Goal: Transaction & Acquisition: Purchase product/service

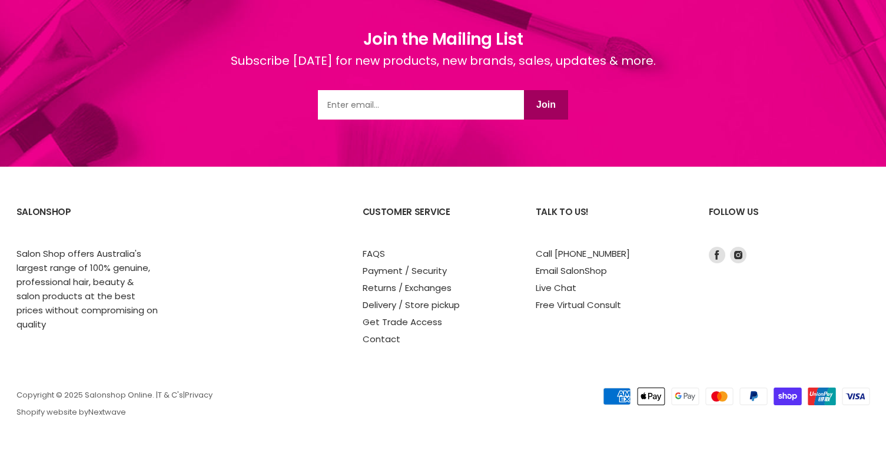
click at [388, 336] on link "Contact" at bounding box center [382, 339] width 38 height 12
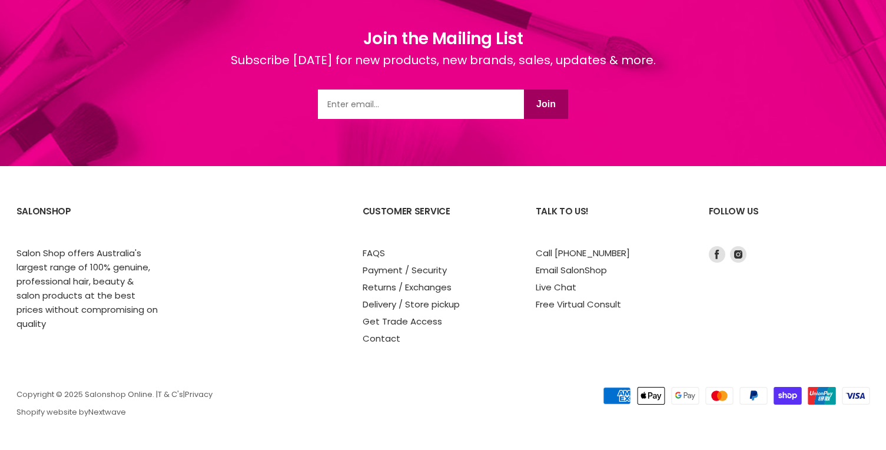
scroll to position [2363, 0]
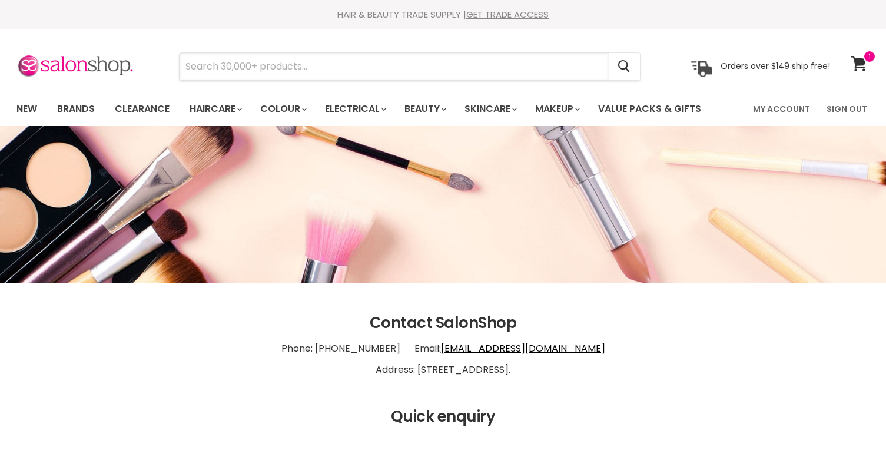
click at [255, 63] on input "Search" at bounding box center [394, 66] width 429 height 27
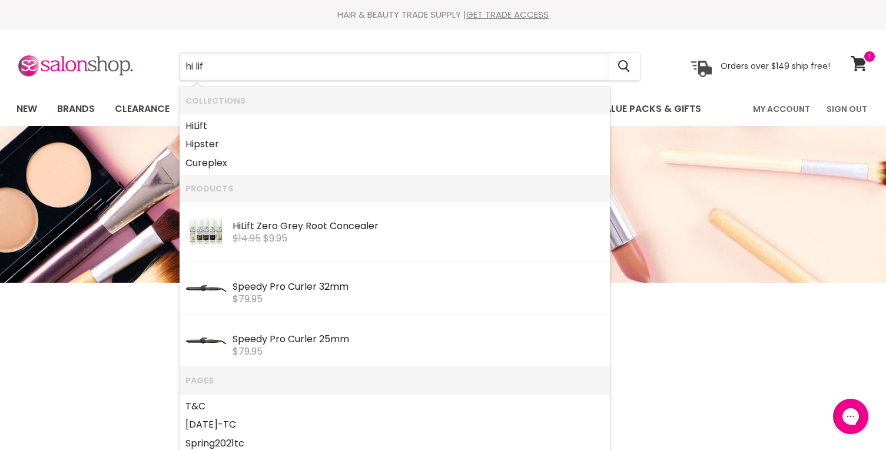
type input "hi lift"
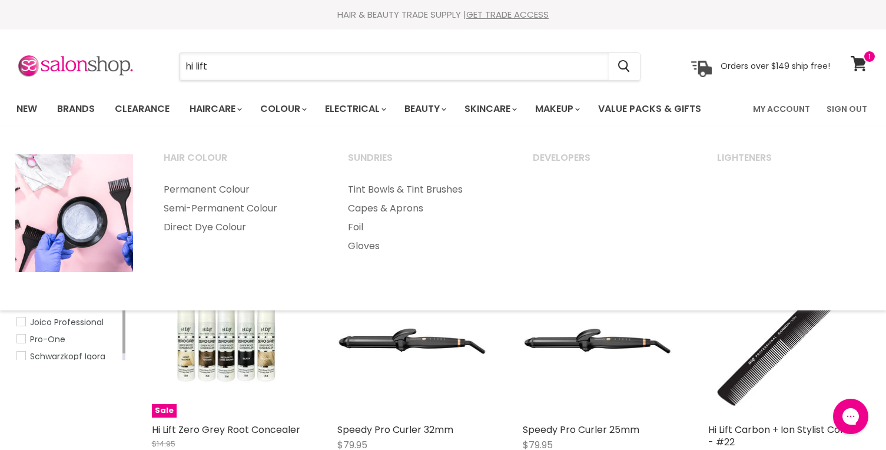
click at [284, 61] on input "hi lift" at bounding box center [394, 66] width 429 height 27
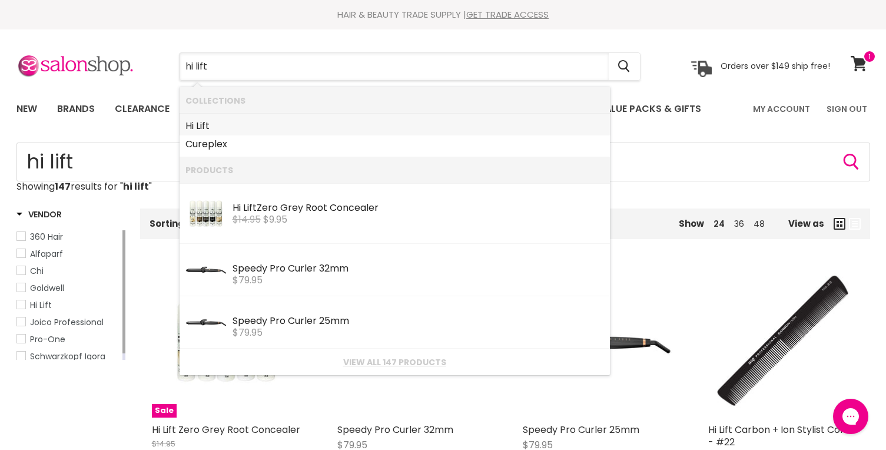
click at [381, 125] on link "Hi Lift" at bounding box center [394, 126] width 419 height 19
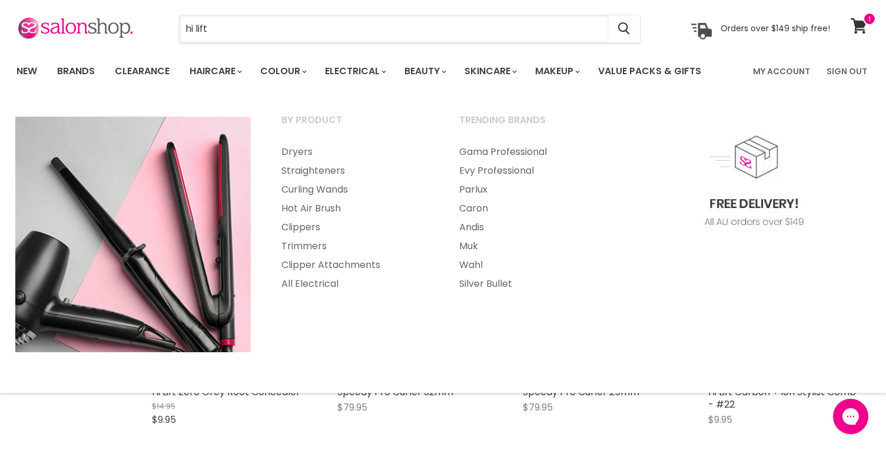
scroll to position [59, 0]
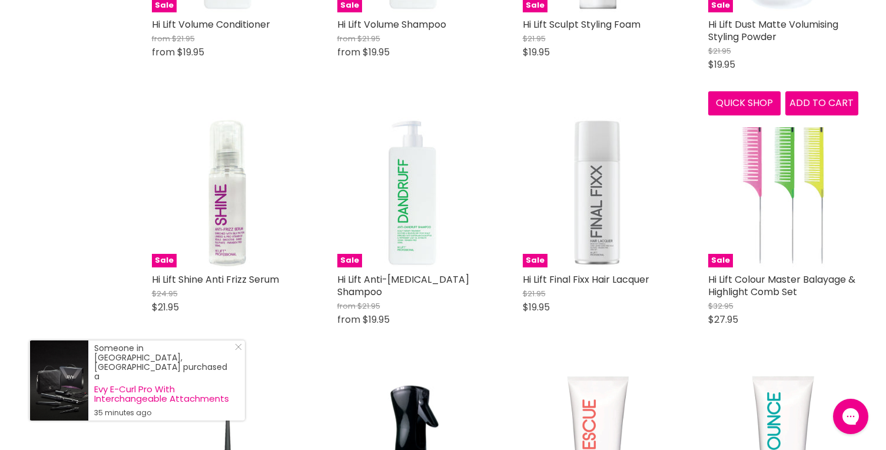
scroll to position [1825, 0]
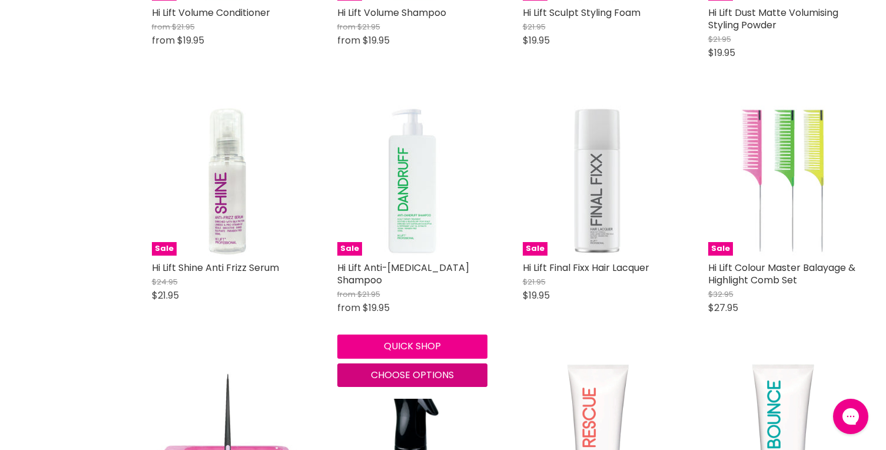
click at [395, 371] on span "Choose options" at bounding box center [412, 375] width 83 height 14
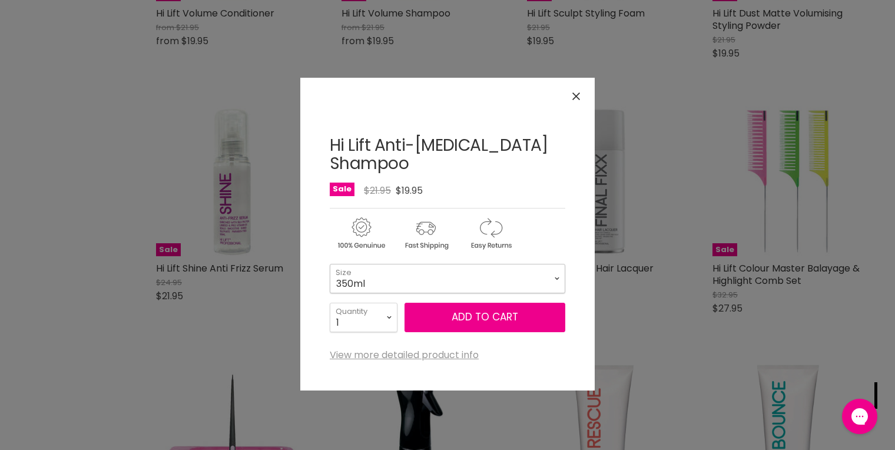
click at [475, 265] on select "350ml 1 Litre" at bounding box center [448, 278] width 236 height 29
click at [498, 264] on select "350ml 1 Litre" at bounding box center [448, 278] width 236 height 29
click at [330, 264] on select "350ml 1 Litre" at bounding box center [448, 278] width 236 height 29
click at [579, 97] on icon "Close" at bounding box center [576, 96] width 8 height 8
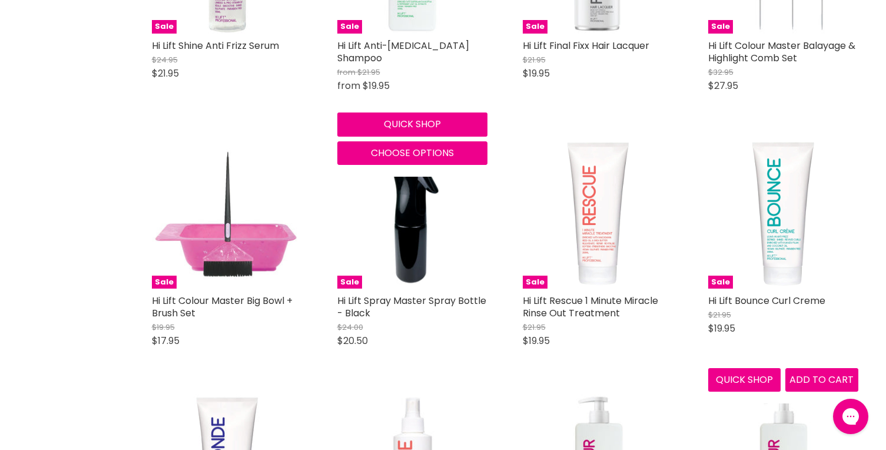
scroll to position [2060, 0]
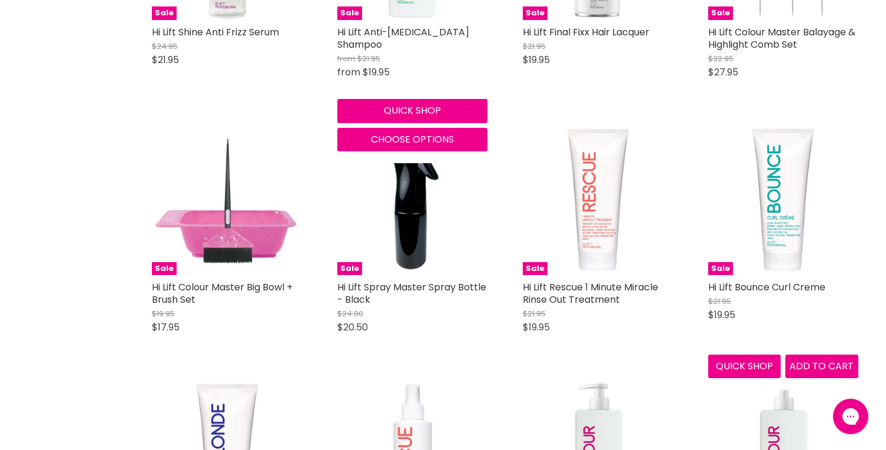
click at [785, 231] on img "Main content" at bounding box center [783, 200] width 150 height 150
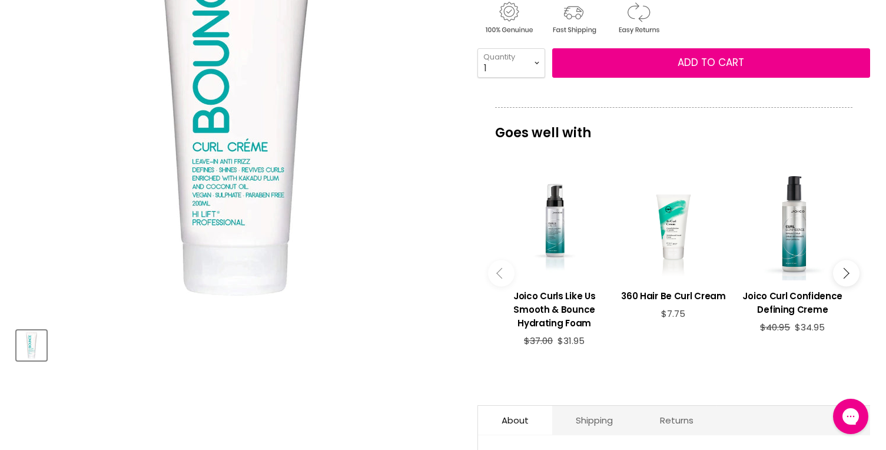
scroll to position [236, 0]
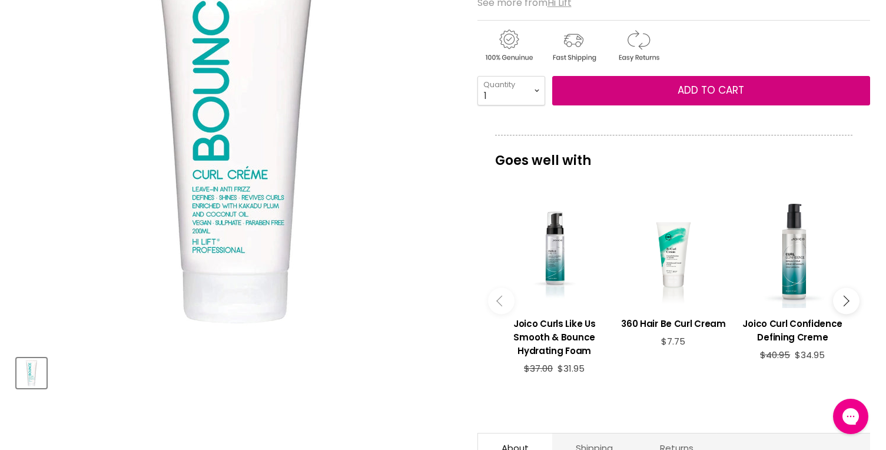
click at [681, 88] on span "Add to cart" at bounding box center [711, 90] width 67 height 14
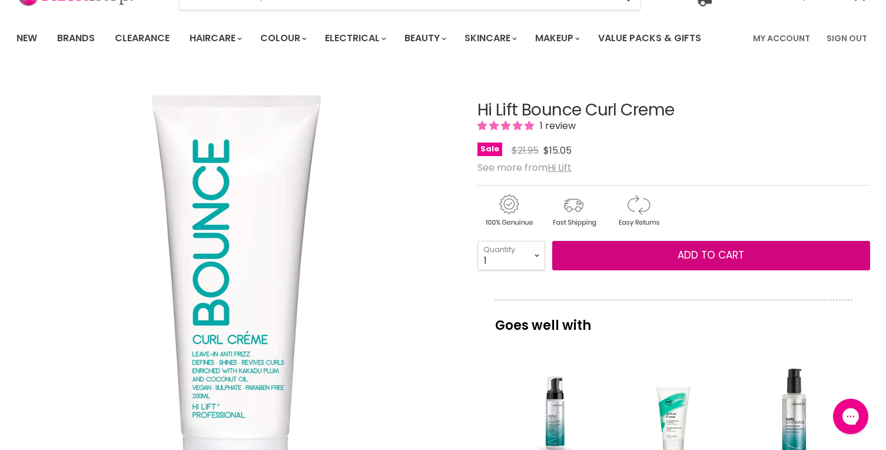
scroll to position [59, 0]
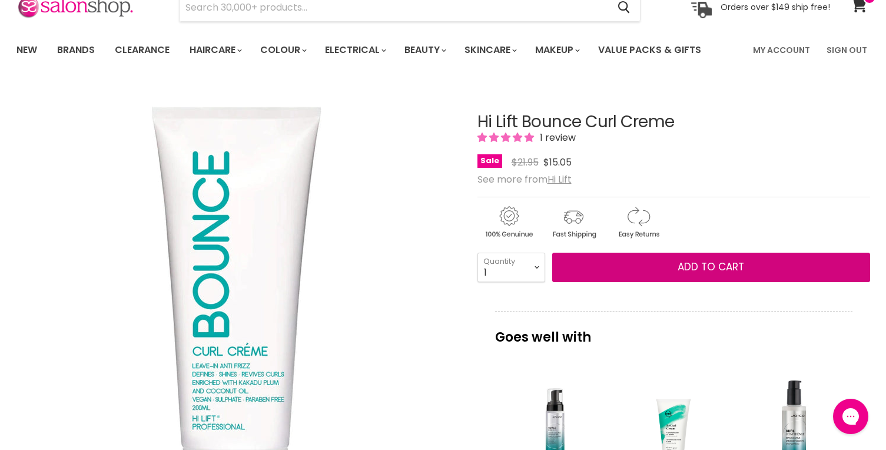
click at [661, 274] on button "Add to cart" at bounding box center [711, 267] width 318 height 29
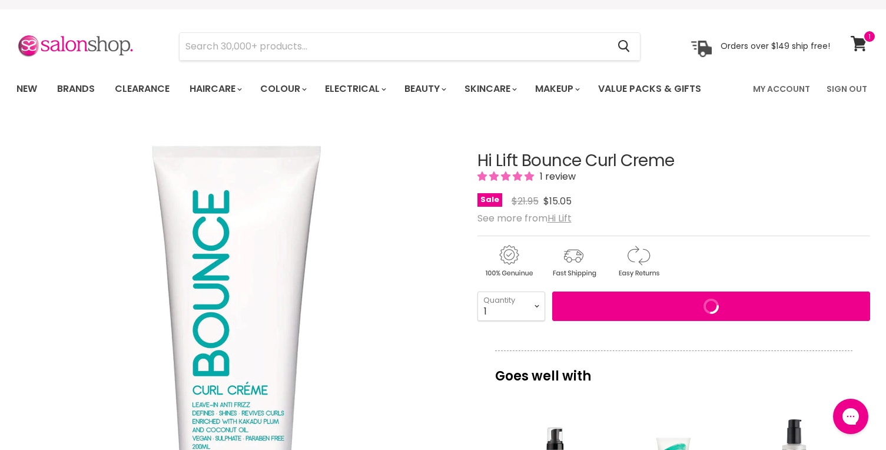
scroll to position [0, 0]
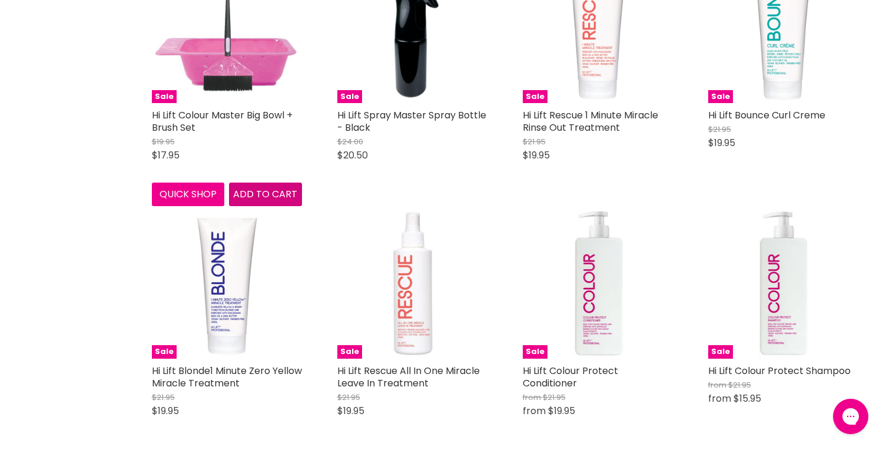
click at [258, 195] on span "Add to cart" at bounding box center [265, 194] width 64 height 14
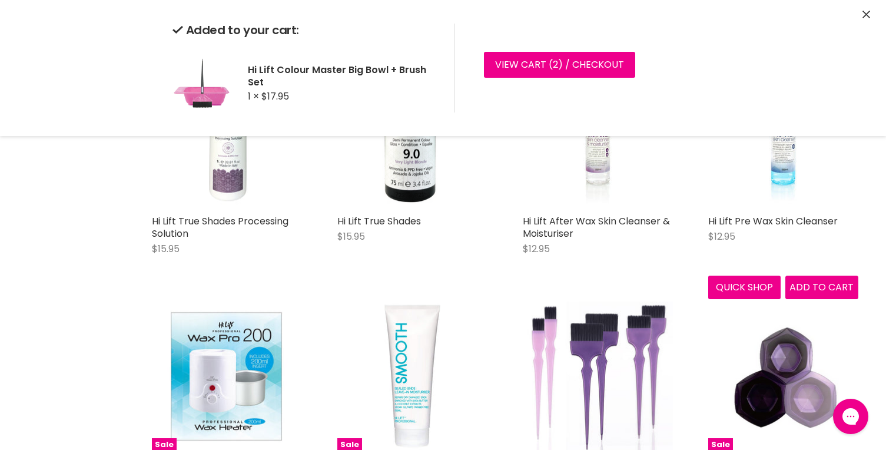
scroll to position [2997, 0]
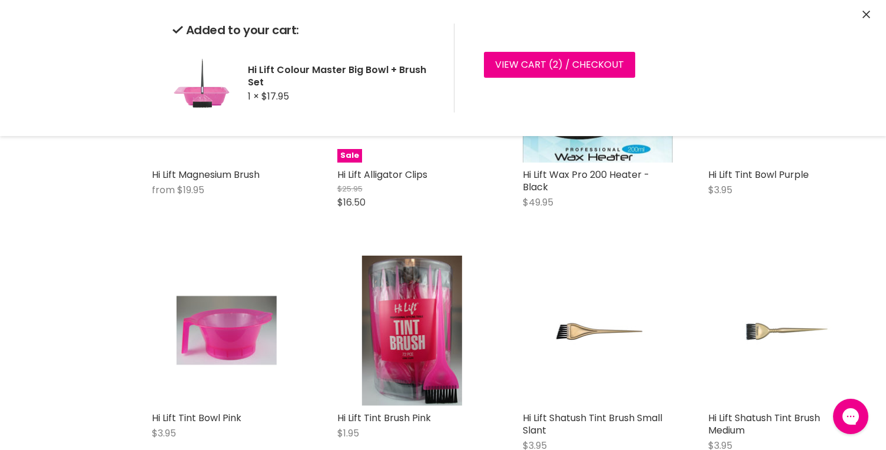
scroll to position [5058, 0]
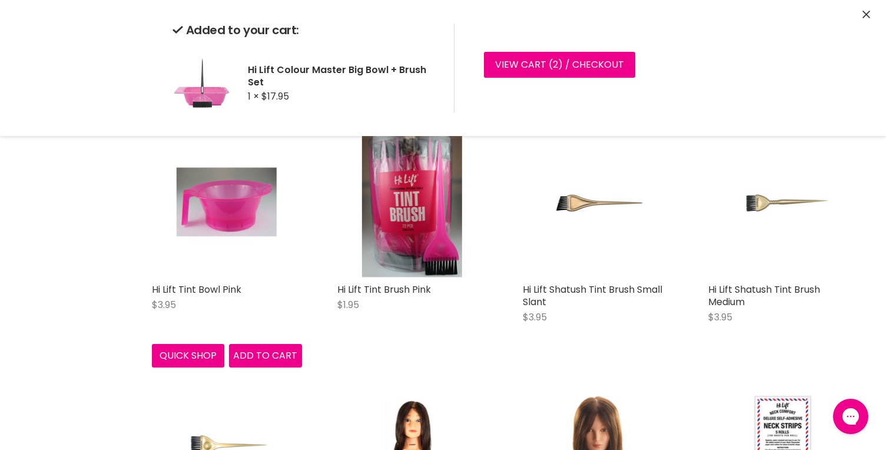
click at [246, 355] on div "Hi Lift Tint Bowl Pink $3.95 Hi Lift Quick shop Add to cart" at bounding box center [227, 247] width 174 height 264
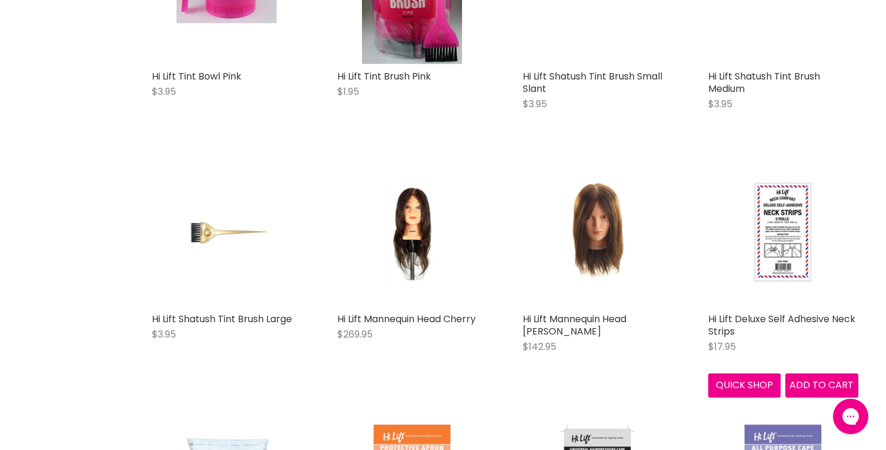
scroll to position [5294, 0]
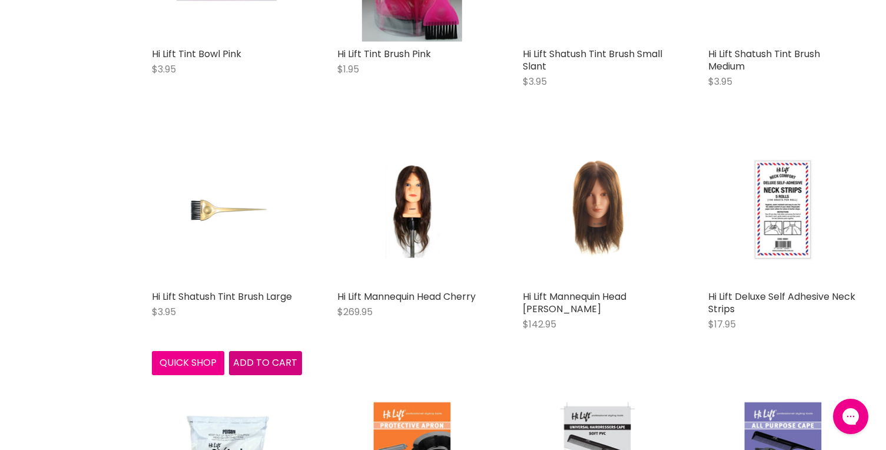
click at [258, 356] on span "Add to cart" at bounding box center [265, 363] width 64 height 14
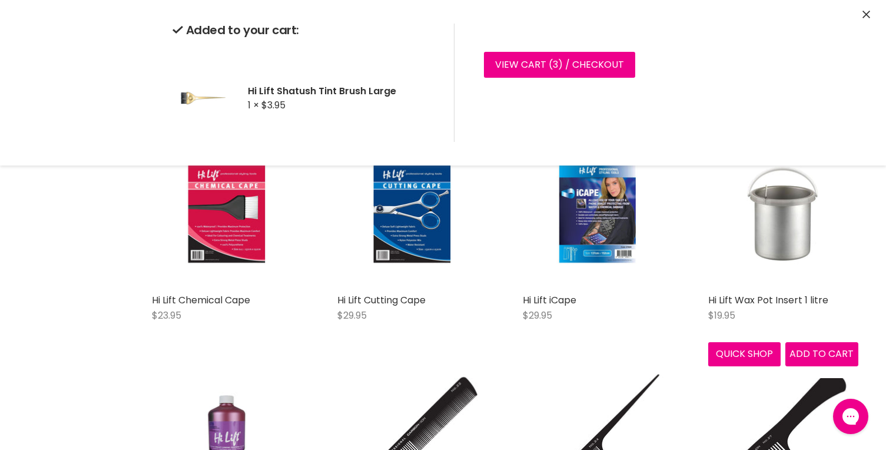
scroll to position [5824, 0]
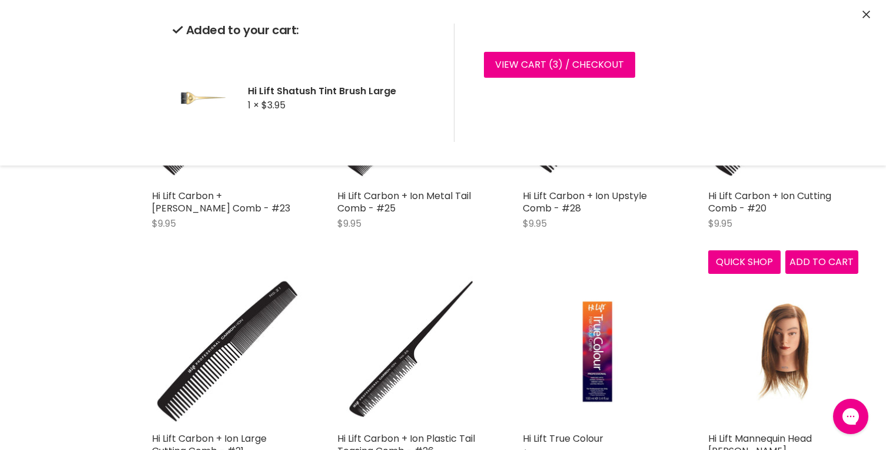
scroll to position [6471, 0]
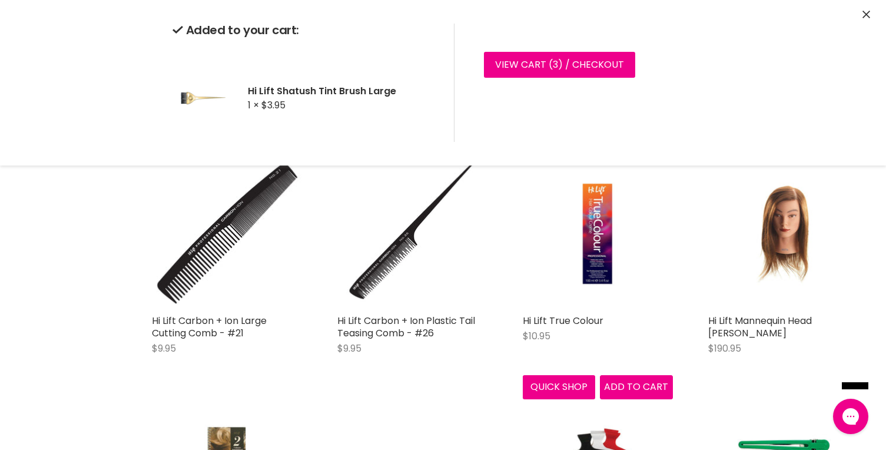
click at [602, 264] on img "Main content" at bounding box center [598, 233] width 100 height 150
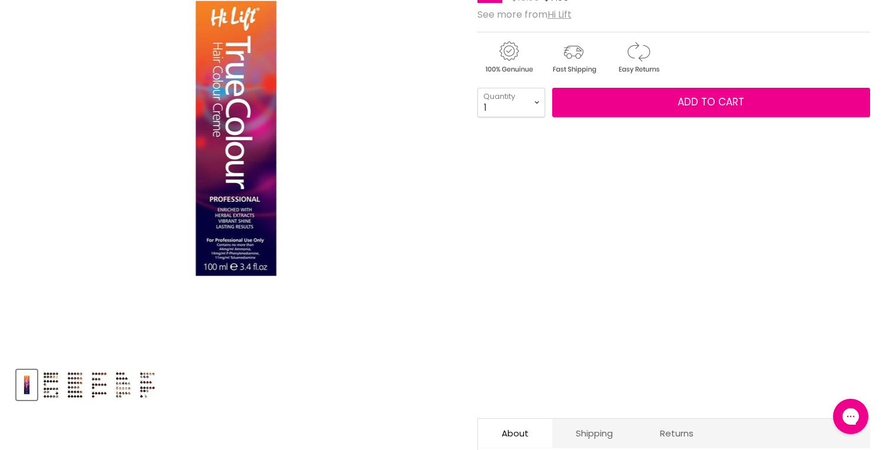
scroll to position [236, 0]
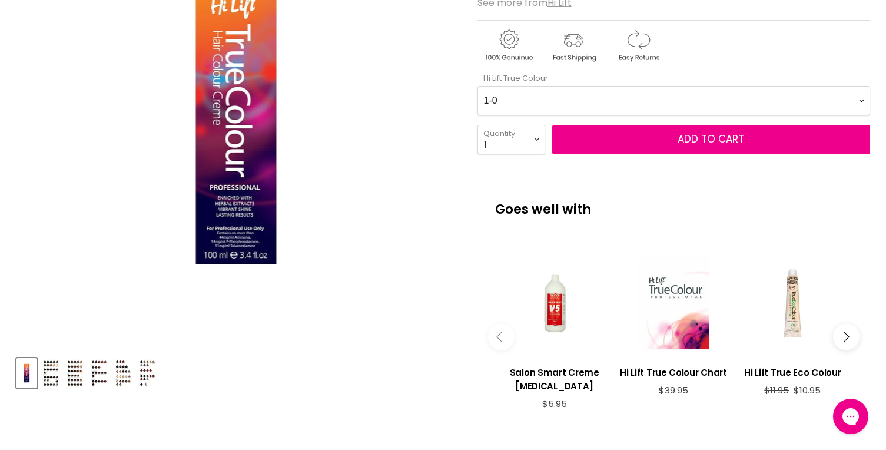
click at [52, 374] on img "Product thumbnails" at bounding box center [51, 373] width 18 height 28
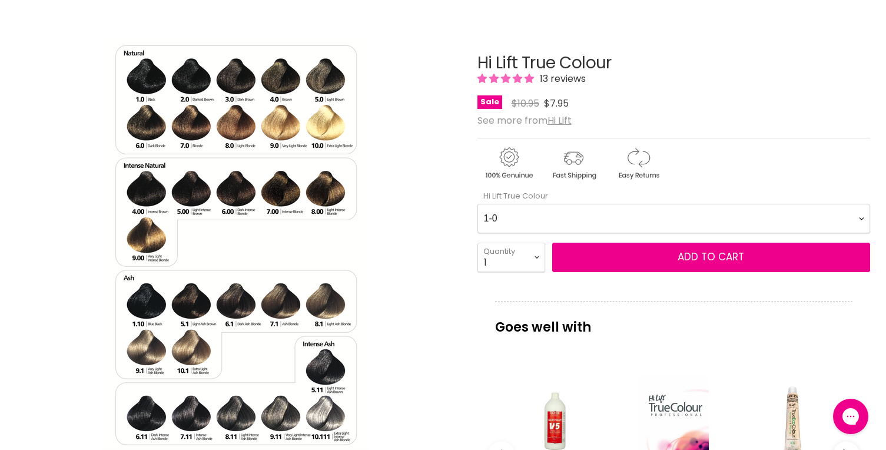
scroll to position [177, 0]
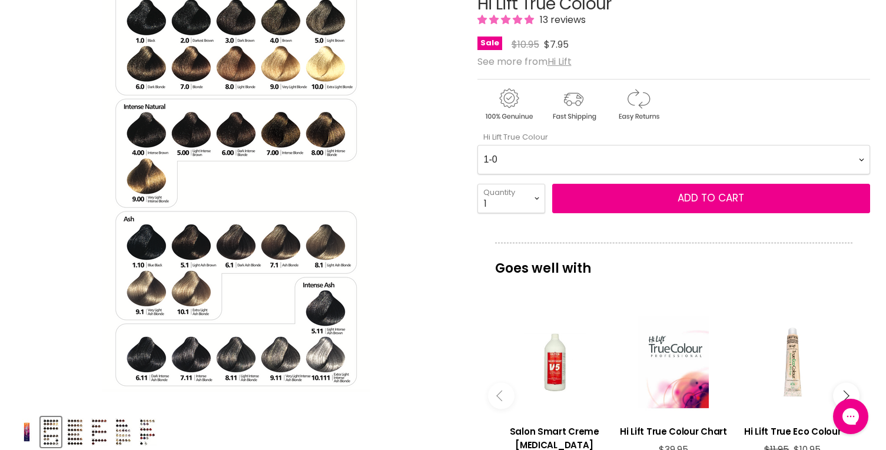
click at [75, 433] on img "Product thumbnails" at bounding box center [75, 432] width 18 height 28
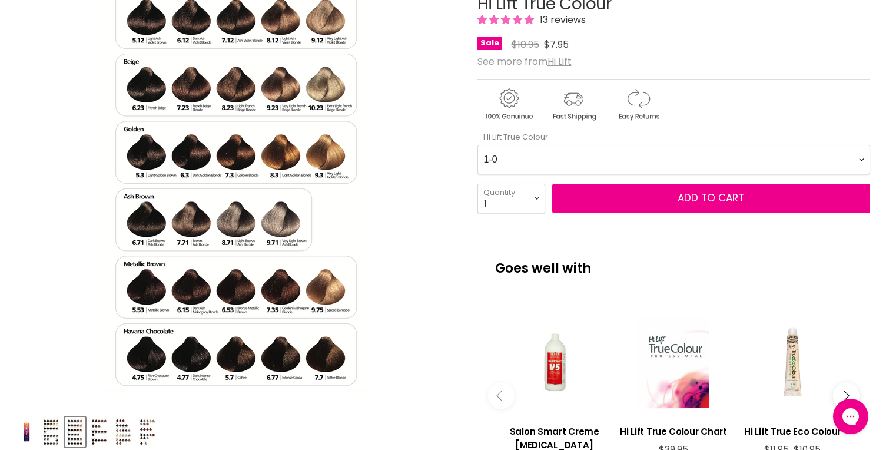
click at [102, 429] on img "Product thumbnails" at bounding box center [99, 432] width 18 height 28
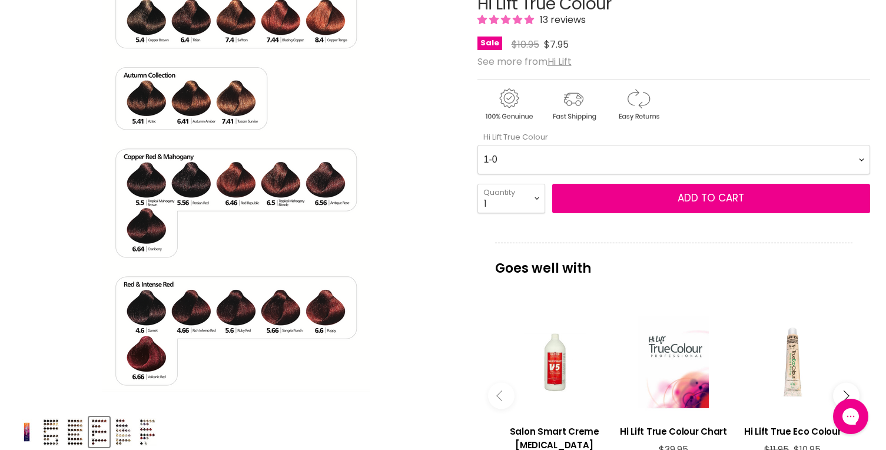
click at [709, 164] on Colour-0-0 "1-0 1-10 2-0 2-20 3-0 4-0 4-0 4-00 4-20 4-6 4.62 4-66 4-75 4-77 5-0 5-00 5-1 5-…" at bounding box center [674, 159] width 393 height 29
select Colour-0-0 "7-44"
click at [478, 145] on Colour-0-0 "1-0 1-10 2-0 2-20 3-0 4-0 4-0 4-00 4-20 4-6 4.62 4-66 4-75 4-77 5-0 5-00 5-1 5-…" at bounding box center [674, 159] width 393 height 29
click at [531, 200] on select "1 2 3 4 5 6 7 8 9 10+" at bounding box center [512, 198] width 68 height 29
select select "3"
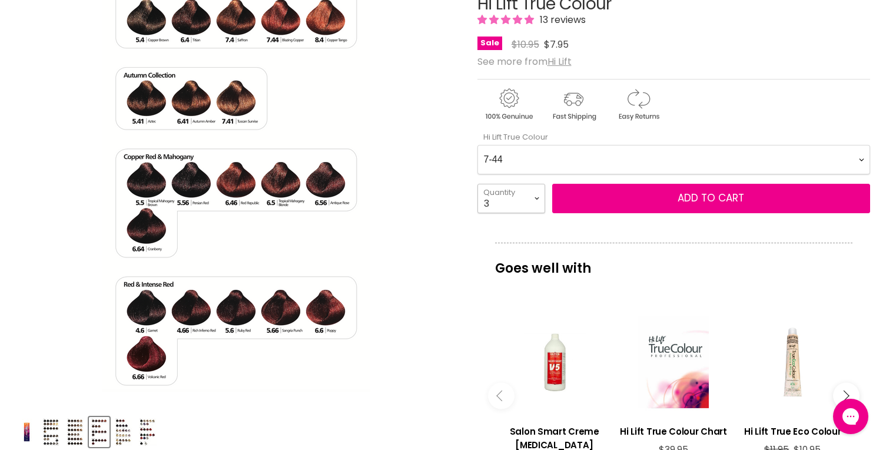
click at [478, 184] on select "1 2 3 4 5 6 7 8 9 10+" at bounding box center [512, 198] width 68 height 29
type input "3"
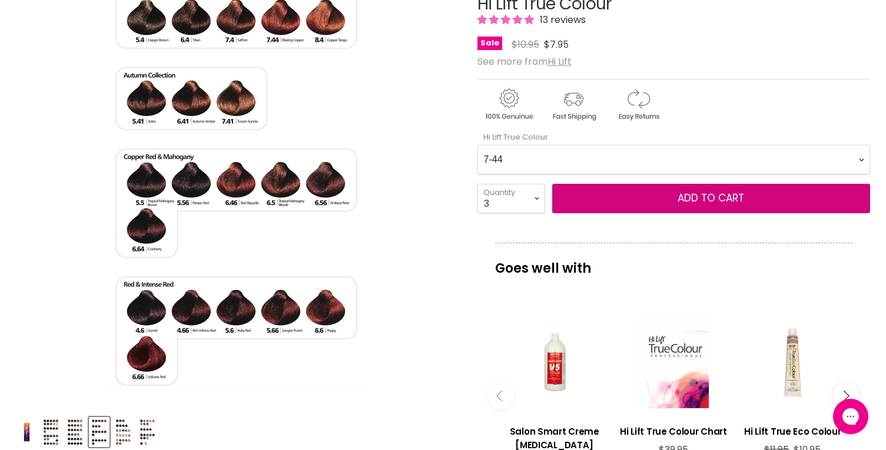
click at [633, 185] on button "Add to cart" at bounding box center [711, 198] width 318 height 29
click at [639, 198] on button "Add to cart" at bounding box center [711, 198] width 318 height 29
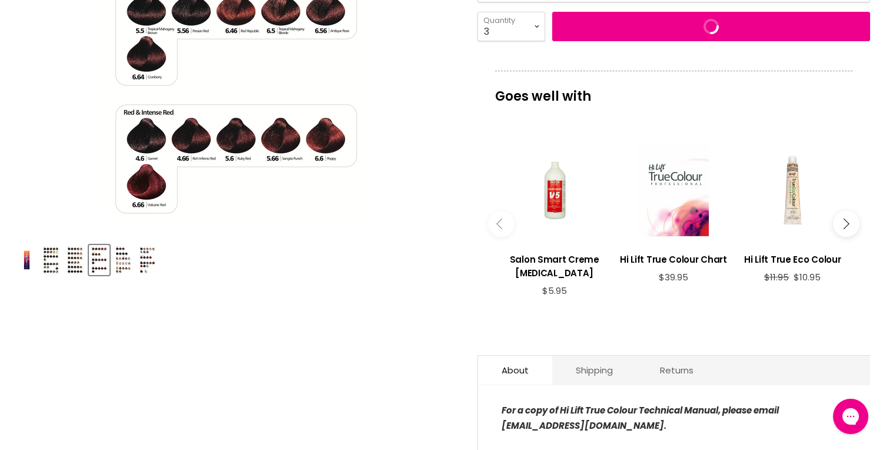
scroll to position [353, 0]
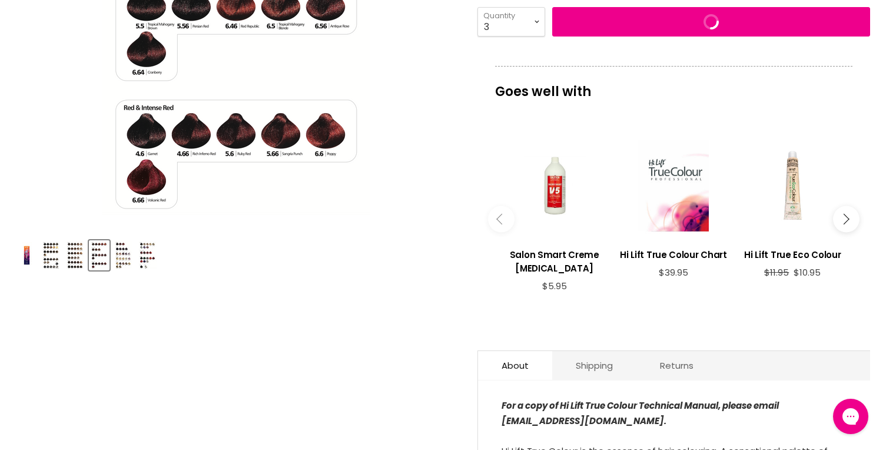
click at [850, 217] on button "Main content" at bounding box center [846, 218] width 26 height 26
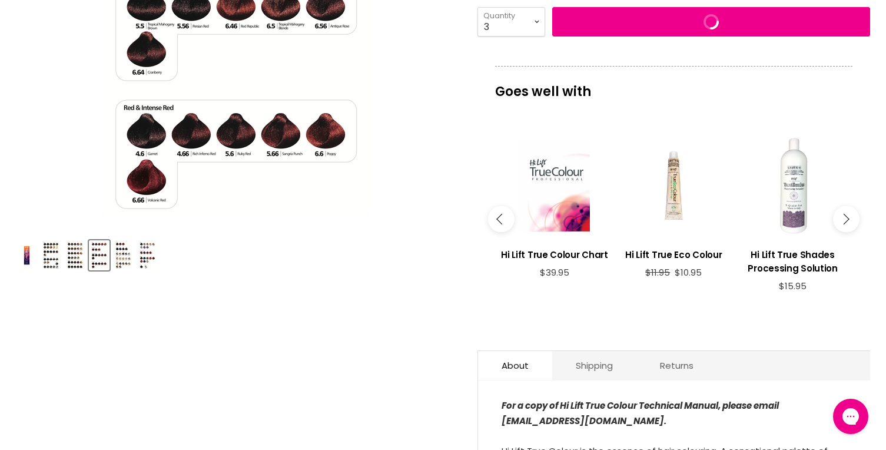
click at [850, 217] on button "Main content" at bounding box center [846, 218] width 26 height 26
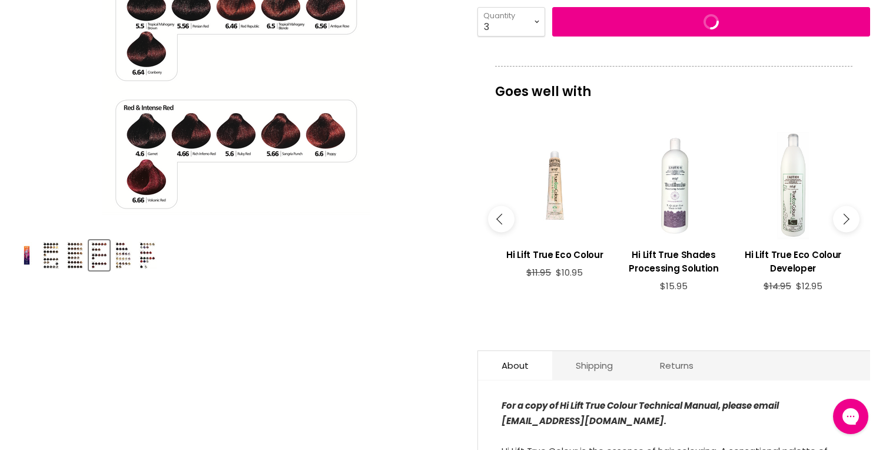
click at [850, 217] on button "Main content" at bounding box center [846, 218] width 26 height 26
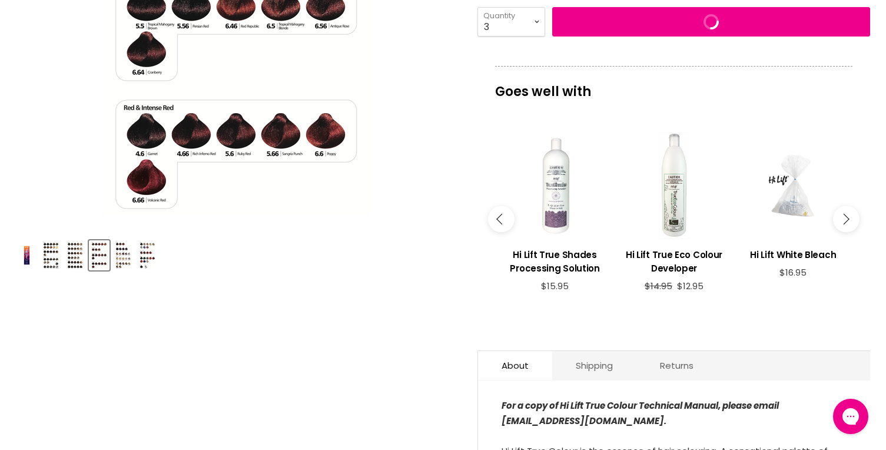
click at [850, 217] on button "Main content" at bounding box center [846, 218] width 26 height 26
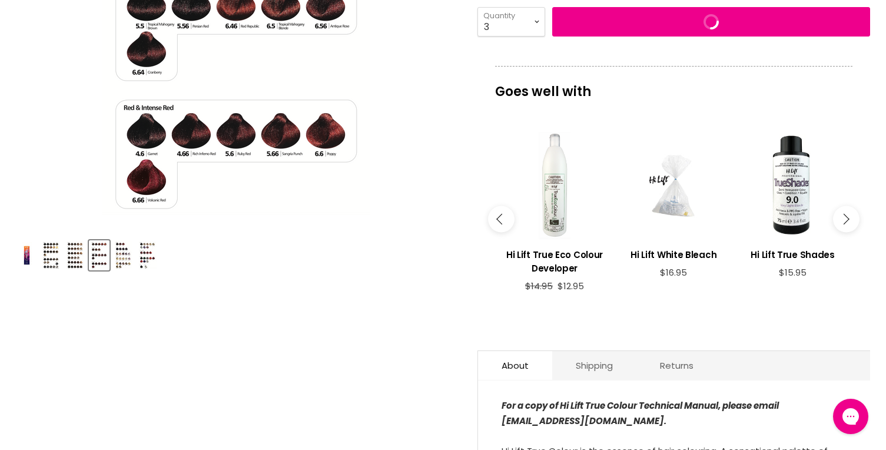
click at [850, 217] on button "Main content" at bounding box center [846, 218] width 26 height 26
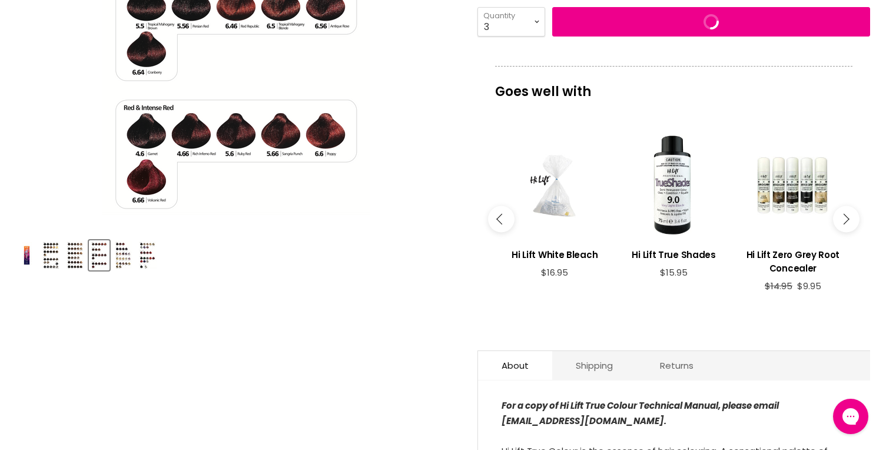
click at [850, 217] on button "Main content" at bounding box center [846, 218] width 26 height 26
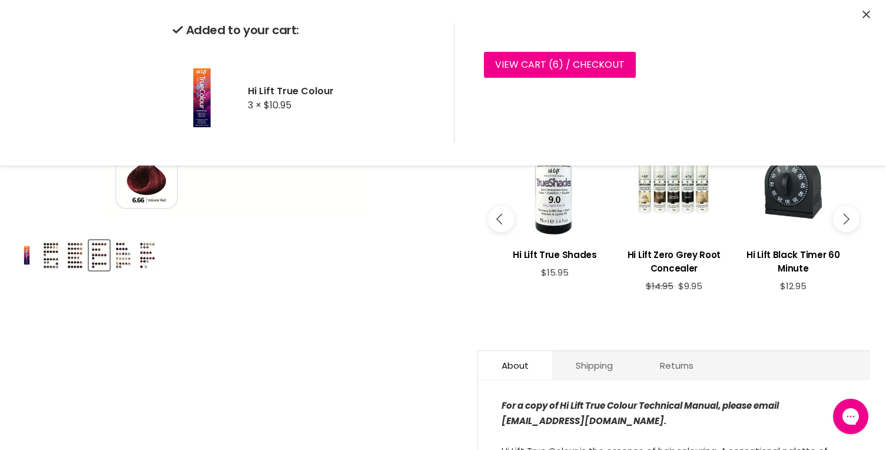
click at [850, 217] on button "Main content" at bounding box center [846, 218] width 26 height 26
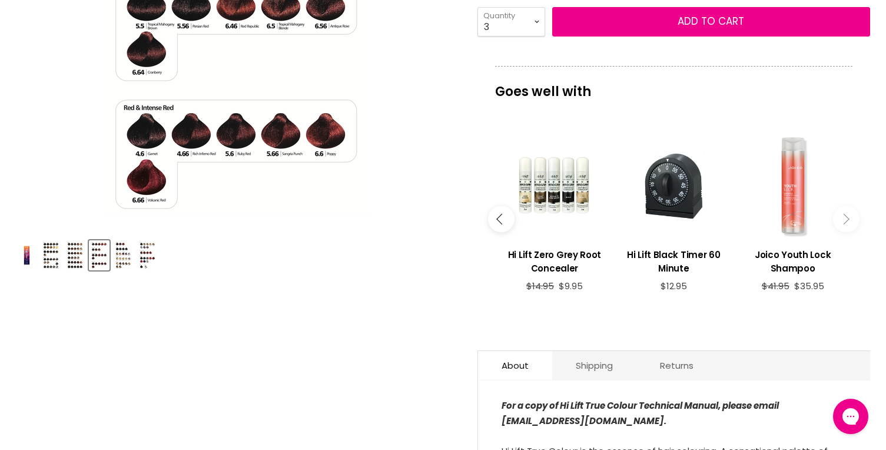
click at [850, 217] on button "Main content" at bounding box center [846, 218] width 26 height 26
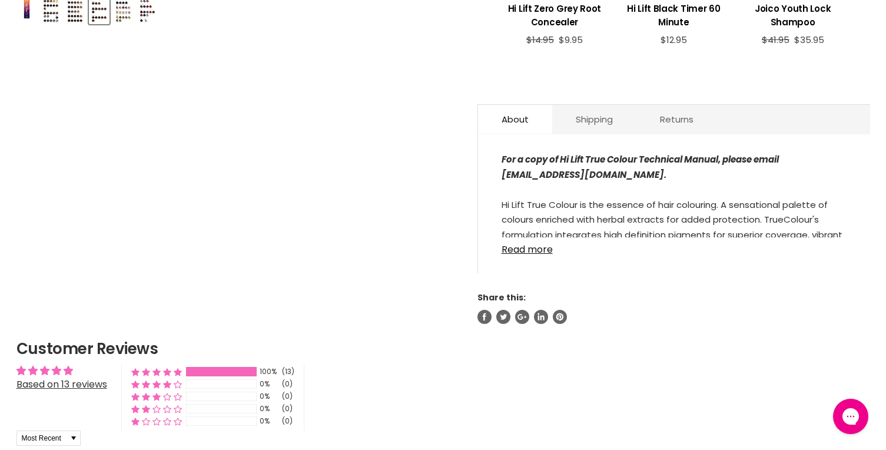
scroll to position [765, 0]
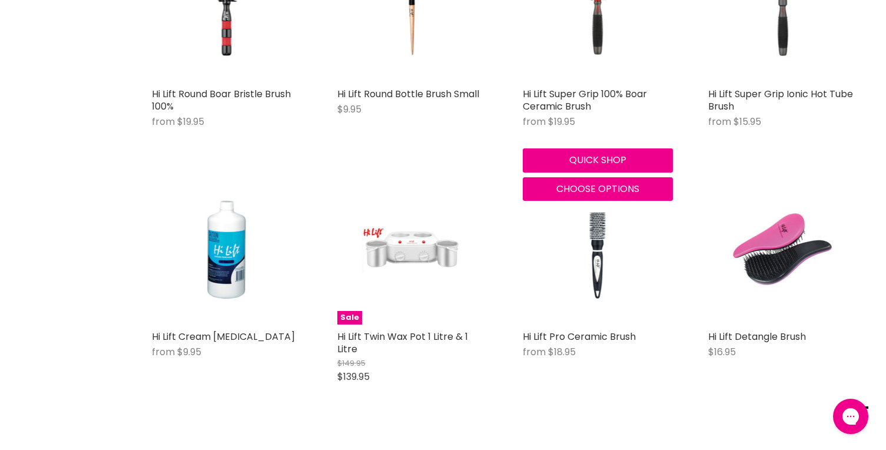
scroll to position [2492, 0]
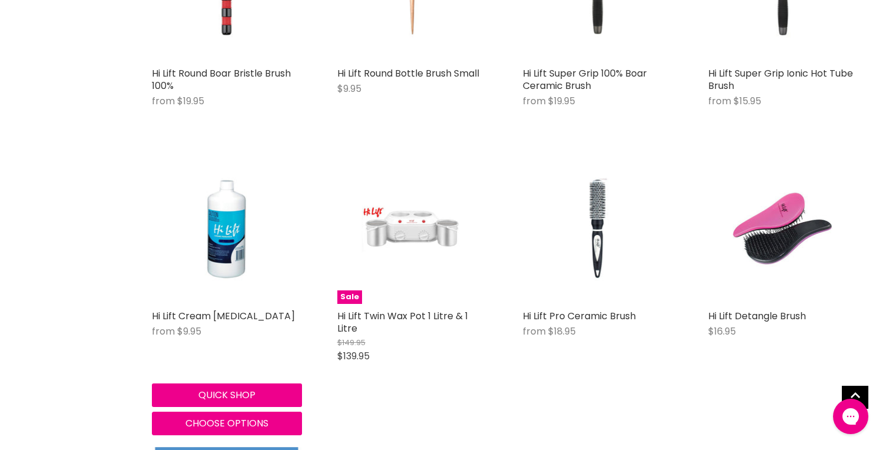
click at [216, 243] on img "Main content" at bounding box center [227, 229] width 100 height 150
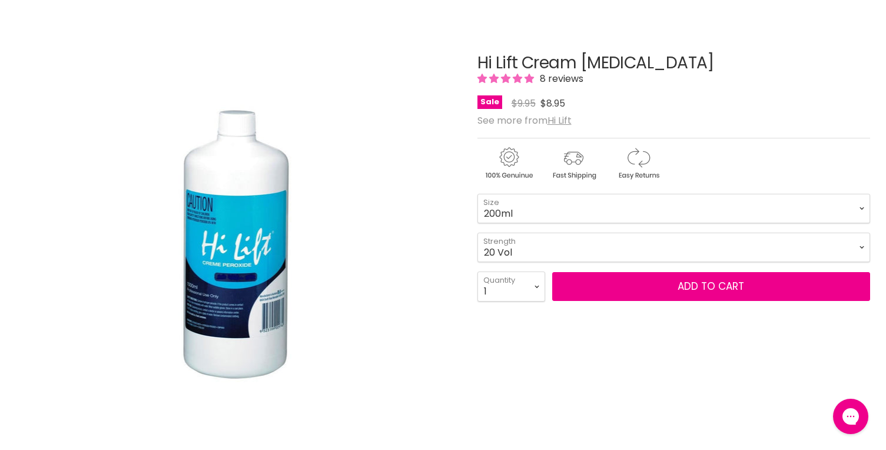
click at [478, 258] on select "Zero Lift Converter 5 Vol 10 Vol 20 Vol 30 Vol 40 Vol" at bounding box center [674, 247] width 393 height 29
select select "20 Vol"
click at [635, 207] on select "200ml 1 Litre" at bounding box center [674, 208] width 393 height 29
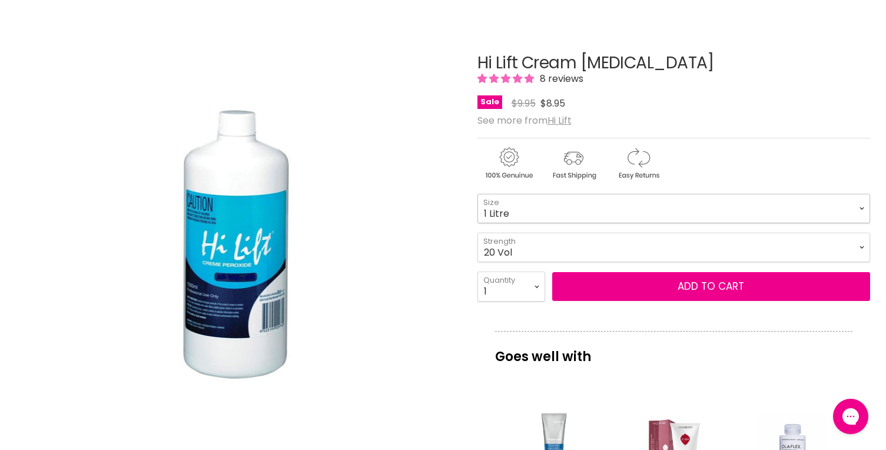
click at [478, 194] on select "200ml 1 Litre" at bounding box center [674, 208] width 393 height 29
select select "1 Litre"
select select "20 Vol"
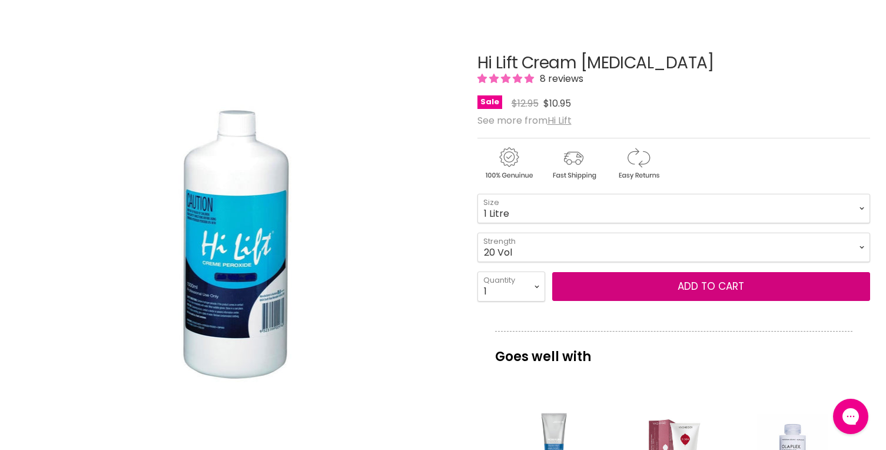
click at [711, 290] on button "Add to cart" at bounding box center [711, 286] width 318 height 29
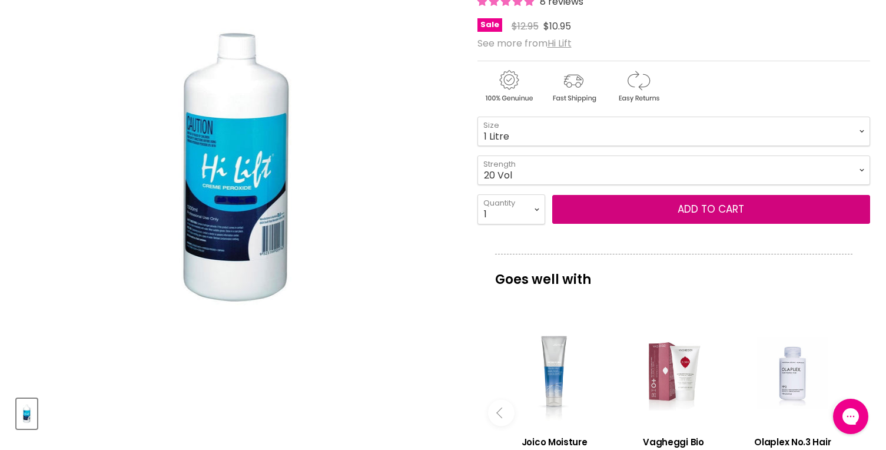
scroll to position [177, 0]
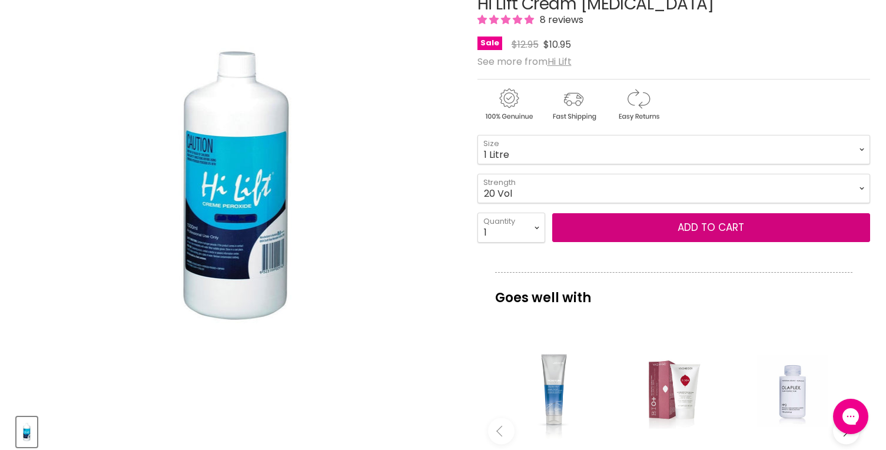
click at [720, 226] on button "Add to cart" at bounding box center [711, 227] width 318 height 29
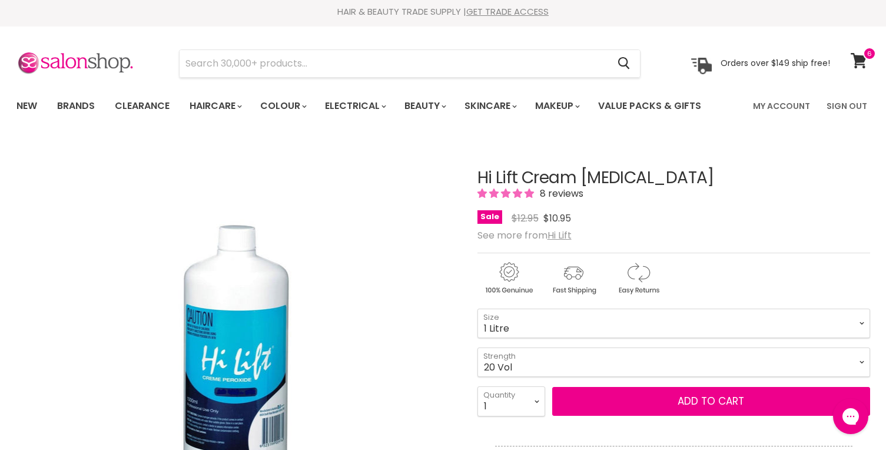
scroll to position [0, 0]
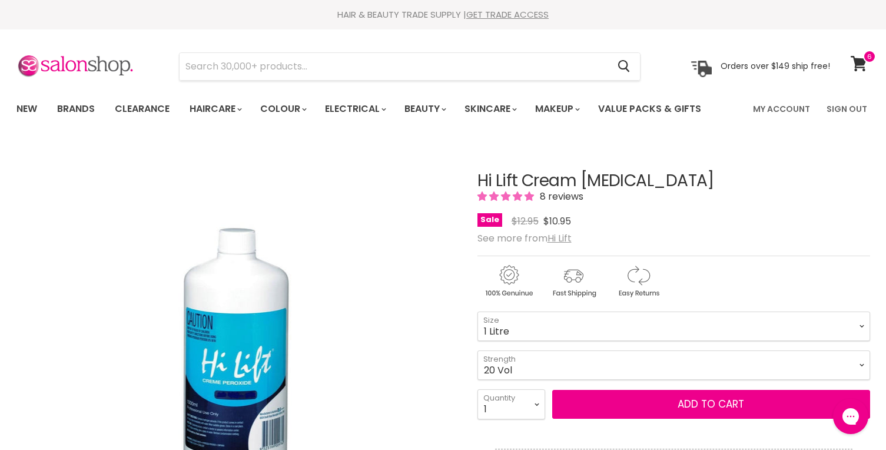
click at [867, 63] on link "View cart" at bounding box center [860, 63] width 31 height 27
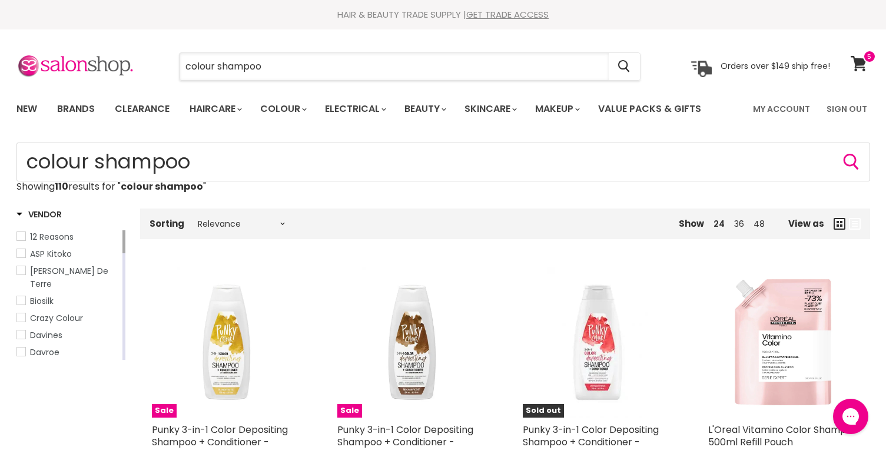
drag, startPoint x: 282, startPoint y: 71, endPoint x: 2, endPoint y: 72, distance: 280.3
click at [2, 72] on section "Menu colour shampoo Cancel" at bounding box center [443, 60] width 883 height 62
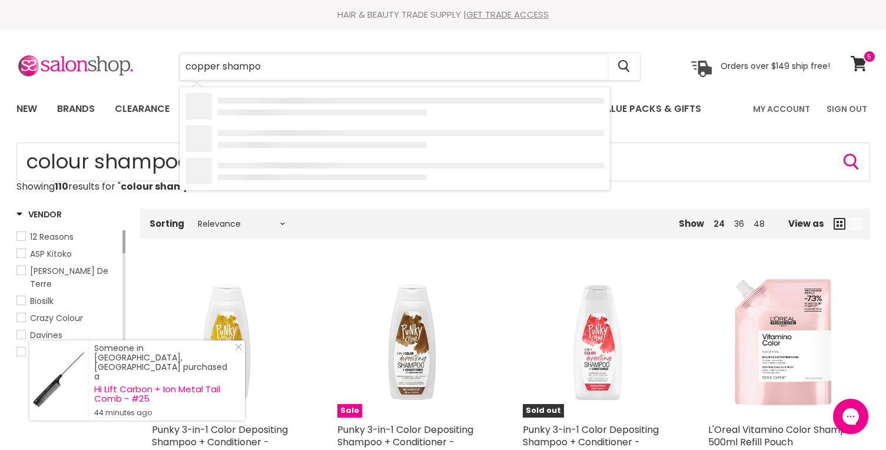
type input "copper shampoo"
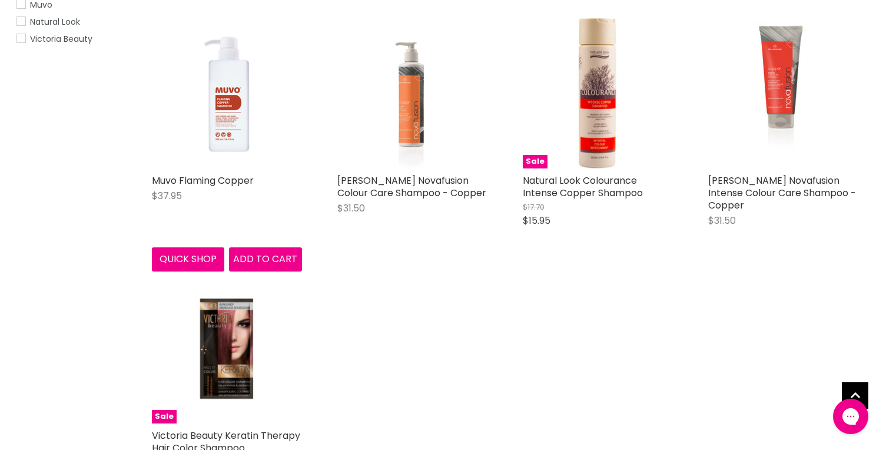
scroll to position [294, 0]
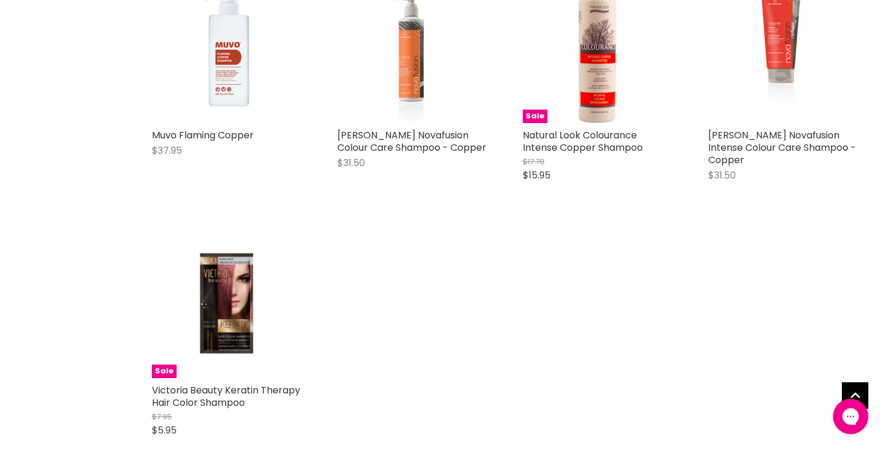
click at [222, 84] on img "Main content" at bounding box center [227, 48] width 150 height 150
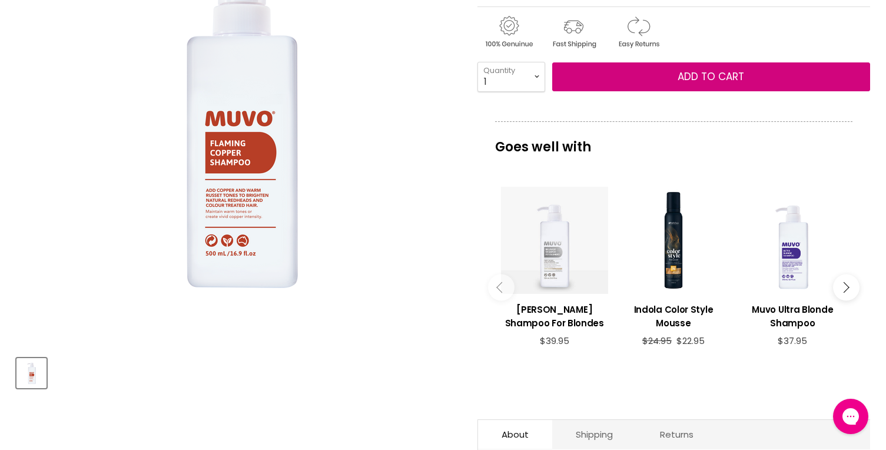
click at [658, 92] on button "Add to cart" at bounding box center [711, 76] width 318 height 29
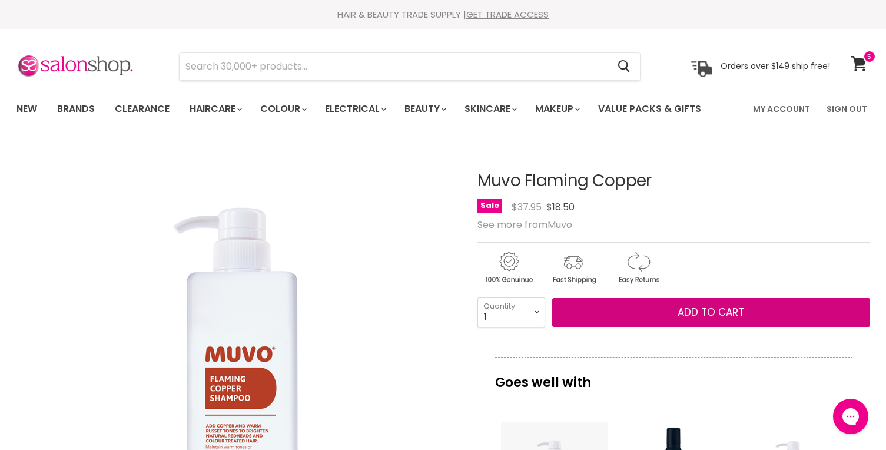
click at [737, 319] on span "Add to cart" at bounding box center [711, 312] width 67 height 14
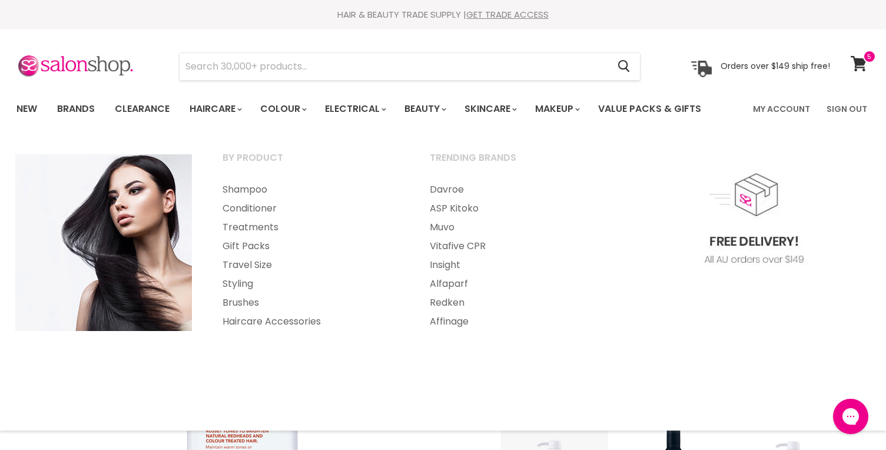
click at [260, 222] on link "Treatments" at bounding box center [310, 227] width 205 height 19
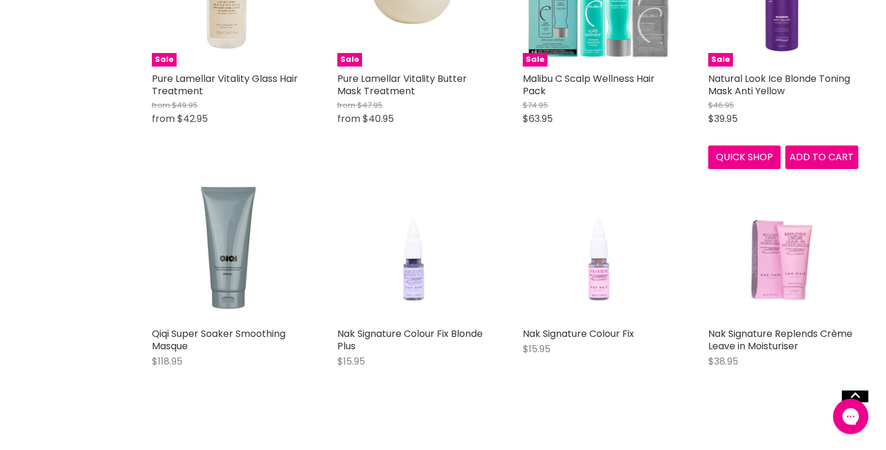
scroll to position [1884, 0]
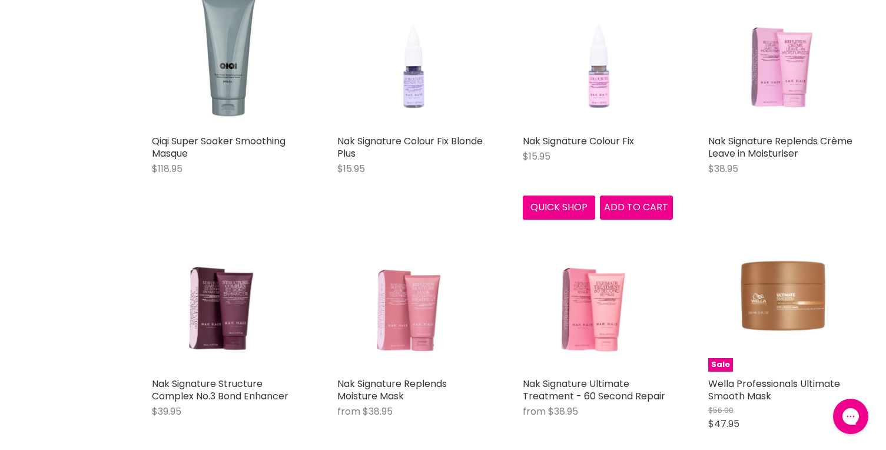
click at [577, 140] on link "Nak Signature Colour Fix" at bounding box center [578, 141] width 111 height 14
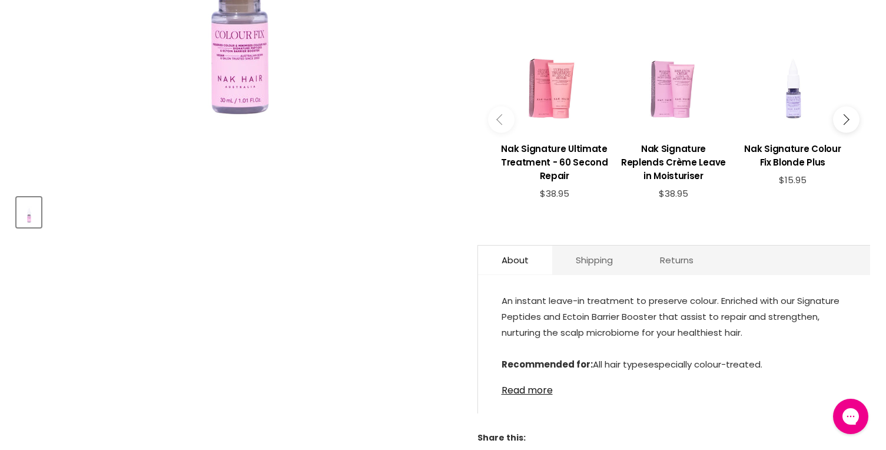
scroll to position [412, 0]
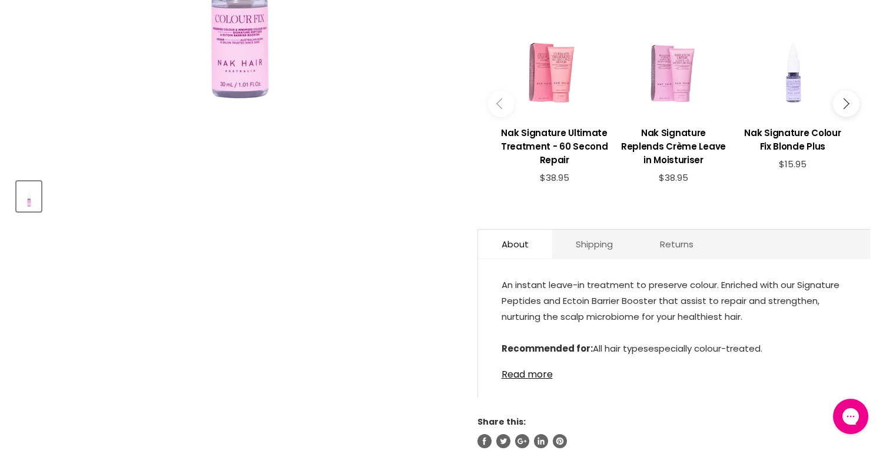
click at [579, 138] on h3 "Nak Signature Ultimate Treatment - 60 Second Repair" at bounding box center [554, 146] width 107 height 41
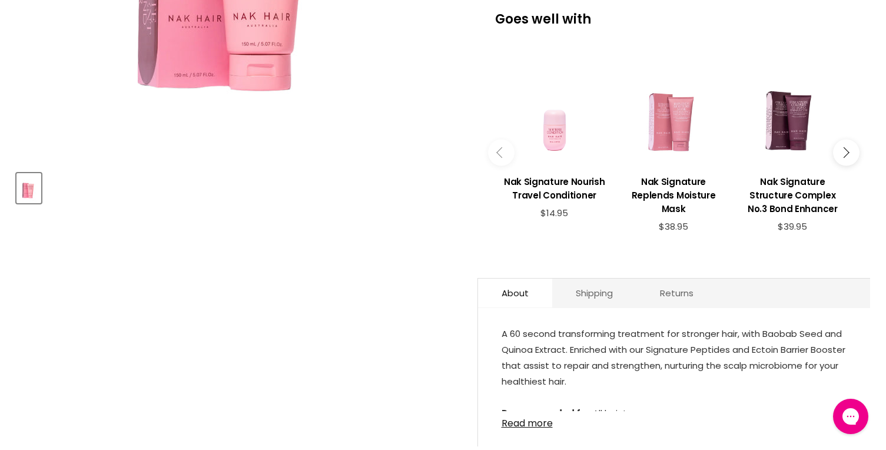
scroll to position [471, 0]
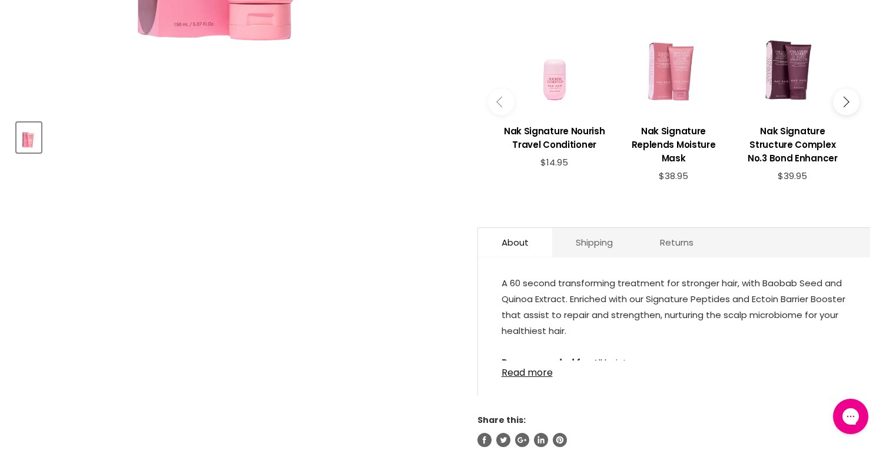
click at [536, 378] on link "Read more" at bounding box center [674, 369] width 345 height 18
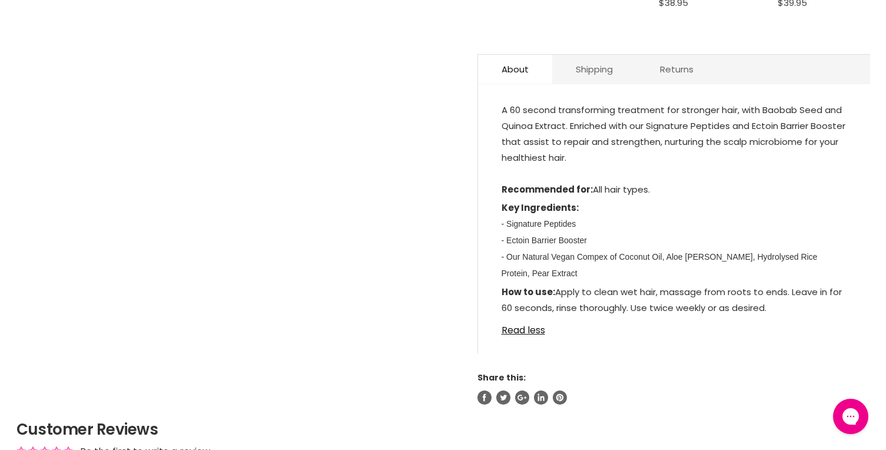
scroll to position [648, 0]
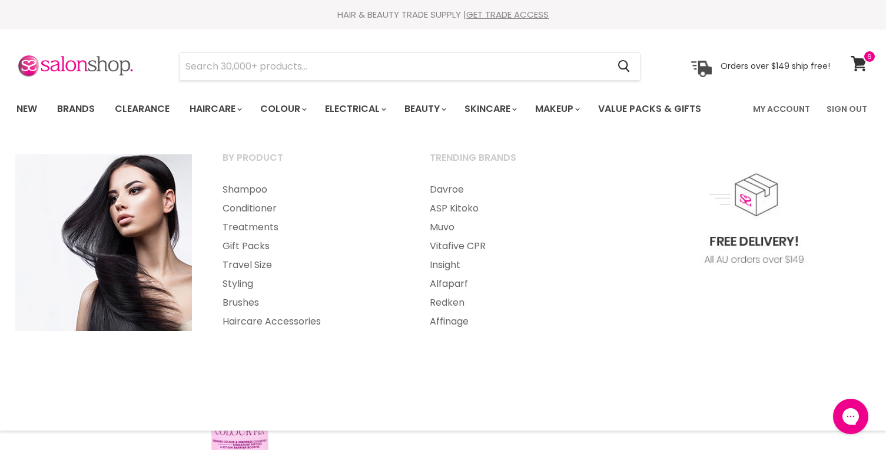
click at [251, 227] on link "Treatments" at bounding box center [310, 227] width 205 height 19
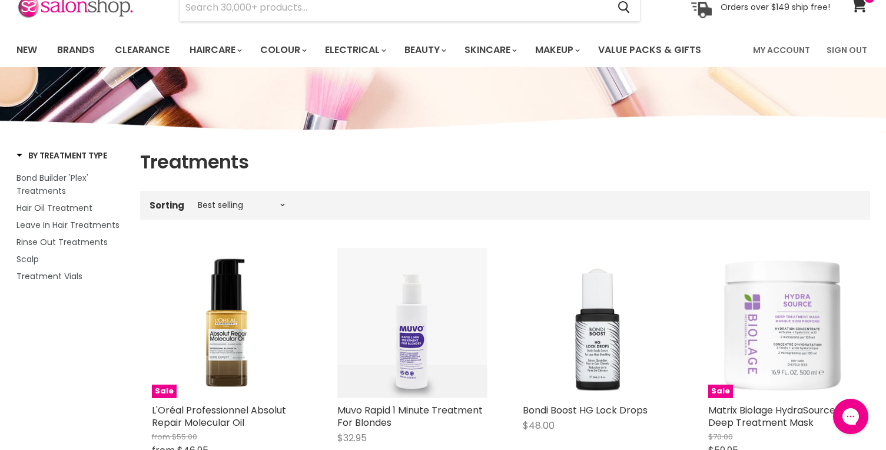
click at [83, 241] on span "Rinse Out Treatments" at bounding box center [61, 242] width 91 height 12
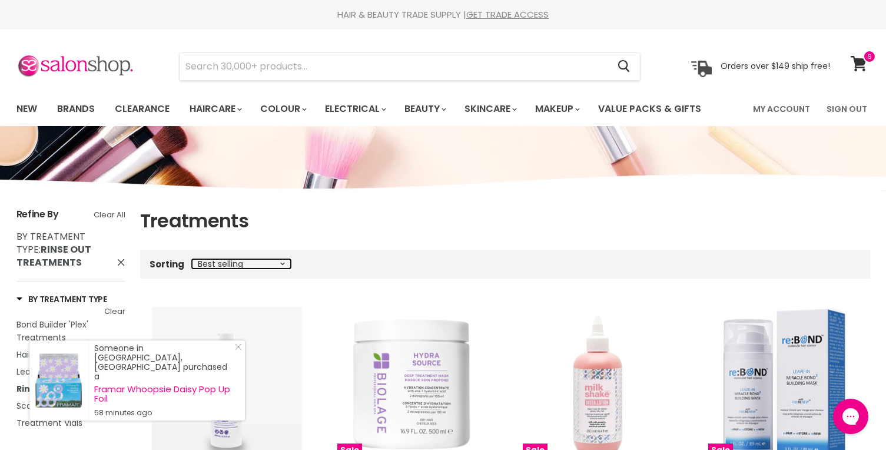
click at [242, 260] on select "Best selling Featured Price, low to high Price, high to low Alphabetically, A-Z…" at bounding box center [241, 263] width 99 height 9
select select "price-ascending"
click at [192, 259] on select "Best selling Featured Price, low to high Price, high to low Alphabetically, A-Z…" at bounding box center [241, 263] width 99 height 9
select select "price-ascending"
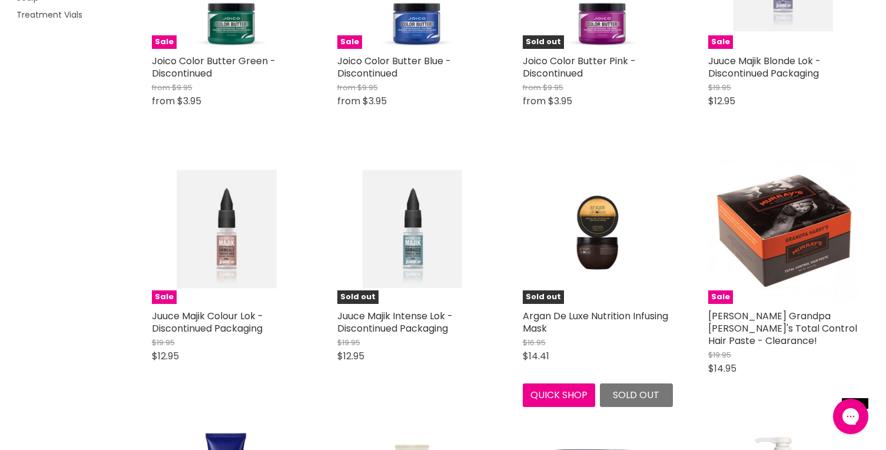
scroll to position [412, 0]
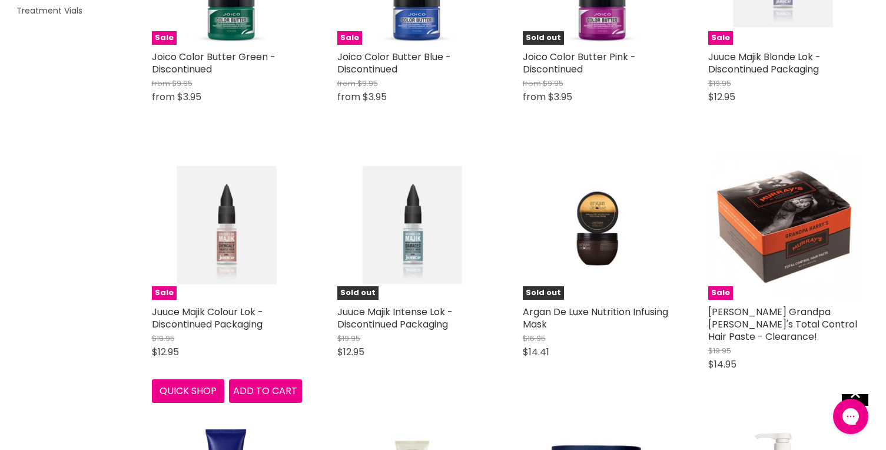
click at [208, 313] on link "Juuce Majik Colour Lok - Discontinued Packaging" at bounding box center [207, 318] width 111 height 26
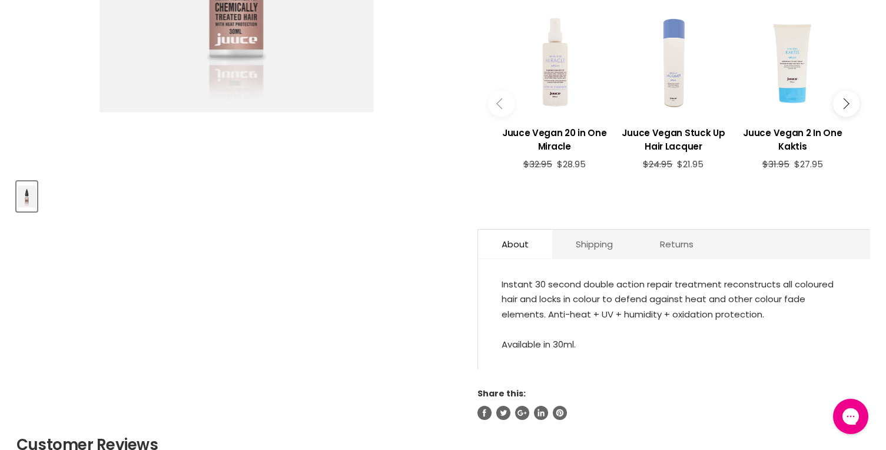
scroll to position [353, 0]
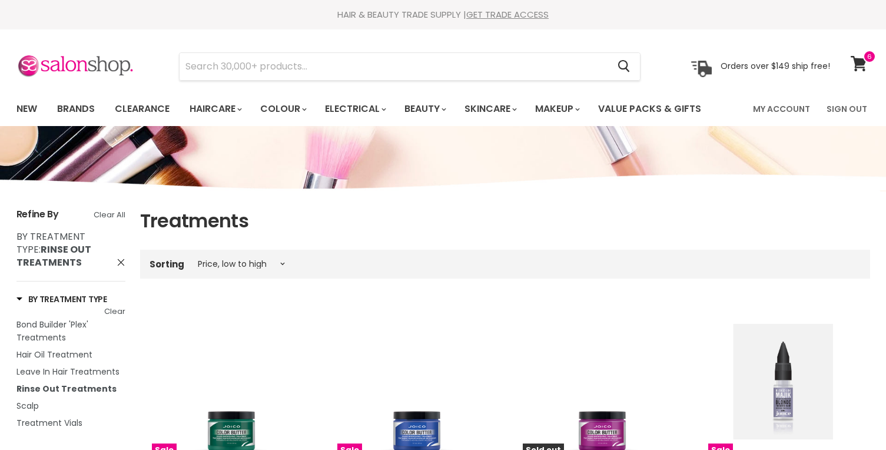
select select "price-ascending"
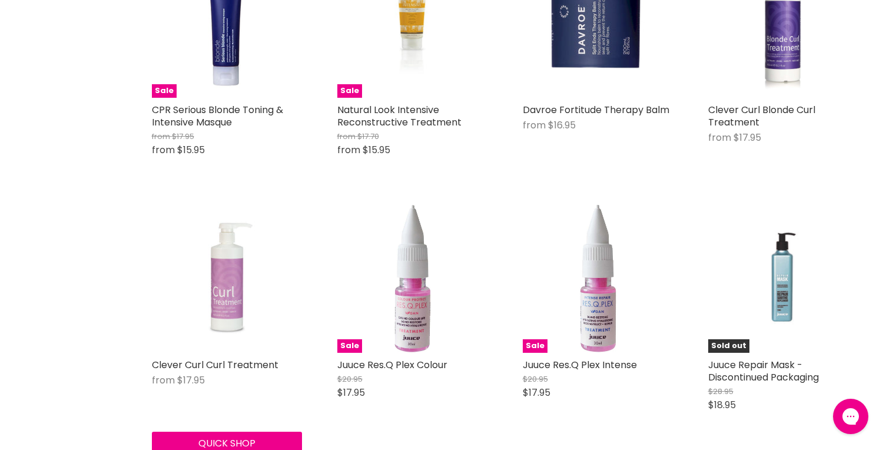
scroll to position [903, 0]
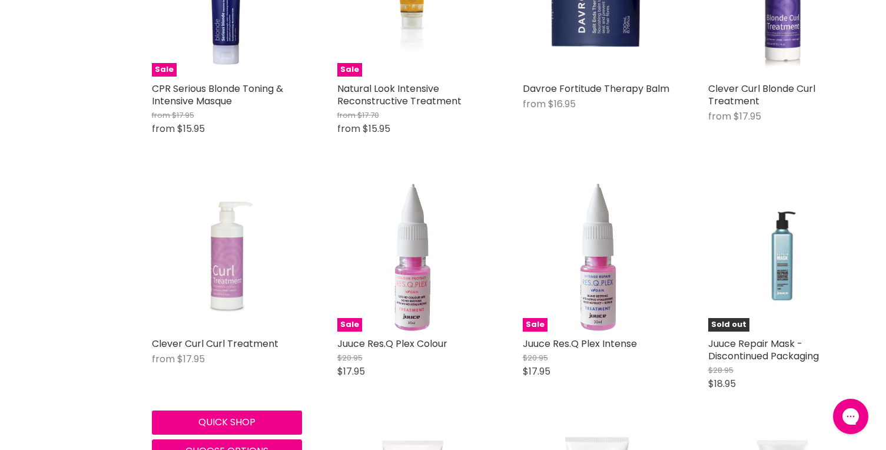
click at [233, 272] on img "Main content" at bounding box center [226, 256] width 112 height 150
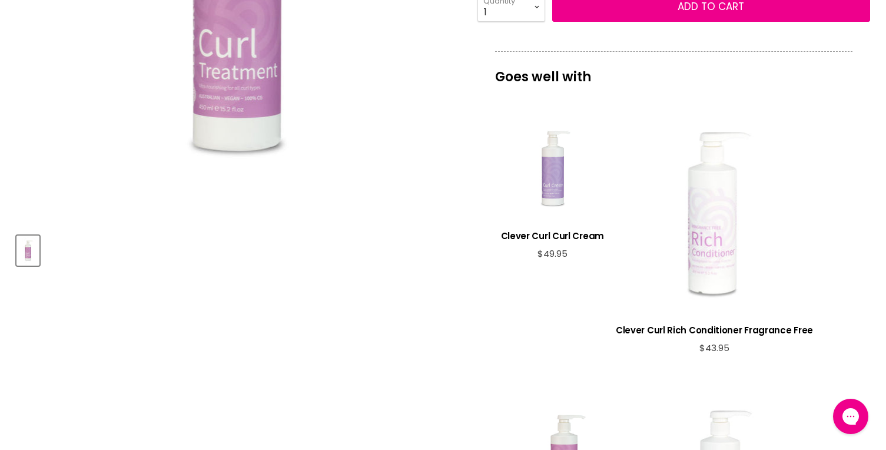
scroll to position [530, 0]
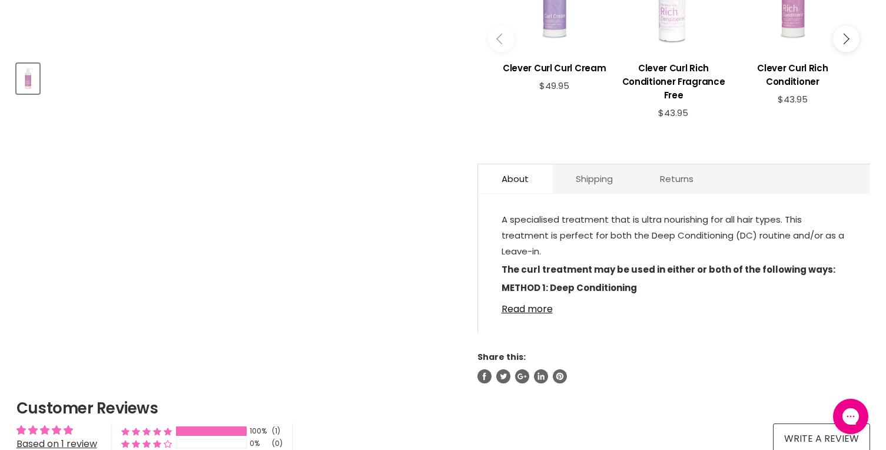
click at [532, 314] on link "Read more" at bounding box center [674, 306] width 345 height 18
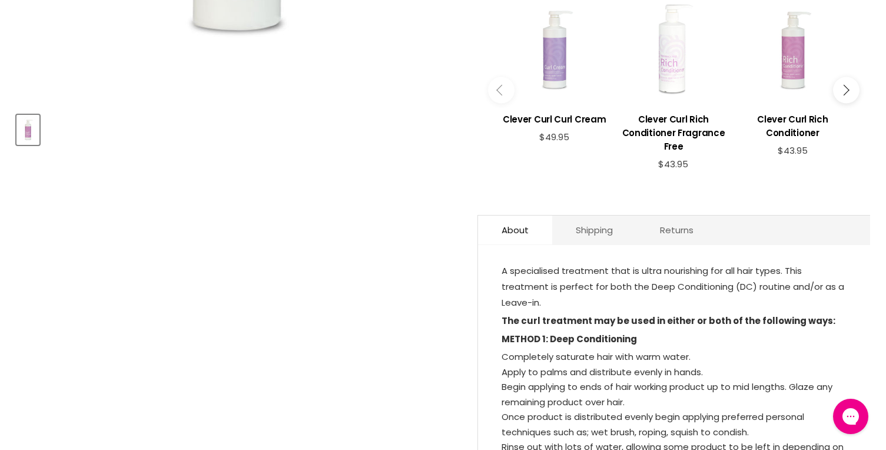
scroll to position [412, 0]
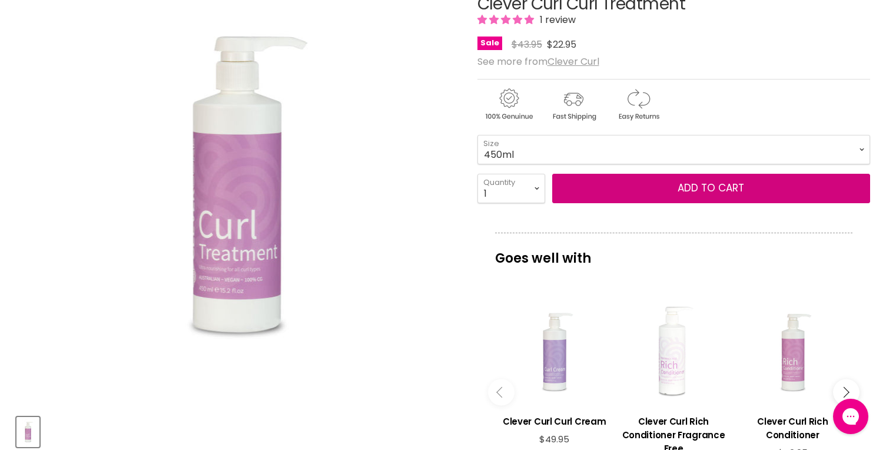
click at [685, 195] on span "Add to cart" at bounding box center [711, 188] width 67 height 14
click at [646, 203] on button "Add to cart" at bounding box center [711, 188] width 318 height 29
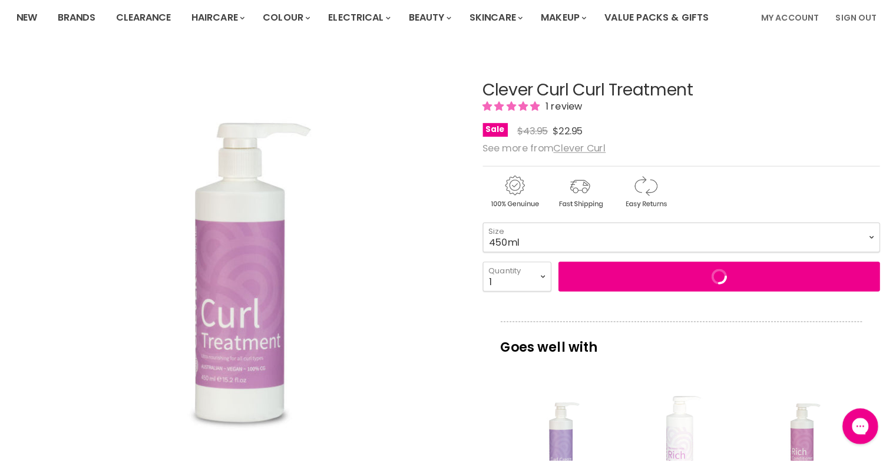
scroll to position [0, 0]
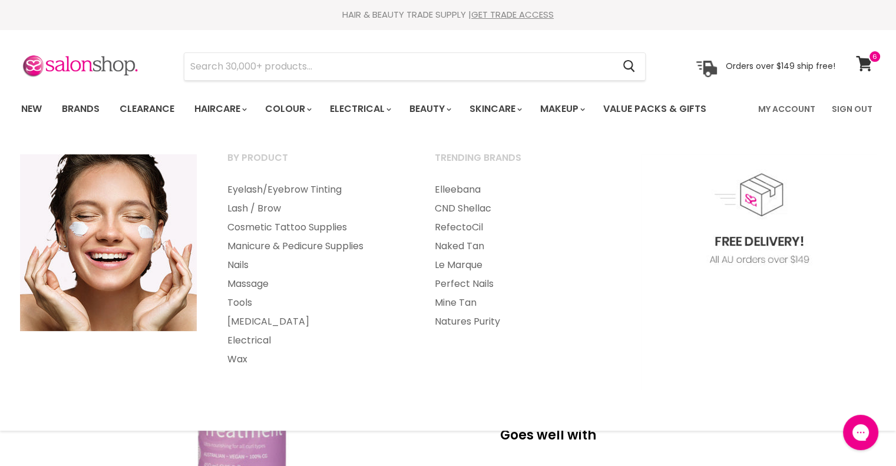
click at [455, 301] on link "Mine Tan" at bounding box center [522, 302] width 205 height 19
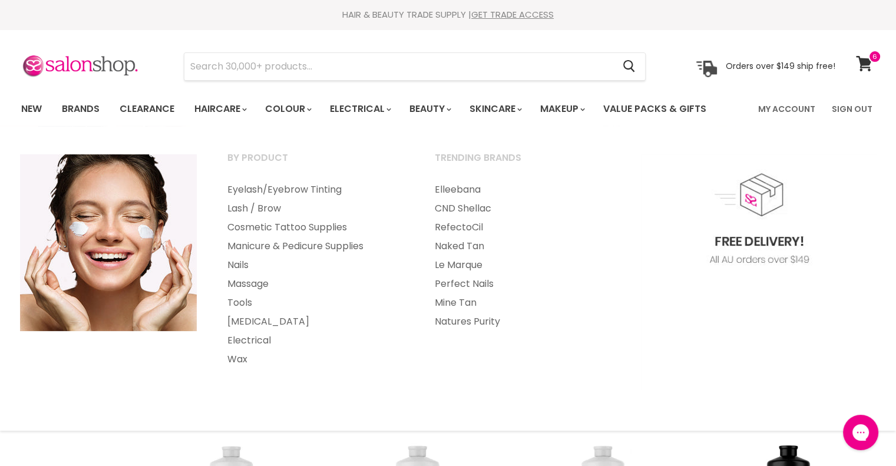
click at [332, 248] on link "Manicure & Pedicure Supplies" at bounding box center [315, 246] width 205 height 19
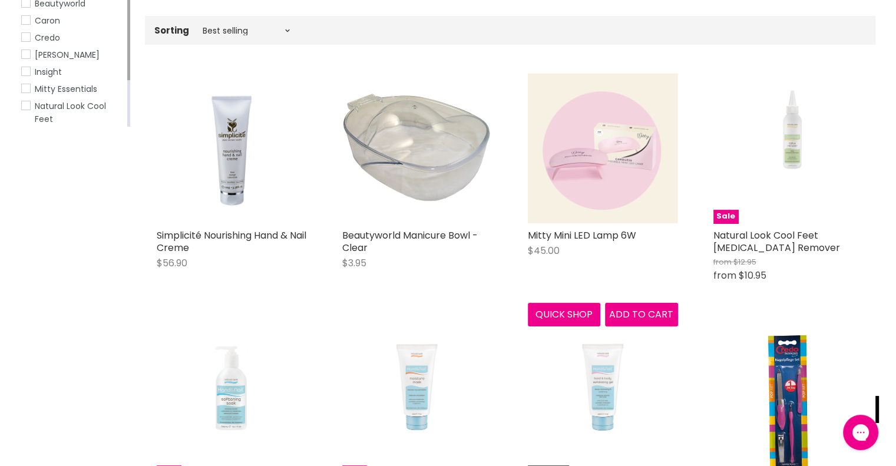
click at [588, 166] on img "Main content" at bounding box center [603, 148] width 150 height 150
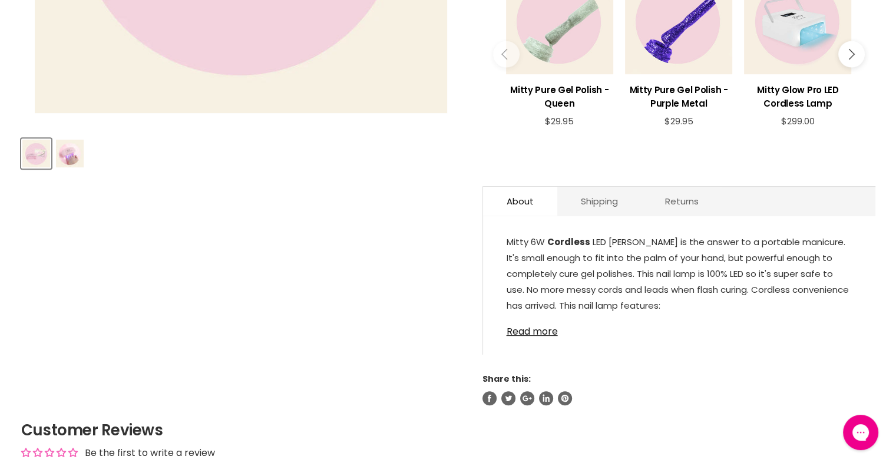
scroll to position [471, 0]
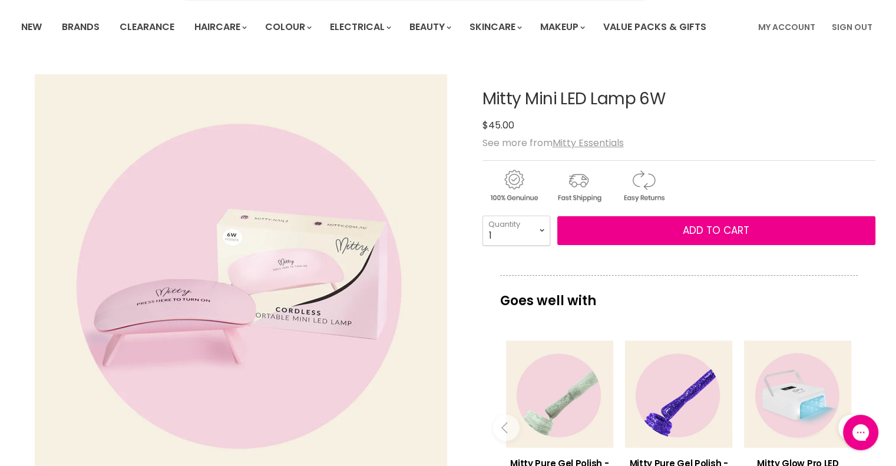
scroll to position [59, 0]
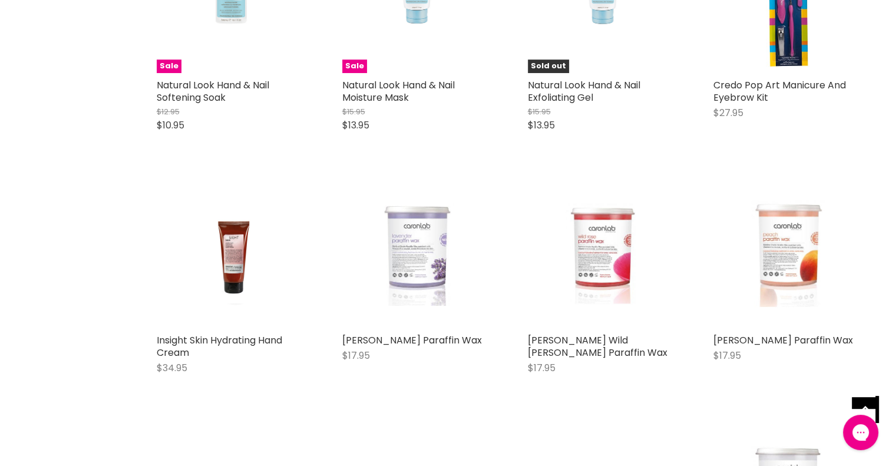
scroll to position [590, 0]
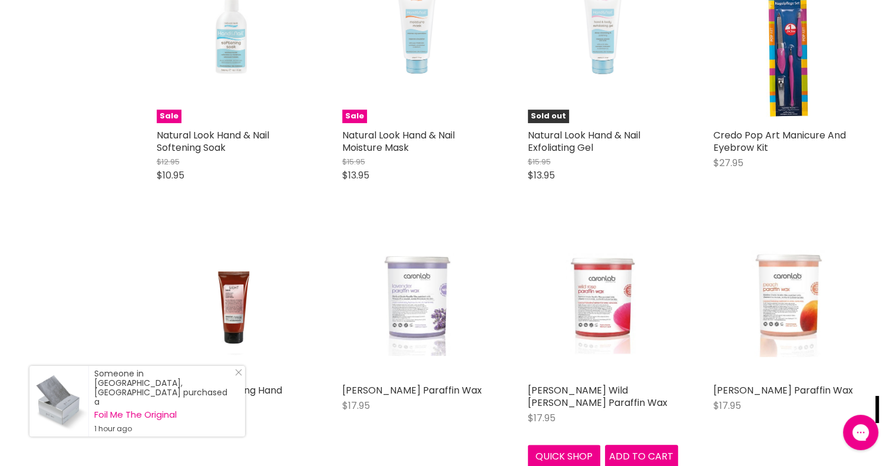
click at [597, 311] on img "Main content" at bounding box center [602, 303] width 100 height 150
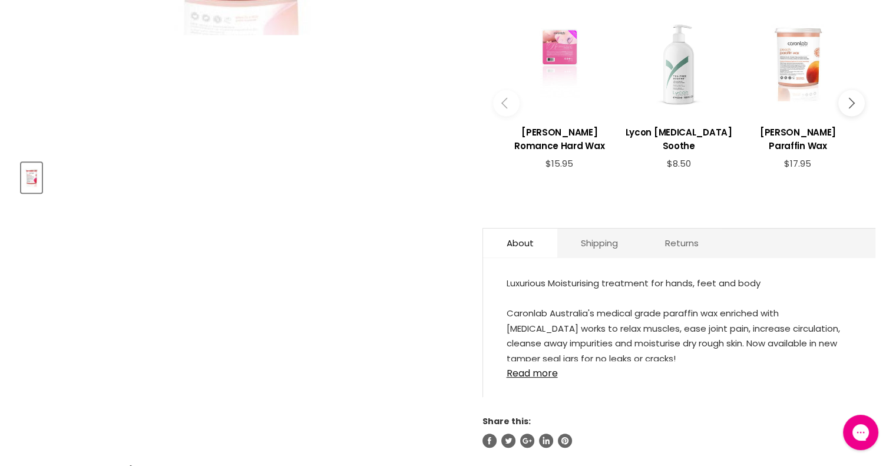
scroll to position [589, 0]
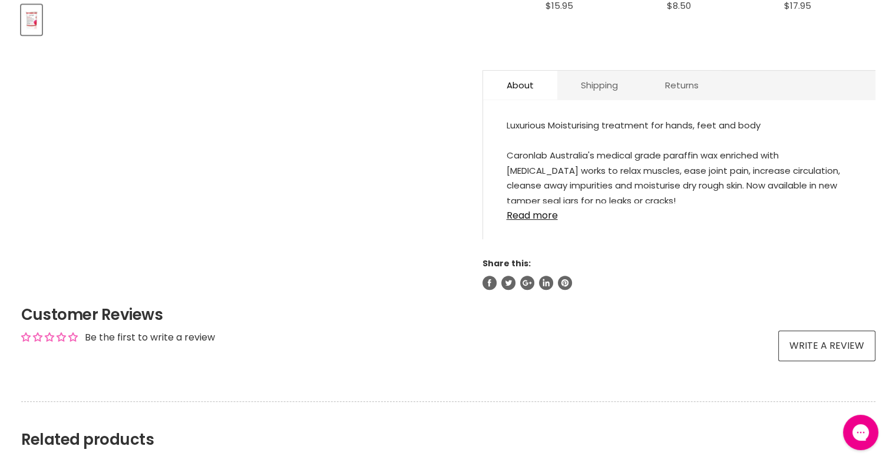
click at [537, 221] on link "Read more" at bounding box center [678, 212] width 345 height 18
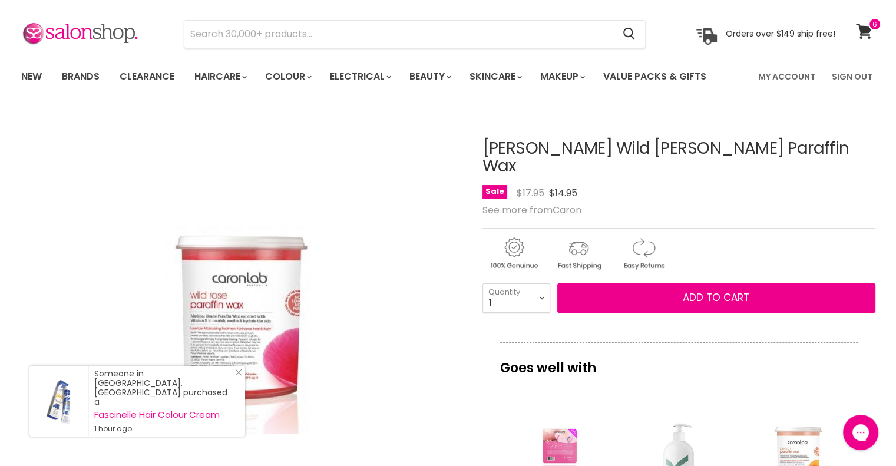
scroll to position [0, 0]
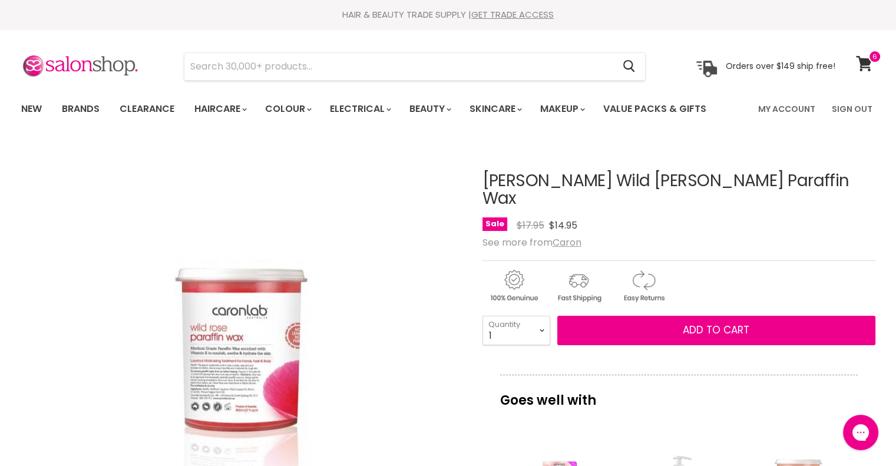
click at [872, 61] on span at bounding box center [874, 56] width 13 height 13
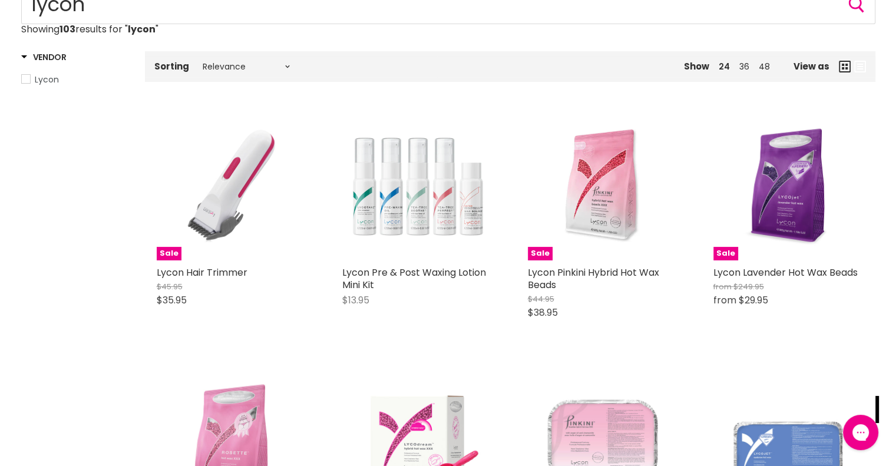
scroll to position [177, 0]
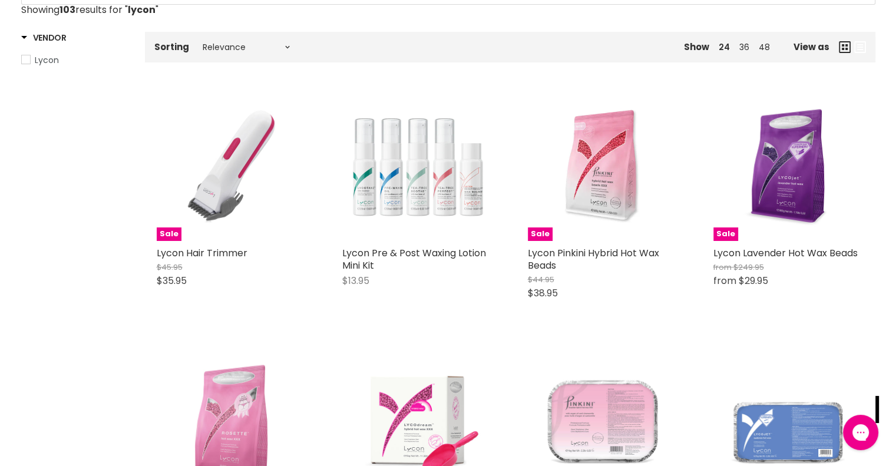
click at [606, 251] on link "Lycon Pinkini Hybrid Hot Wax Beads" at bounding box center [593, 259] width 131 height 26
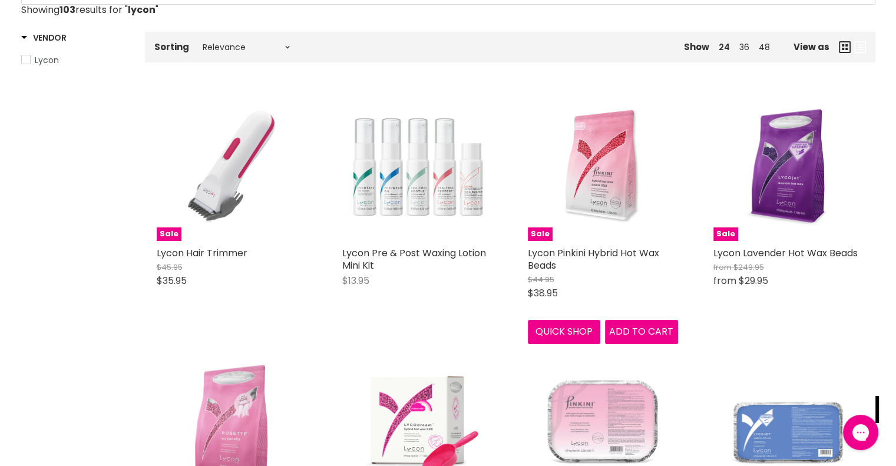
scroll to position [216, 0]
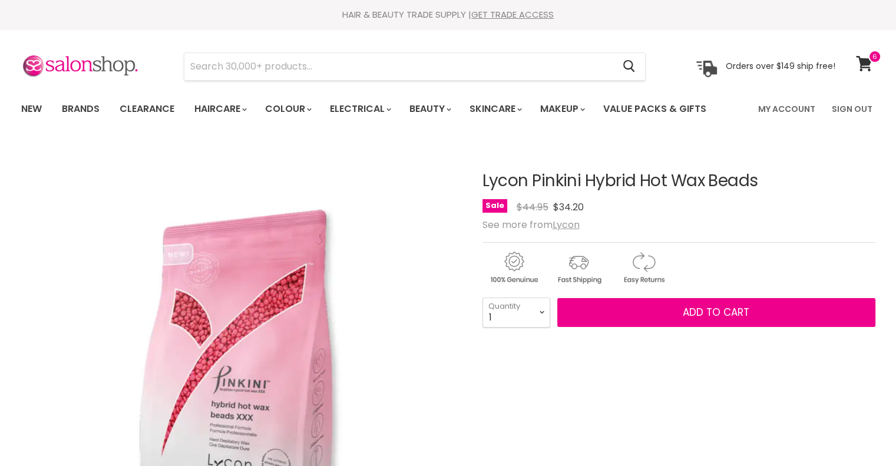
click at [655, 286] on img "Main content" at bounding box center [643, 268] width 62 height 36
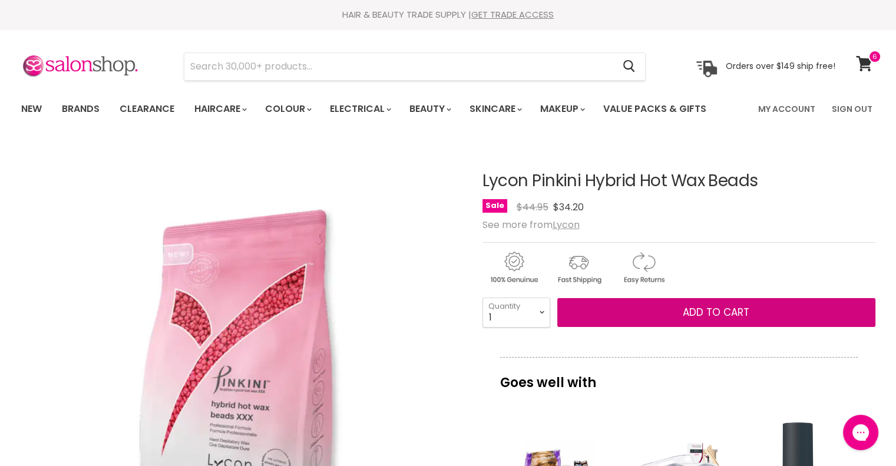
click at [711, 319] on span "Add to cart" at bounding box center [715, 312] width 67 height 14
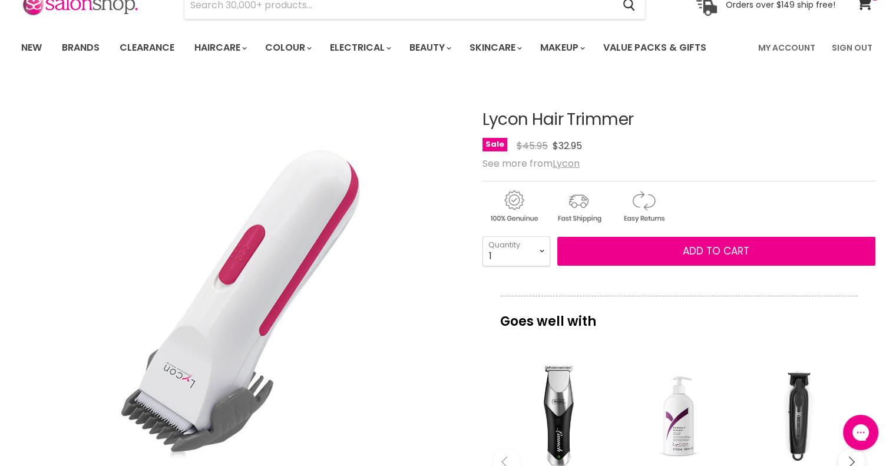
scroll to position [59, 0]
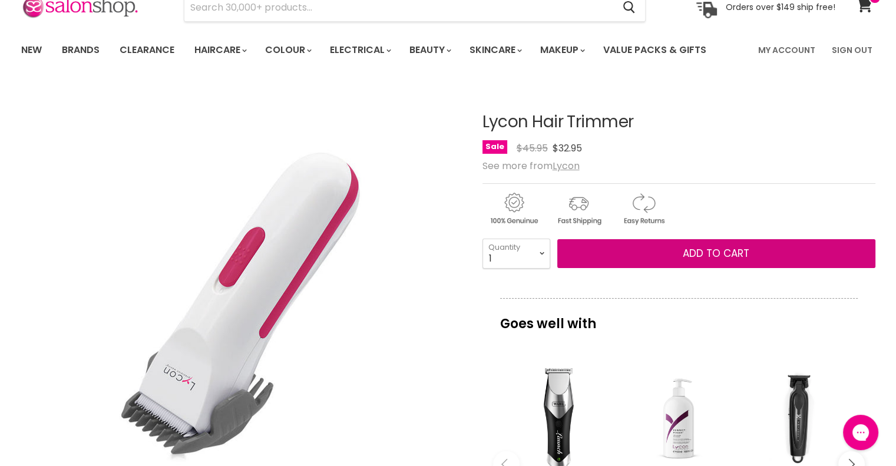
click at [742, 260] on span "Add to cart" at bounding box center [715, 253] width 67 height 14
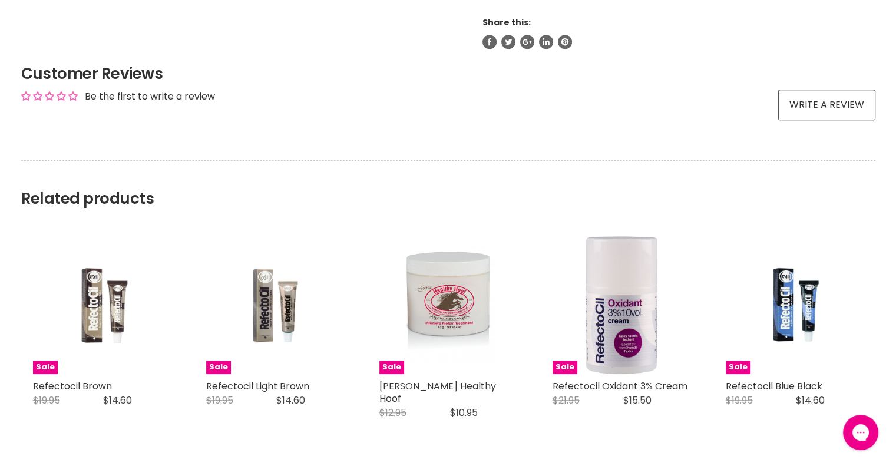
scroll to position [942, 0]
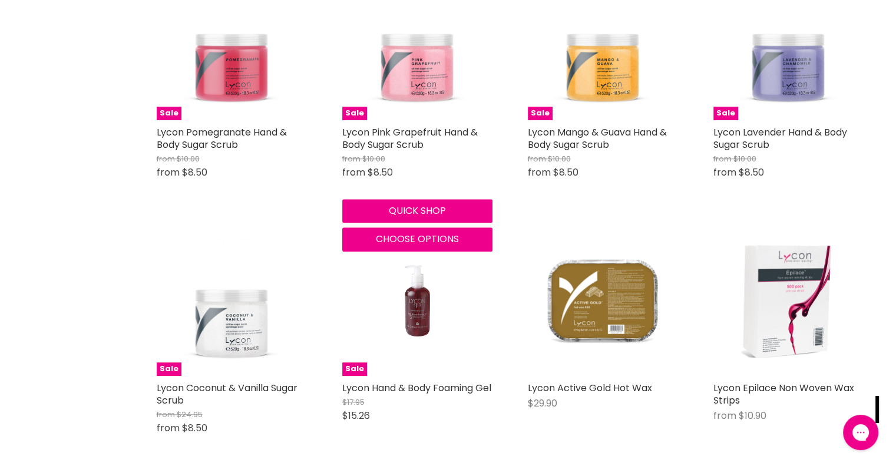
scroll to position [1079, 0]
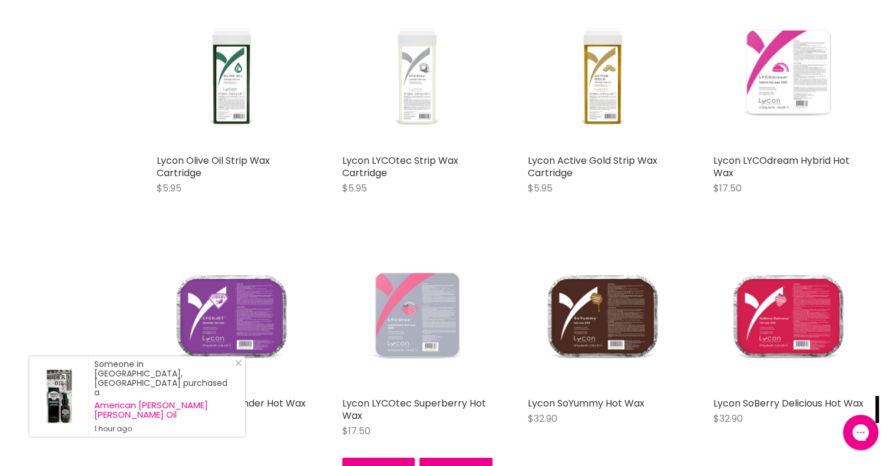
scroll to position [2433, 0]
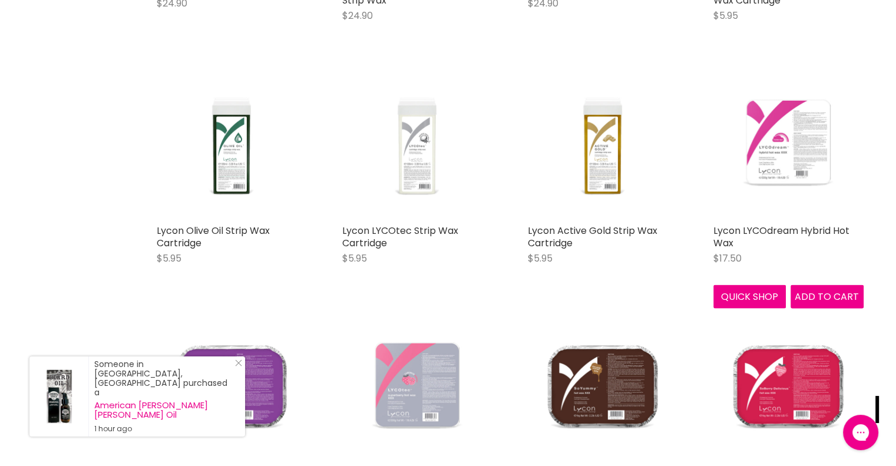
click at [808, 181] on img "Main content" at bounding box center [788, 143] width 150 height 150
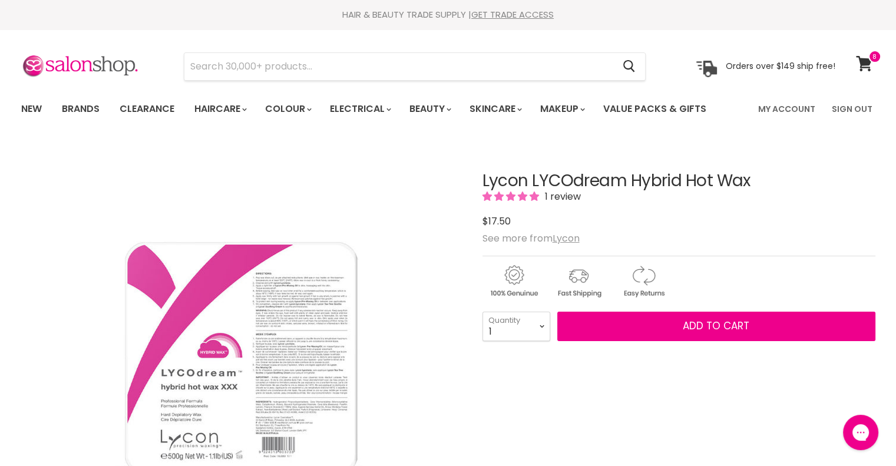
click at [267, 294] on img "Lycon LYCOdream Hybrid Hot Wax image. Click or Scroll to Zoom." at bounding box center [241, 362] width 440 height 440
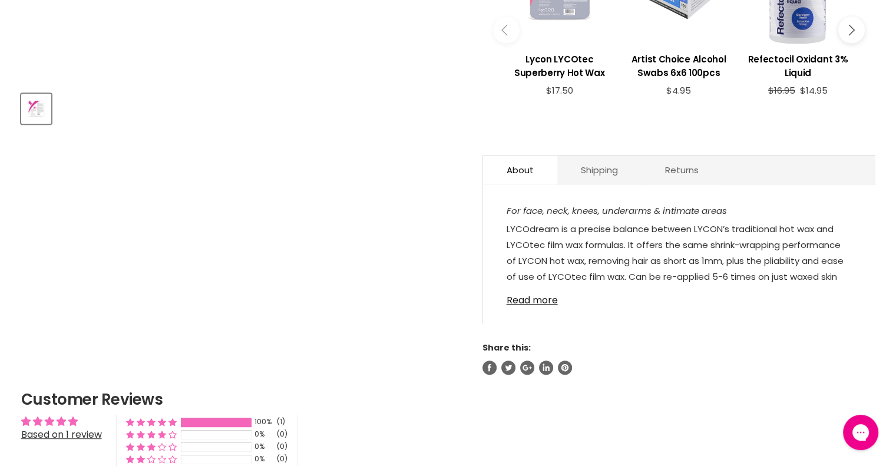
scroll to position [530, 0]
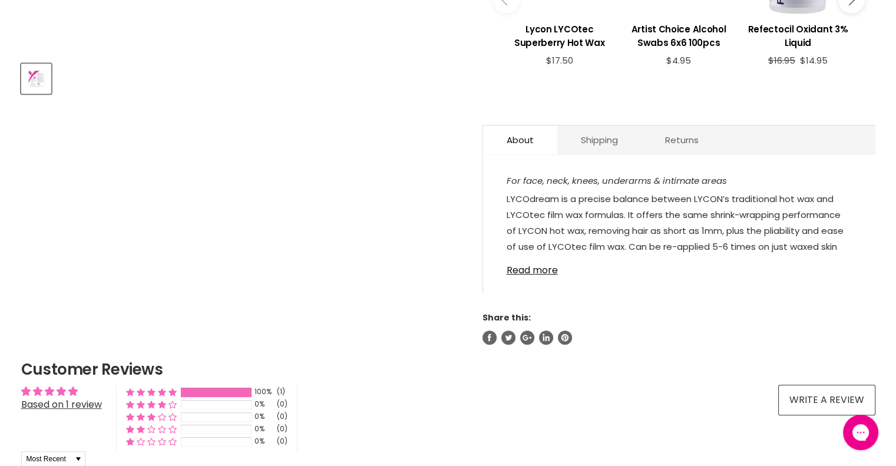
click at [545, 276] on link "Read more" at bounding box center [678, 267] width 345 height 18
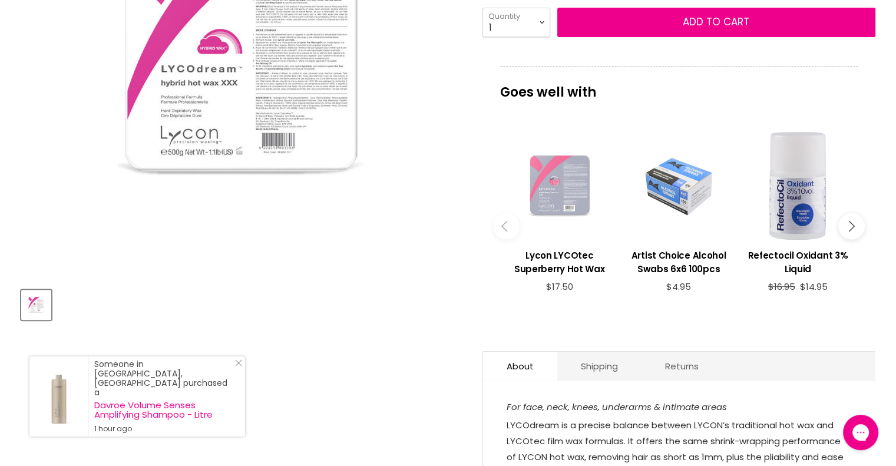
scroll to position [177, 0]
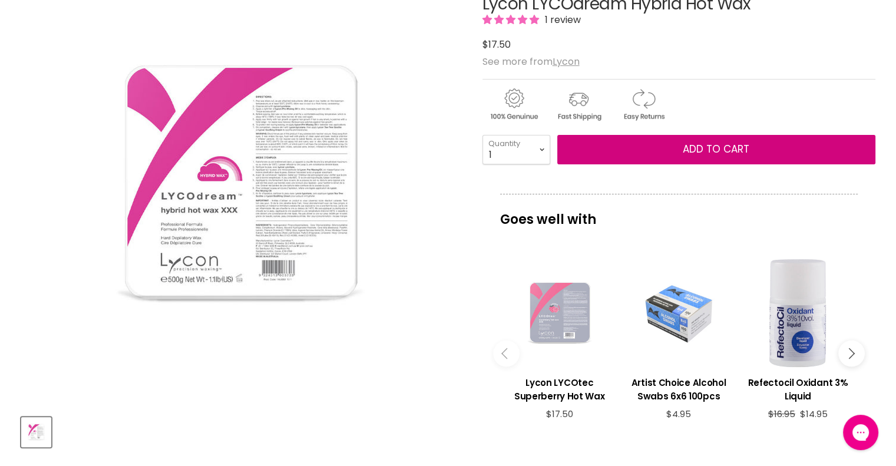
click at [632, 164] on button "Add to cart" at bounding box center [716, 149] width 318 height 29
click at [731, 156] on span "Add to cart" at bounding box center [715, 149] width 67 height 14
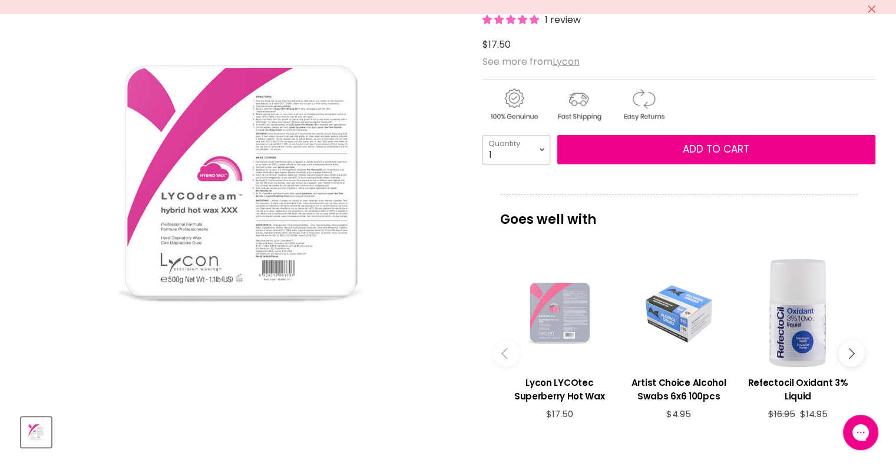
click at [536, 164] on select "1 2 3 4 5 6 7 8 9 10+" at bounding box center [516, 149] width 68 height 29
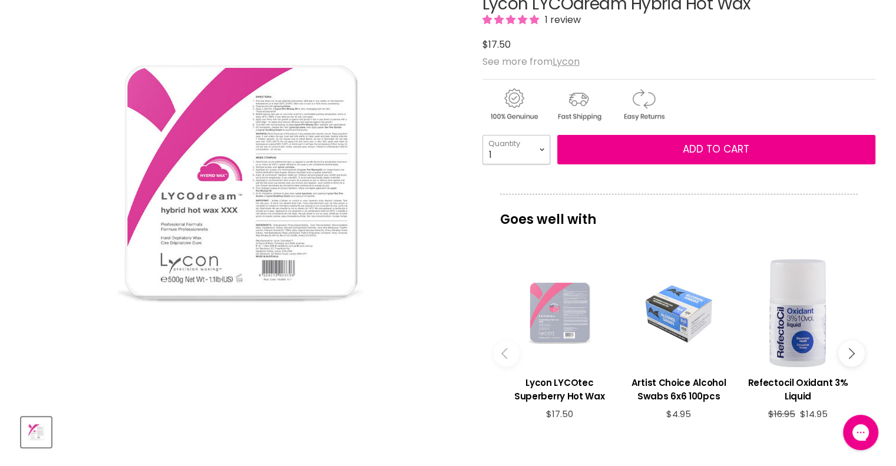
select select "2"
click at [482, 159] on select "1 2 3 4 5 6 7 8 9 10+" at bounding box center [516, 149] width 68 height 29
type input "2"
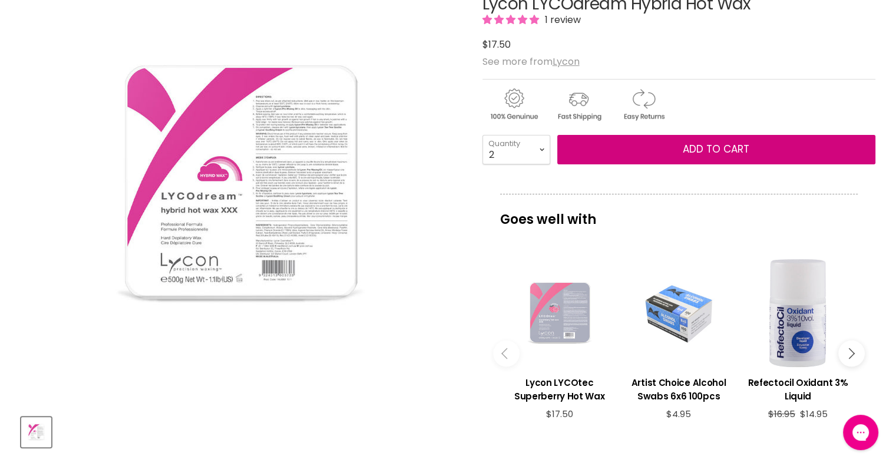
click at [679, 164] on button "Add to cart" at bounding box center [716, 149] width 318 height 29
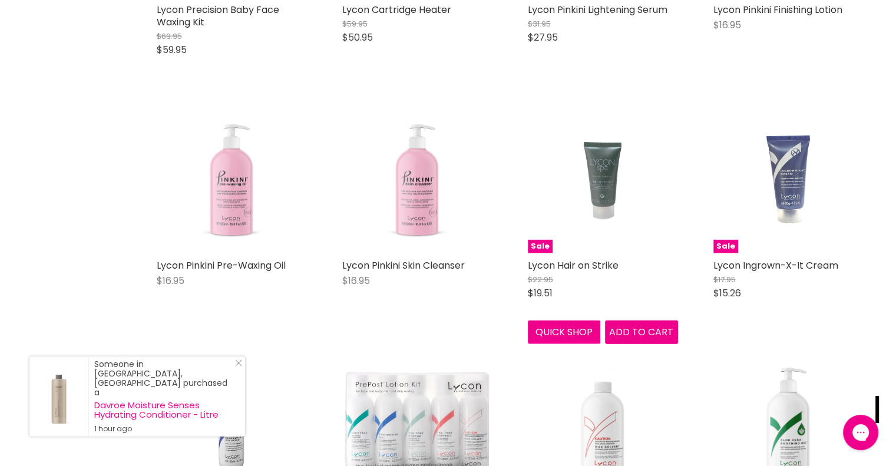
scroll to position [2739, 0]
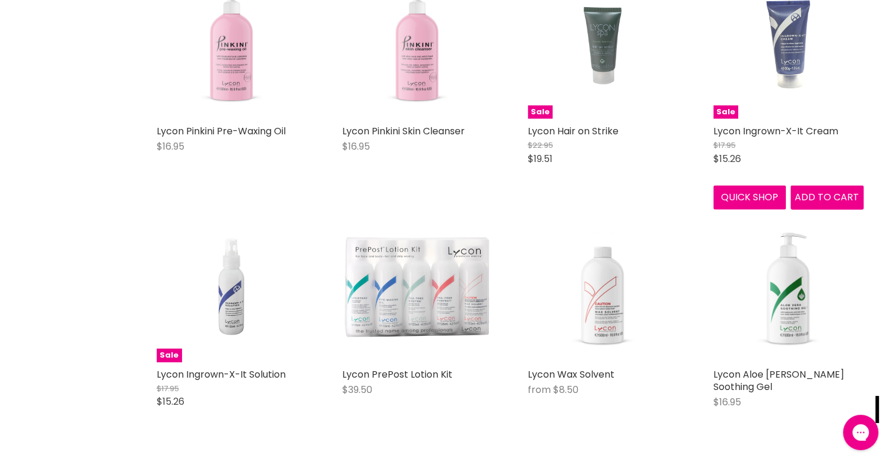
click at [757, 138] on link "Lycon Ingrown-X-It Cream" at bounding box center [775, 131] width 125 height 14
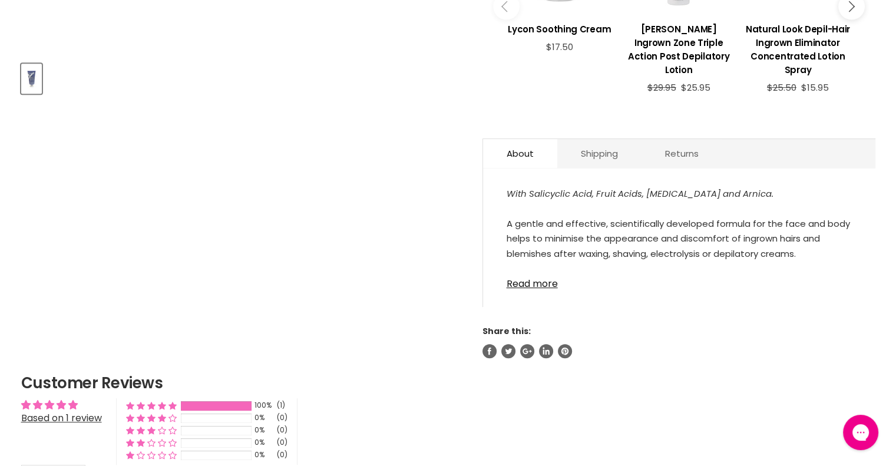
click at [535, 291] on div "With Salicyclic Acid, Fruit Acids, Allantoin and Arnica. A gentle and effective…" at bounding box center [679, 243] width 392 height 127
click at [535, 283] on link "Read more" at bounding box center [678, 280] width 345 height 18
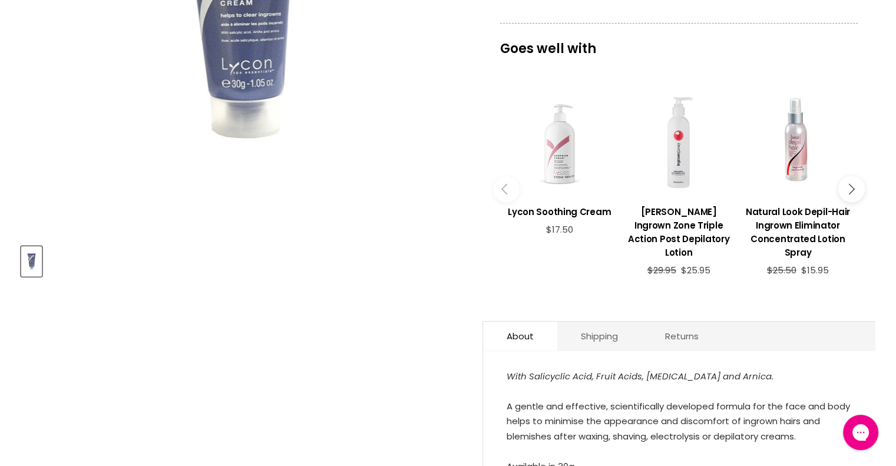
scroll to position [59, 0]
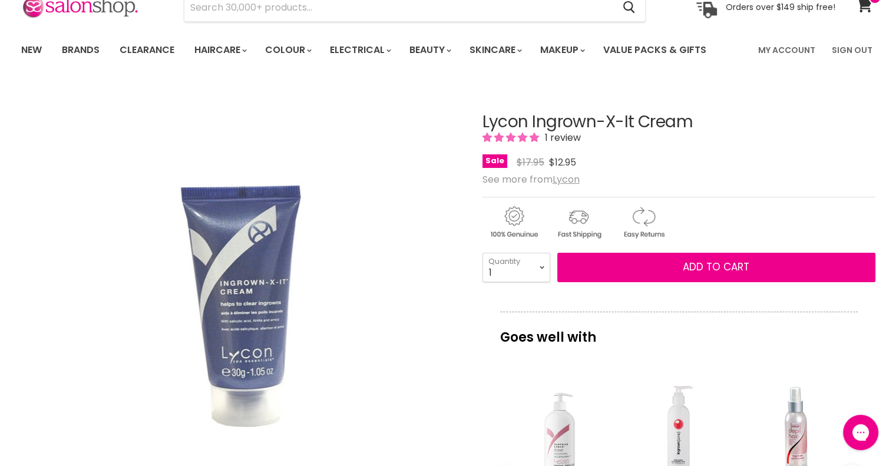
click at [240, 311] on img "Lycon Ingrown-X-It Cream image. Click or Scroll to Zoom." at bounding box center [240, 303] width 275 height 412
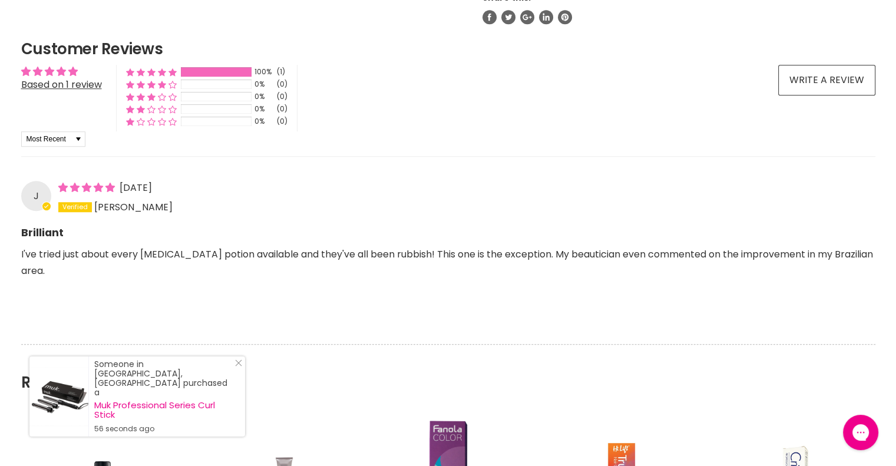
scroll to position [883, 0]
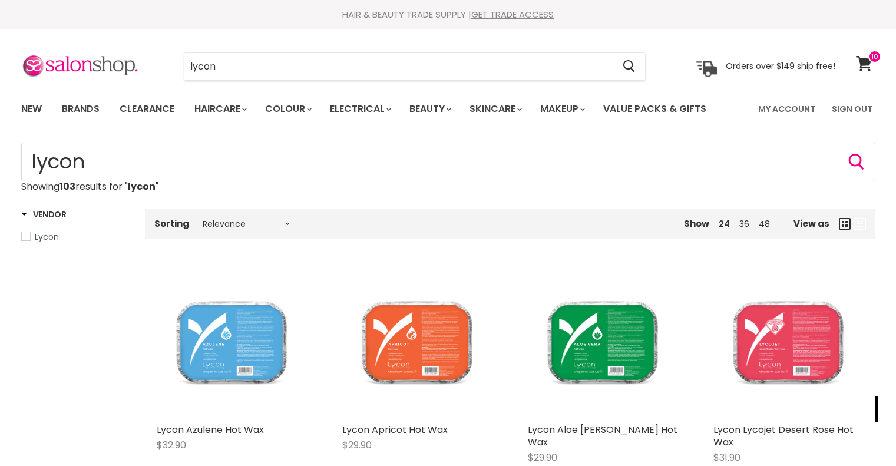
scroll to position [1265, 0]
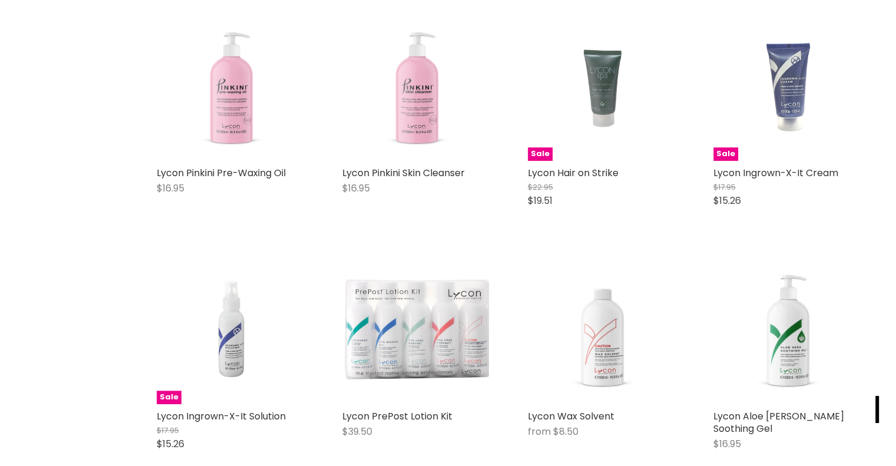
drag, startPoint x: 0, startPoint y: 0, endPoint x: 228, endPoint y: 349, distance: 416.9
click at [228, 349] on img "Main content" at bounding box center [231, 329] width 100 height 150
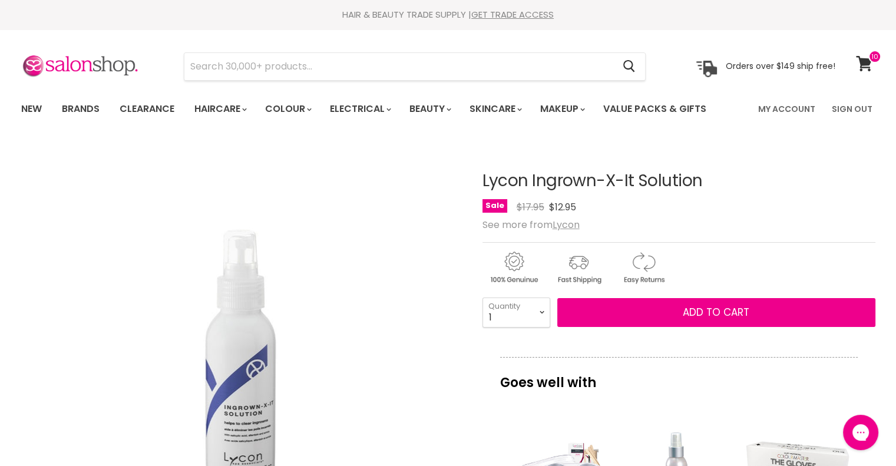
click at [794, 112] on link "My Account" at bounding box center [786, 109] width 71 height 25
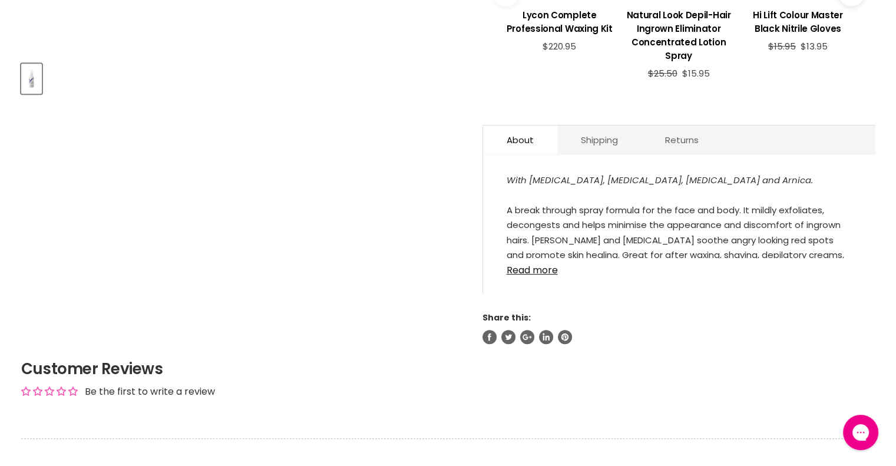
click at [537, 274] on link "Read more" at bounding box center [678, 267] width 345 height 18
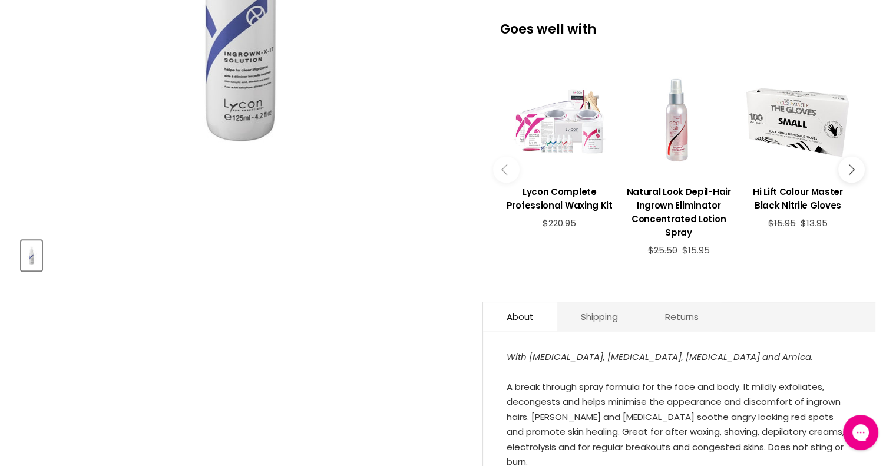
scroll to position [177, 0]
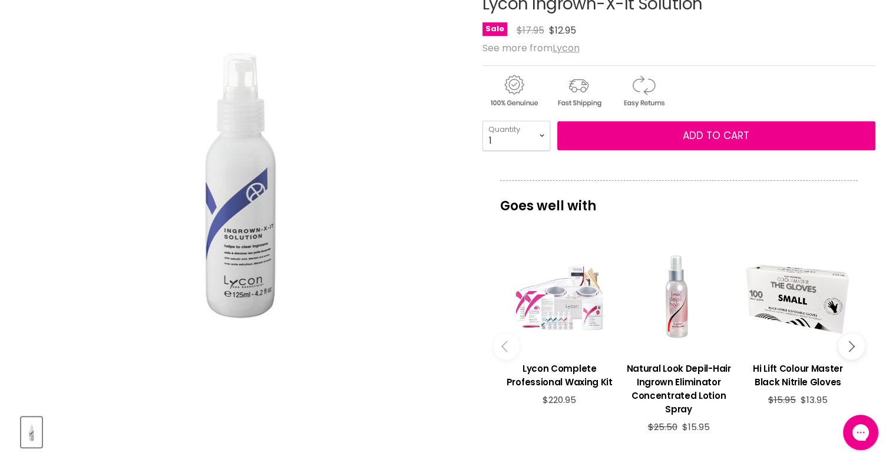
click at [34, 435] on img "Product thumbnails" at bounding box center [31, 432] width 18 height 28
click at [225, 247] on img "Lycon Ingrown-X-It Solution image. Click or Scroll to Zoom." at bounding box center [240, 185] width 275 height 412
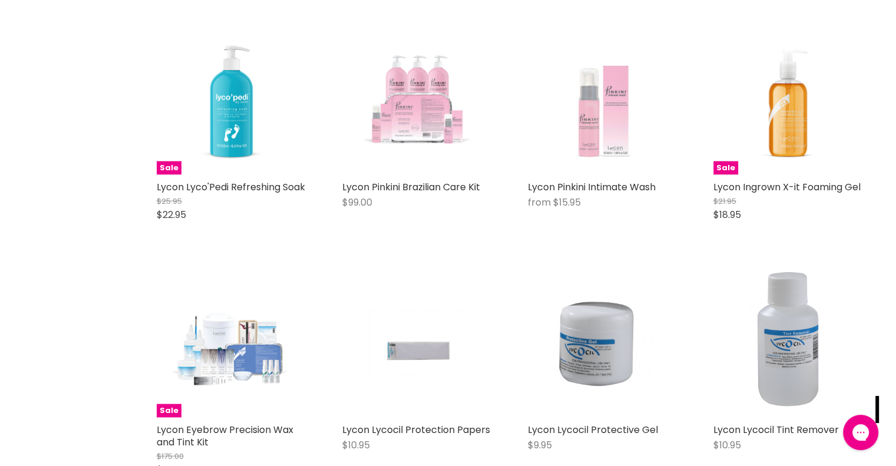
scroll to position [2498, 0]
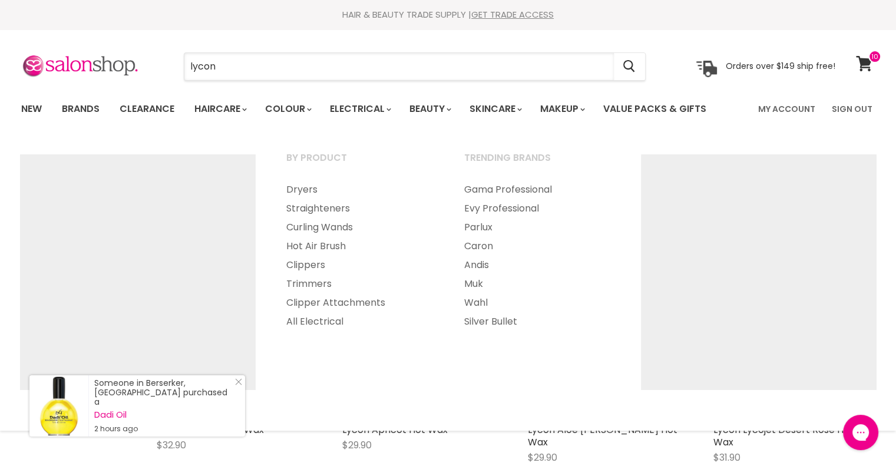
click at [377, 65] on input "lycon" at bounding box center [398, 66] width 429 height 27
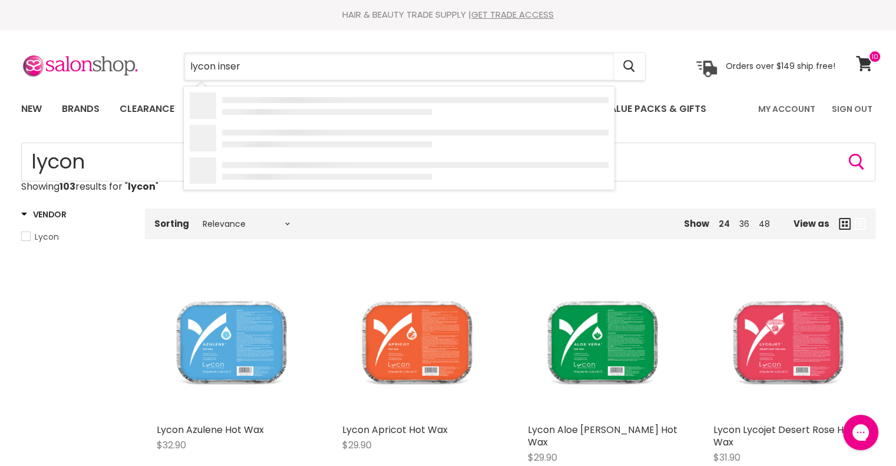
type input "lycon insert"
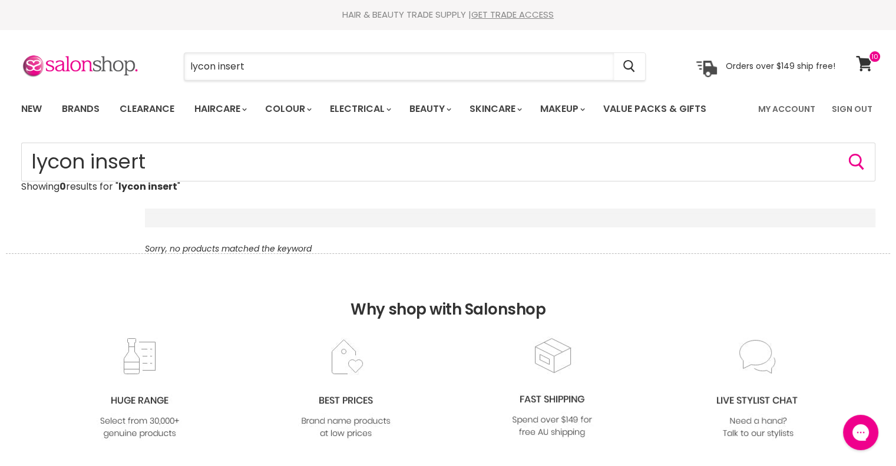
drag, startPoint x: 260, startPoint y: 68, endPoint x: 219, endPoint y: 72, distance: 40.8
click at [219, 72] on input "lycon insert" at bounding box center [398, 66] width 429 height 27
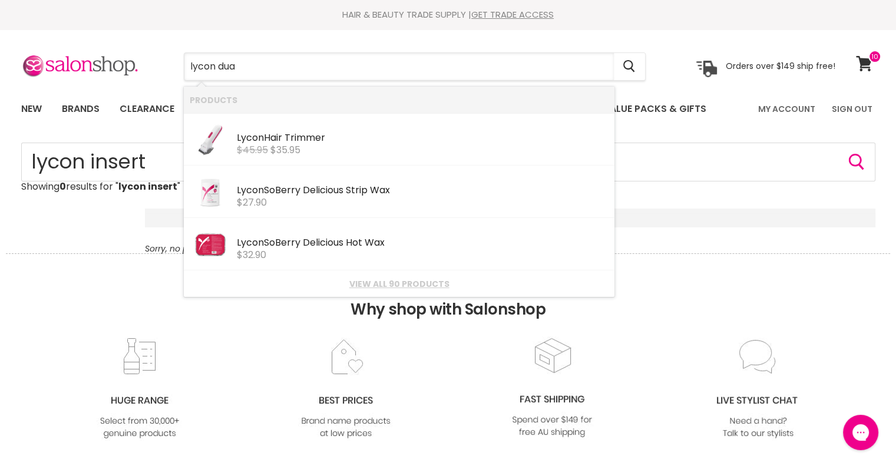
type input "lycon dual"
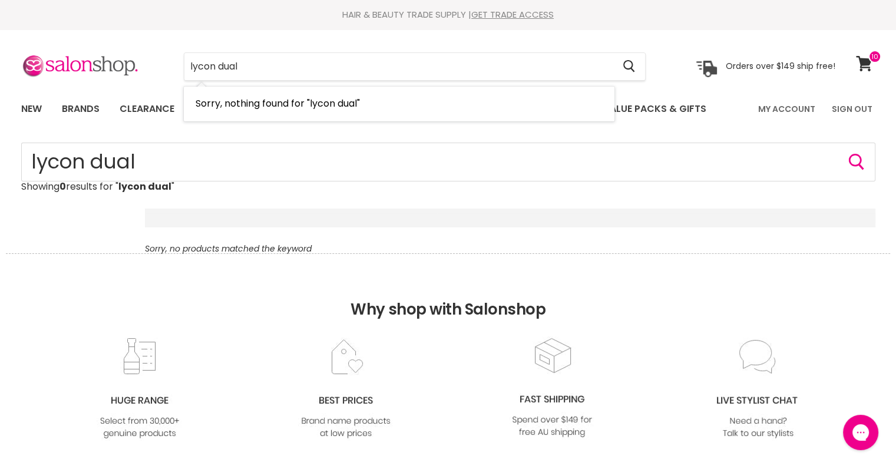
click at [217, 64] on input "lycon dual" at bounding box center [398, 66] width 429 height 27
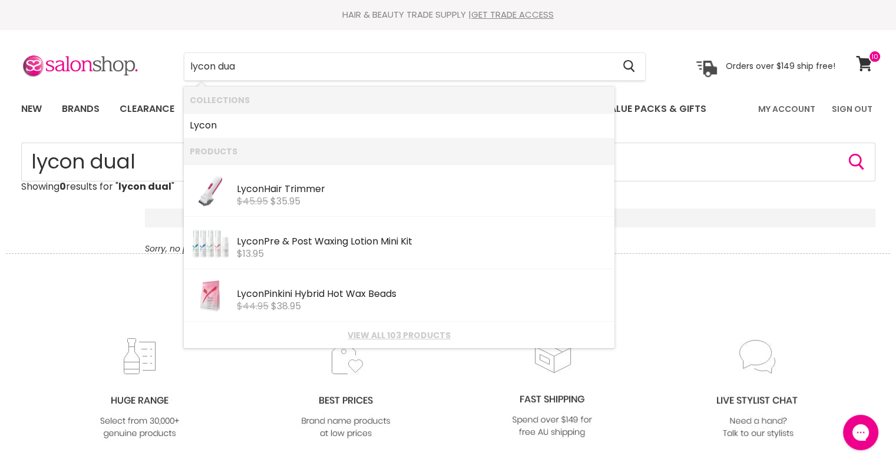
type input "lycon dual"
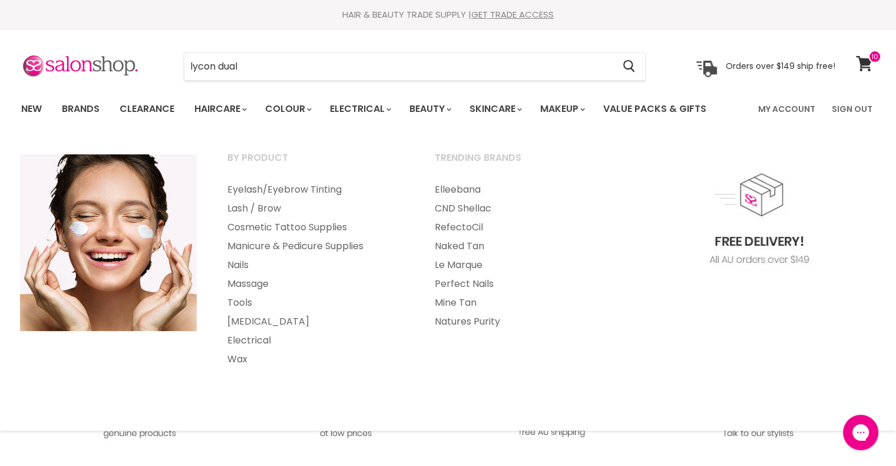
drag, startPoint x: 345, startPoint y: 268, endPoint x: 283, endPoint y: 334, distance: 90.4
drag, startPoint x: 283, startPoint y: 334, endPoint x: 239, endPoint y: 359, distance: 50.3
click at [239, 359] on link "Wax" at bounding box center [315, 359] width 205 height 19
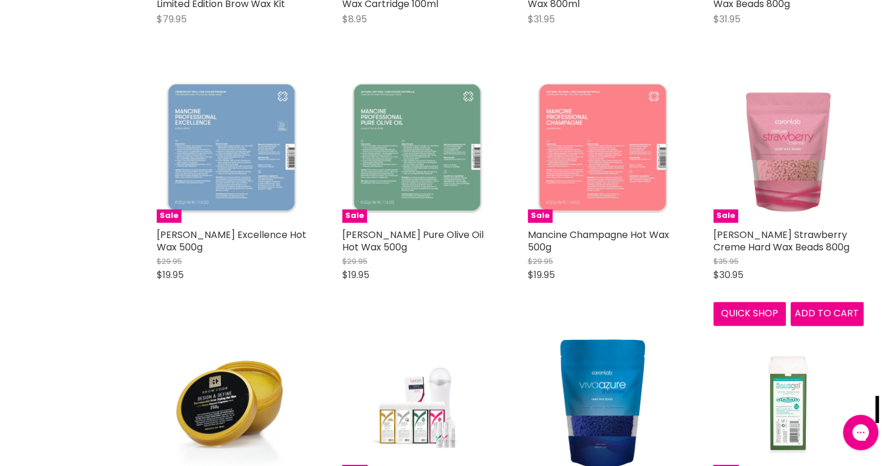
scroll to position [2120, 0]
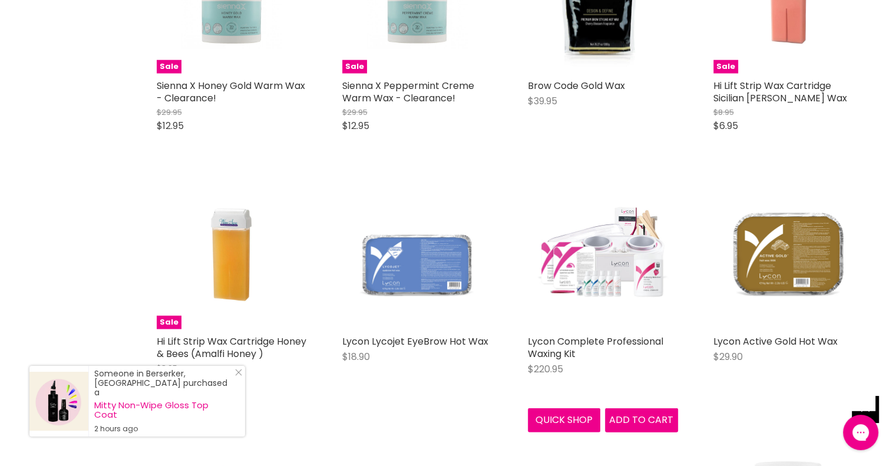
scroll to position [3179, 0]
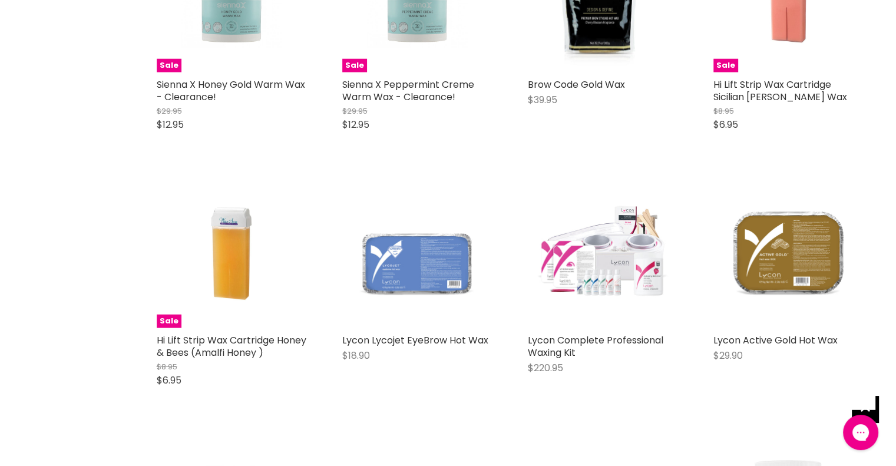
click at [593, 333] on link "Lycon Complete Professional Waxing Kit" at bounding box center [595, 346] width 135 height 26
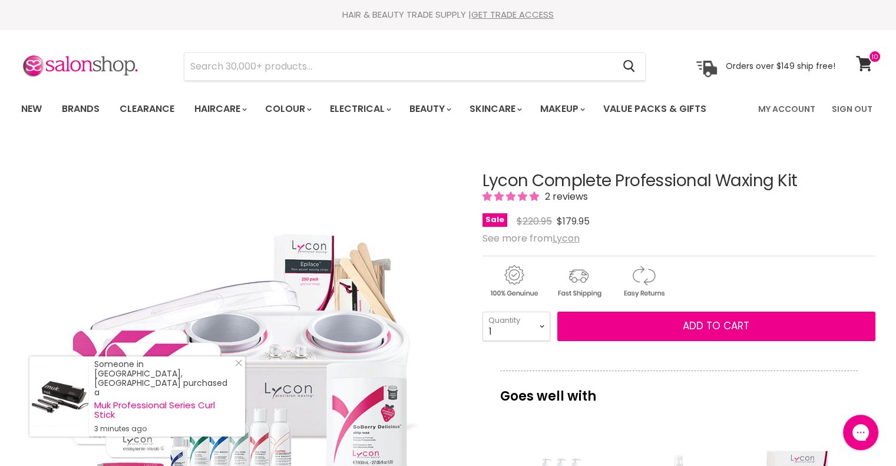
click at [83, 108] on link "Brands" at bounding box center [80, 109] width 55 height 25
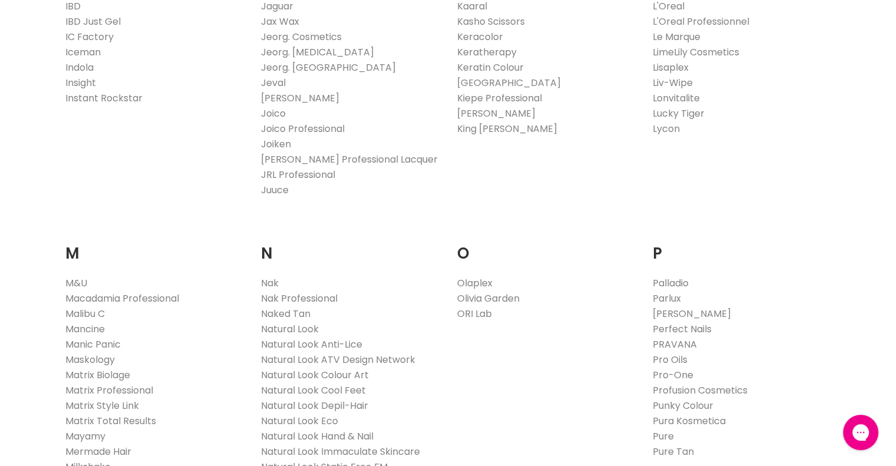
click at [661, 131] on link "Lycon" at bounding box center [665, 129] width 27 height 14
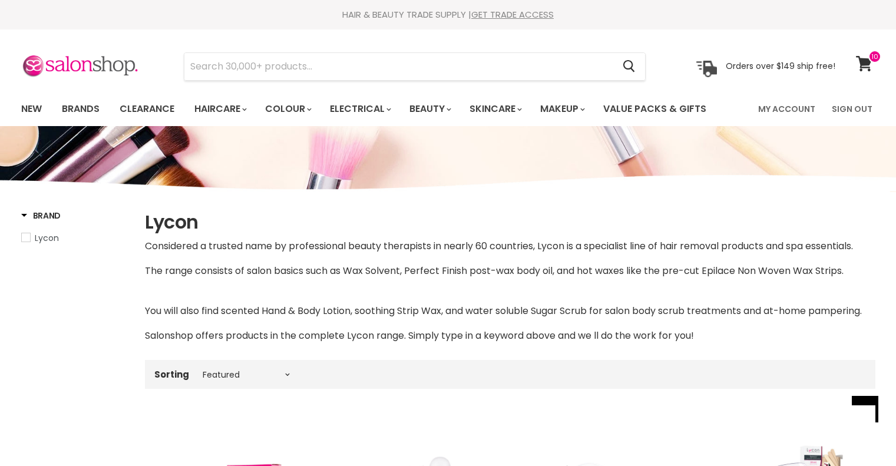
select select "manual"
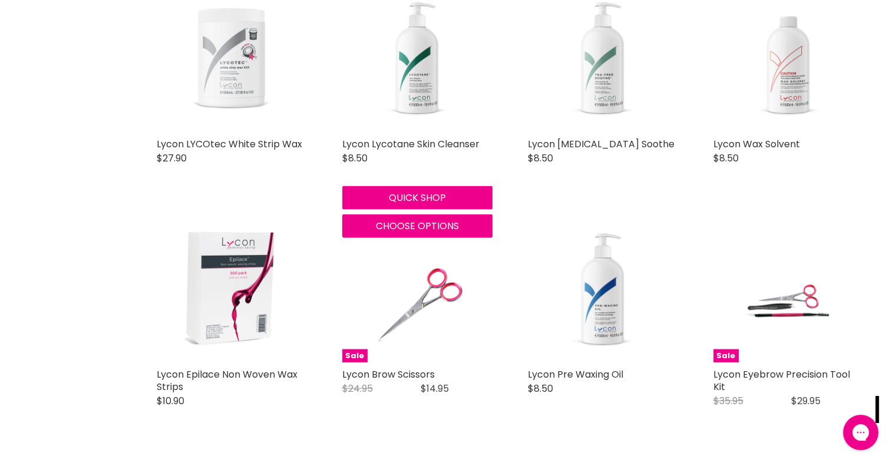
scroll to position [2061, 0]
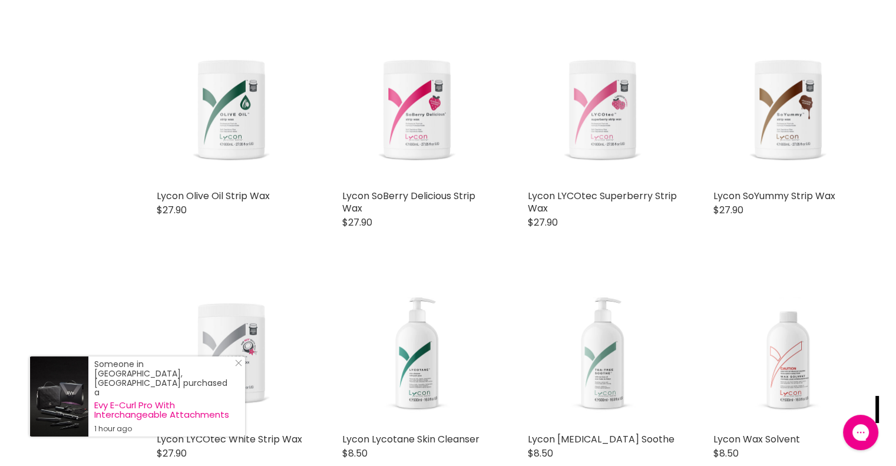
click at [444, 193] on link "Lycon SoBerry Delicious Strip Wax" at bounding box center [408, 201] width 133 height 26
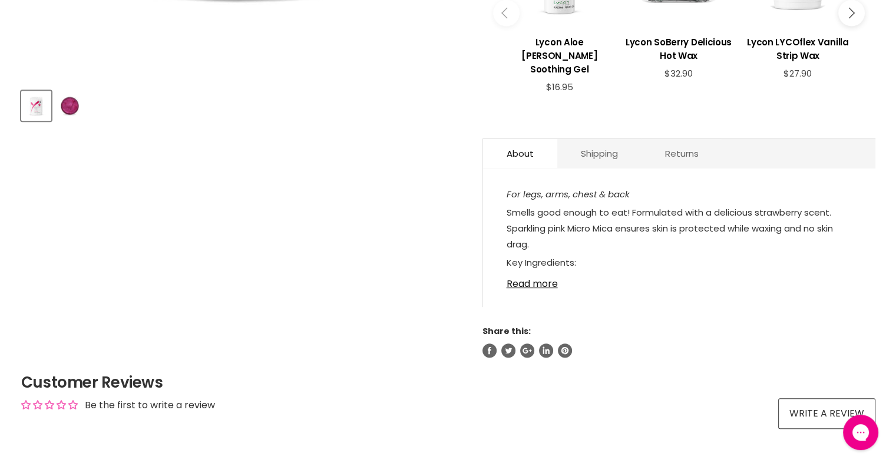
scroll to position [530, 0]
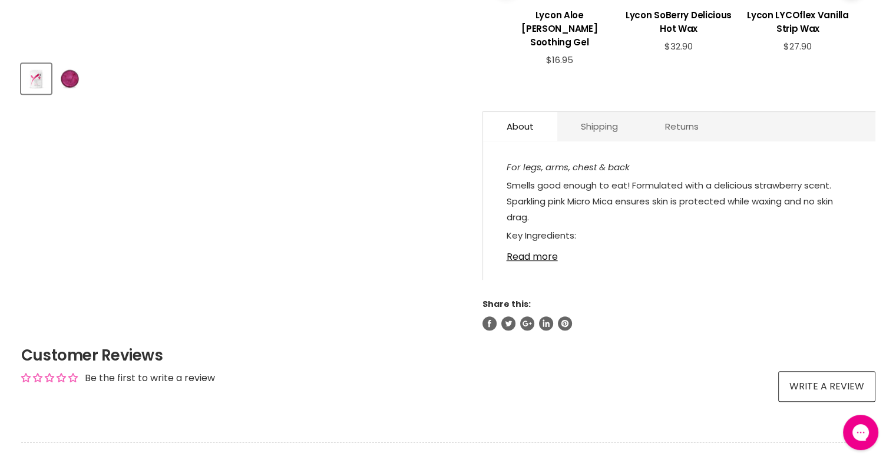
click at [525, 258] on link "Read more" at bounding box center [678, 253] width 345 height 18
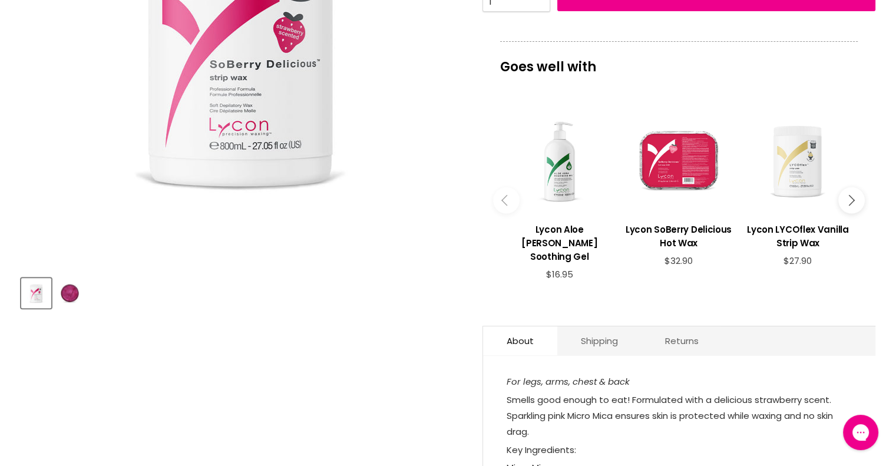
scroll to position [59, 0]
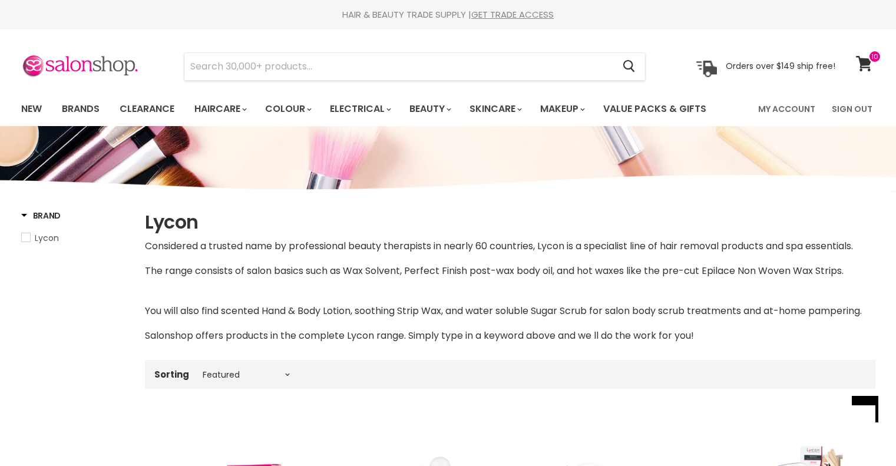
select select "manual"
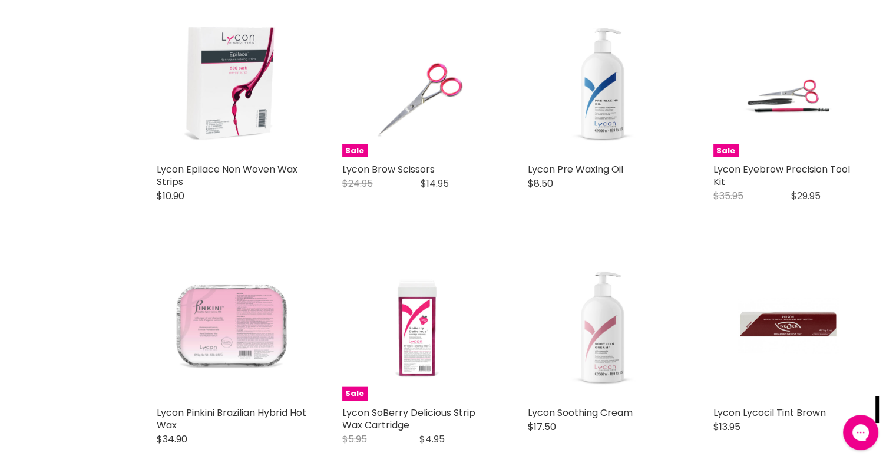
scroll to position [2553, 0]
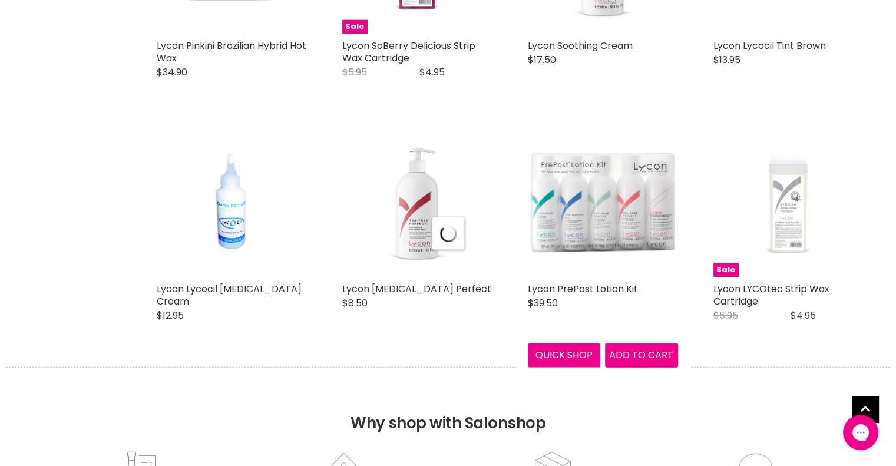
scroll to position [2965, 0]
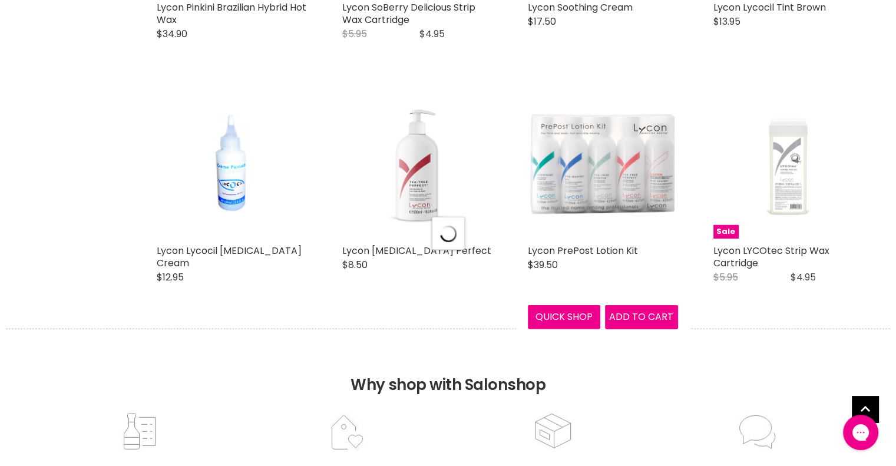
select select "manual"
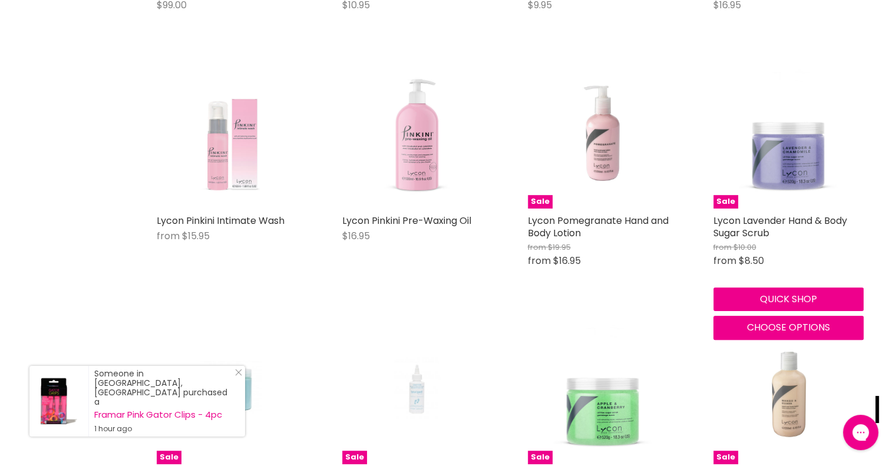
scroll to position [4790, 0]
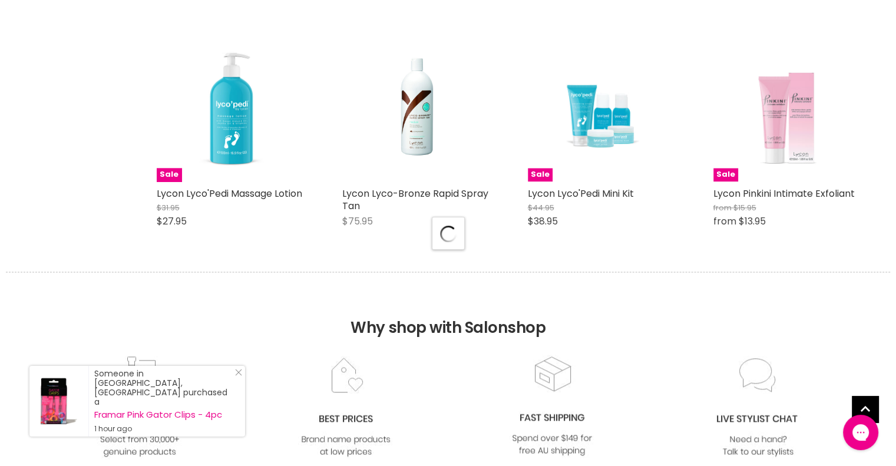
scroll to position [6145, 0]
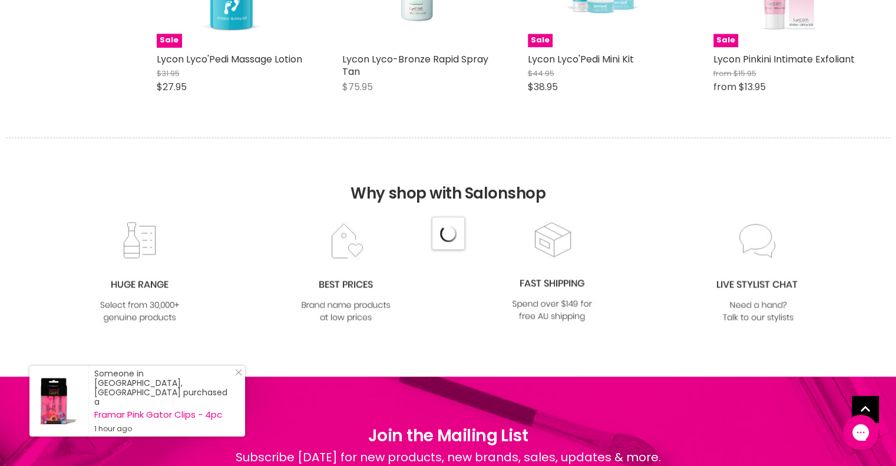
select select "manual"
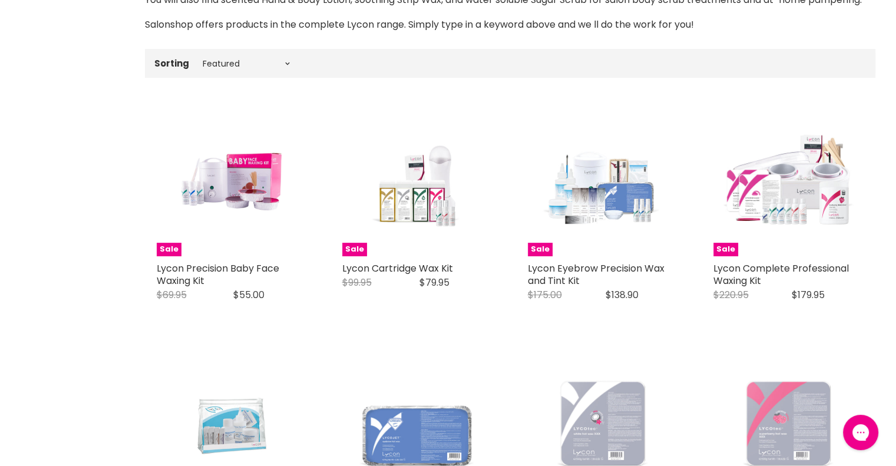
scroll to position [0, 0]
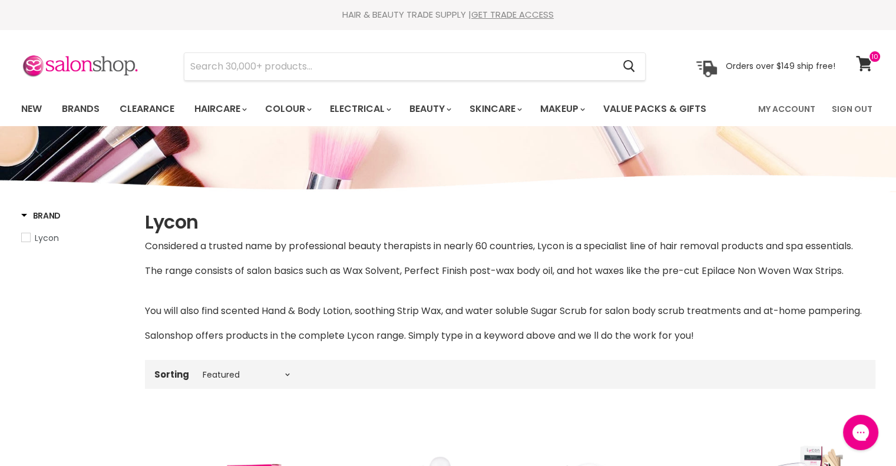
click at [871, 65] on link "View cart" at bounding box center [865, 63] width 31 height 27
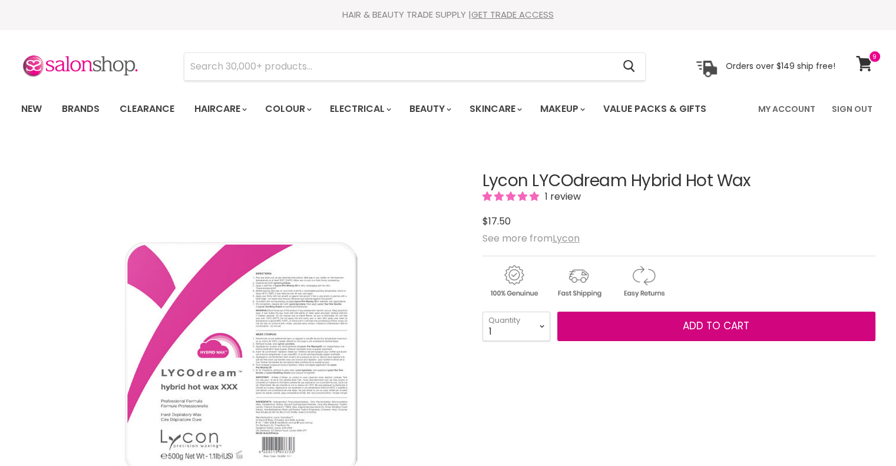
click at [669, 341] on button "Add to cart" at bounding box center [716, 325] width 318 height 29
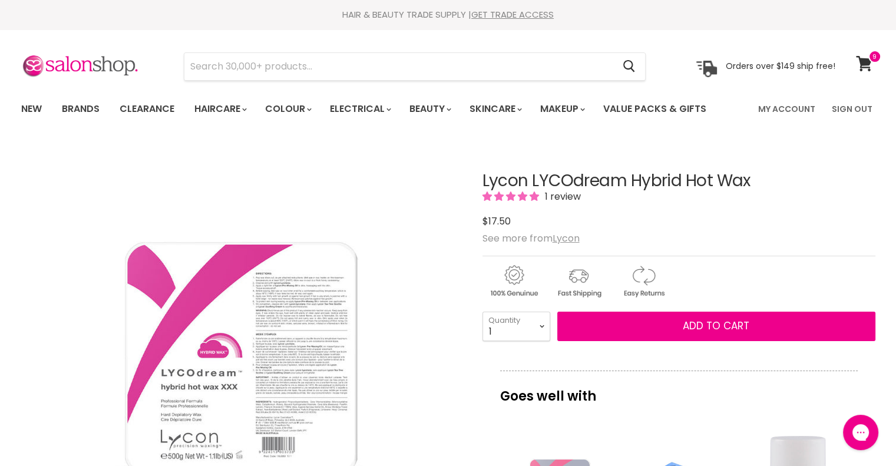
click at [856, 70] on icon at bounding box center [863, 63] width 16 height 15
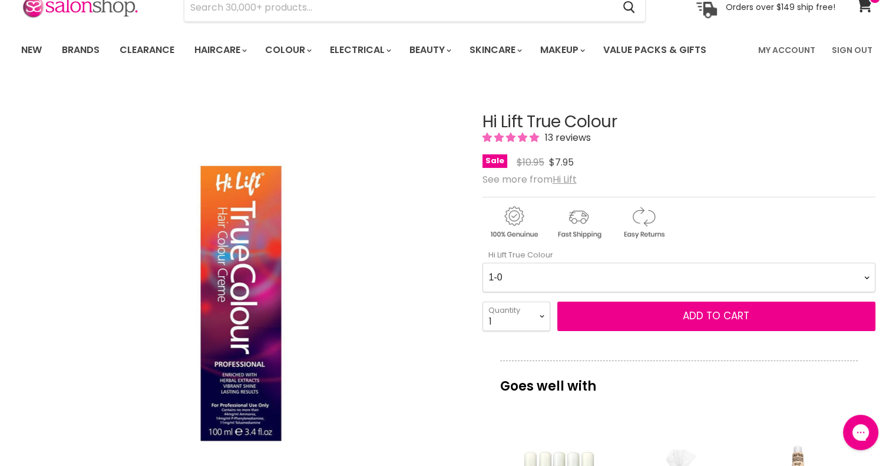
click at [867, 8] on icon at bounding box center [863, 4] width 16 height 15
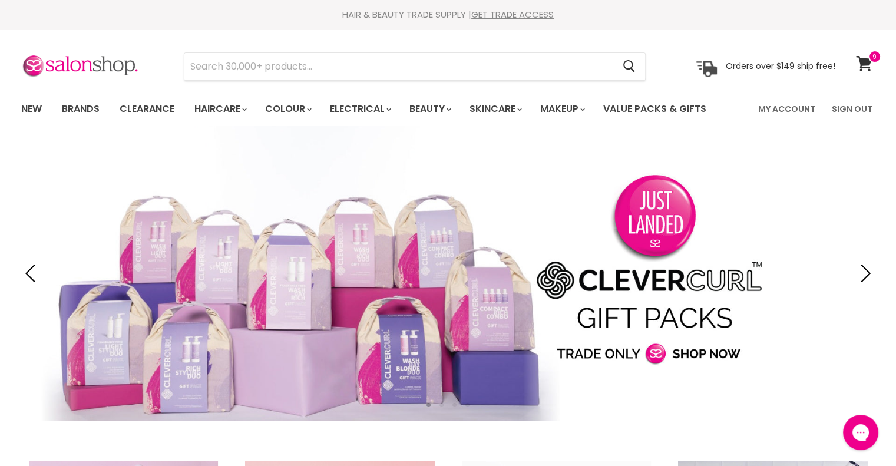
click at [871, 57] on span at bounding box center [874, 56] width 13 height 13
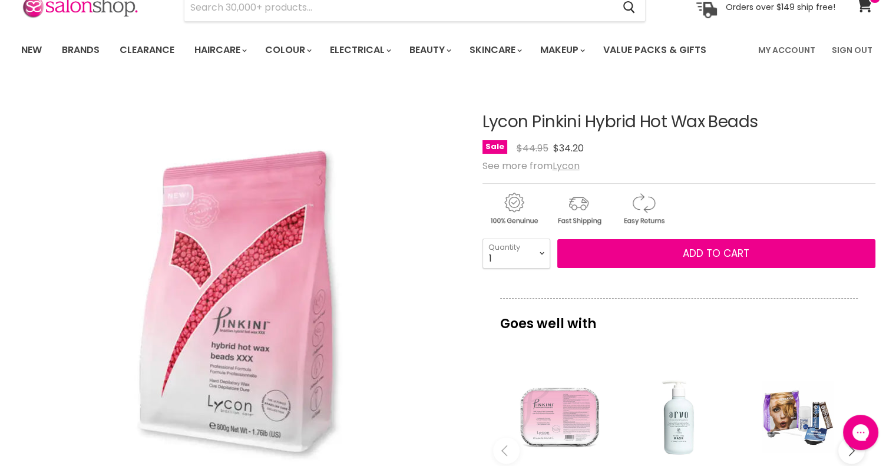
click at [867, 5] on icon at bounding box center [863, 4] width 16 height 15
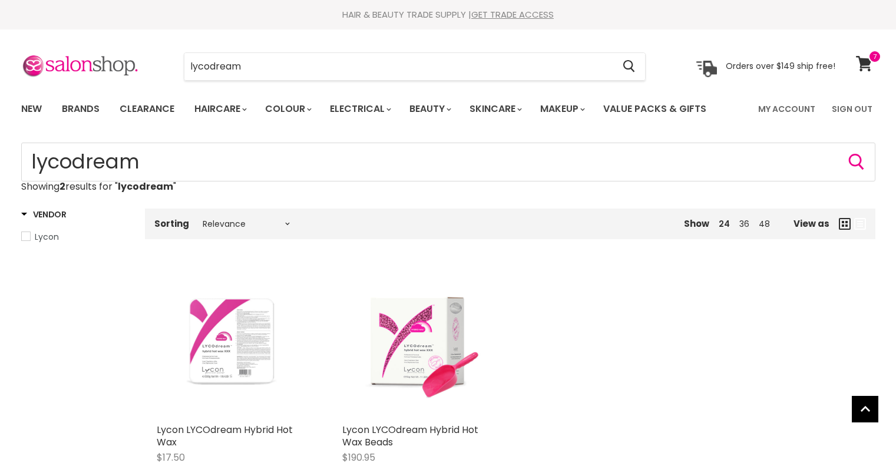
scroll to position [118, 0]
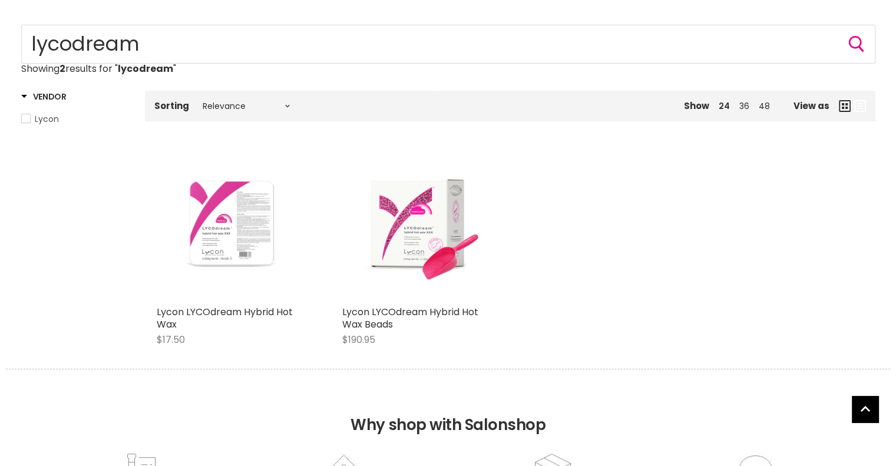
click at [216, 258] on img "Main content" at bounding box center [232, 225] width 150 height 150
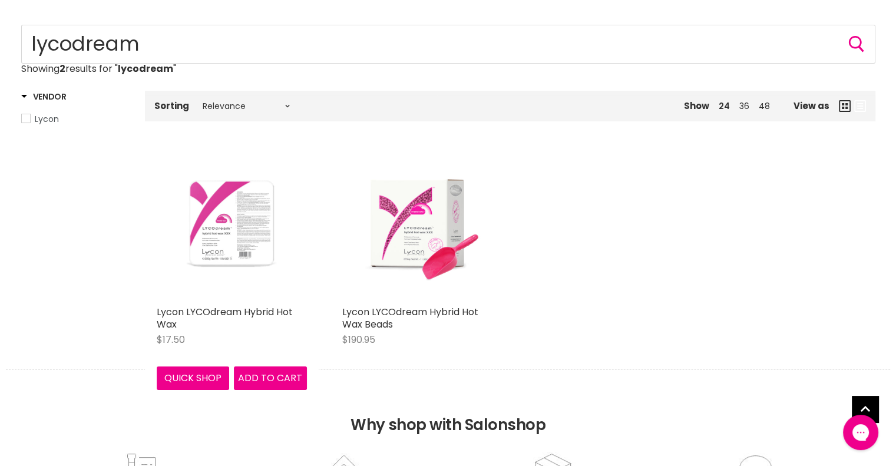
scroll to position [0, 0]
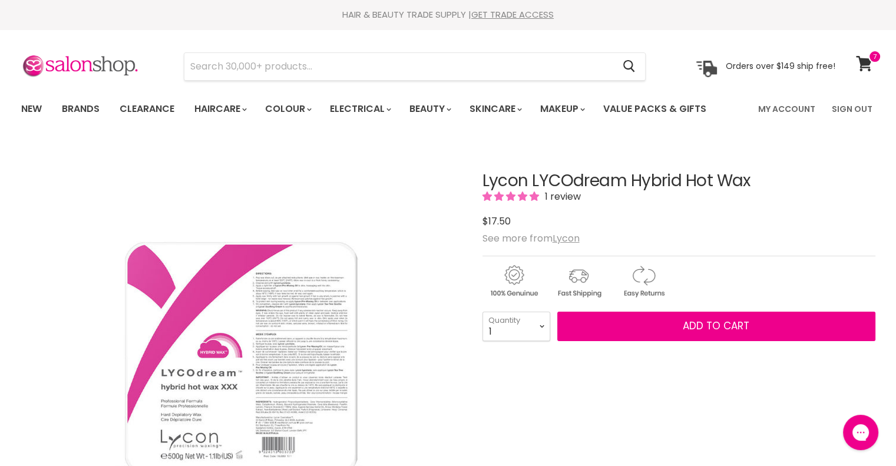
click at [482, 336] on select "1 2 3 4 5 6 7 8 9 10+" at bounding box center [516, 325] width 68 height 29
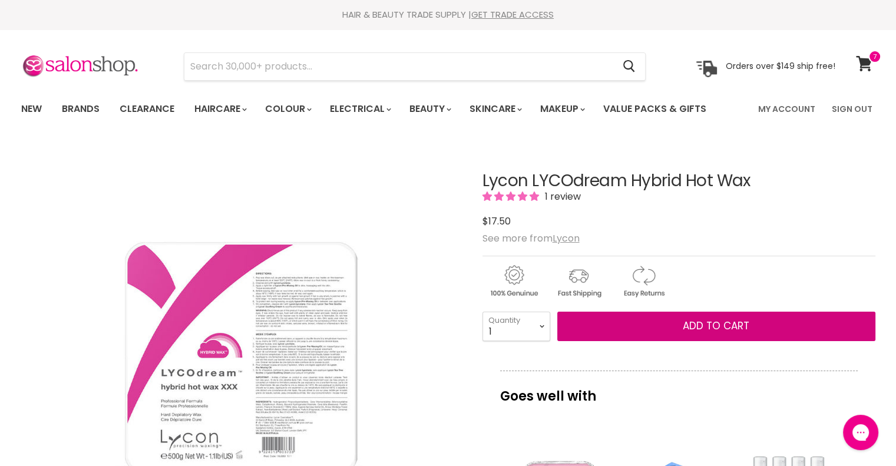
click at [695, 333] on span "Add to cart" at bounding box center [715, 326] width 67 height 14
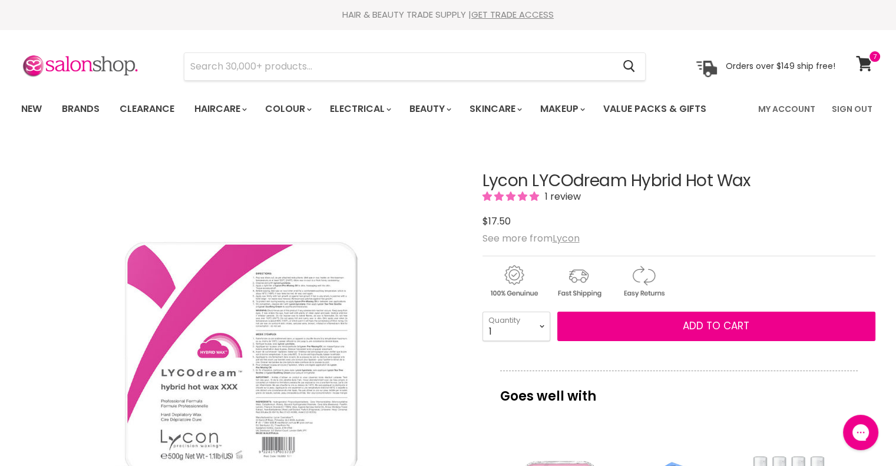
click at [869, 57] on span at bounding box center [874, 56] width 13 height 13
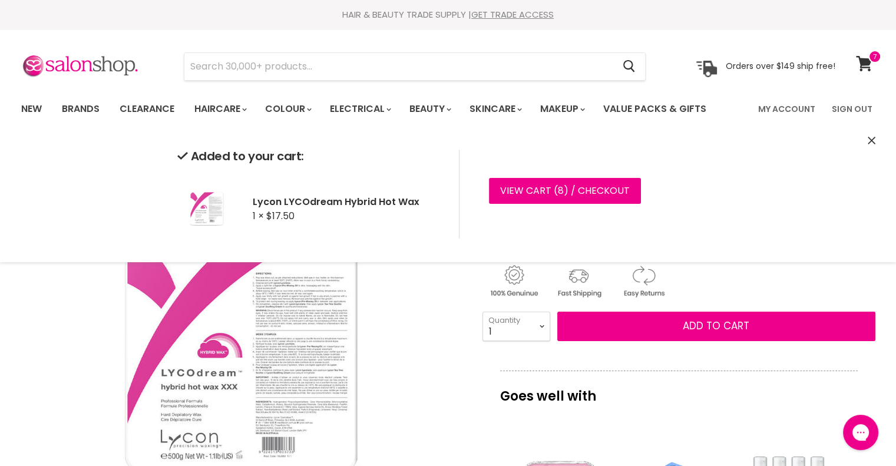
click at [586, 183] on link "View cart ( 8 ) / Checkout" at bounding box center [565, 191] width 152 height 26
